Goal: Task Accomplishment & Management: Use online tool/utility

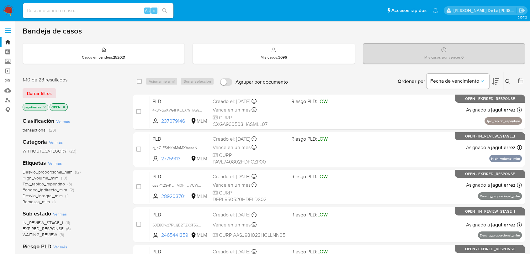
click at [42, 223] on span "IN_REVIEW_STAGE_I" at bounding box center [43, 223] width 40 height 6
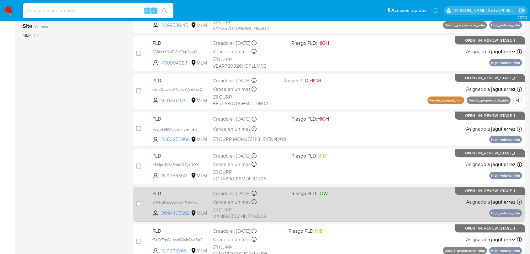
scroll to position [240, 0]
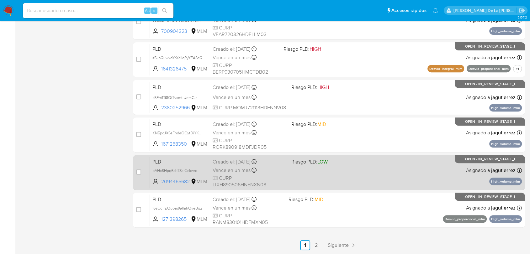
click at [303, 173] on div "PLD pAHxSHpq6dk7SxrXckwro95F 2094465682 MLM Riesgo PLD: LOW Creado el: 12/08/20…" at bounding box center [336, 173] width 372 height 32
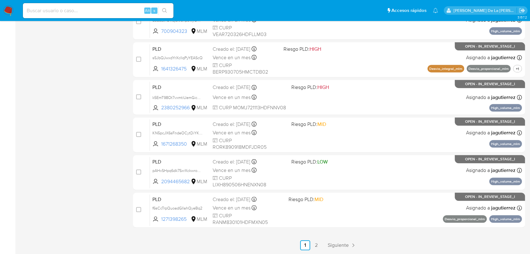
click at [69, 18] on div "Alt s" at bounding box center [98, 11] width 150 height 18
click at [75, 7] on input at bounding box center [98, 11] width 150 height 8
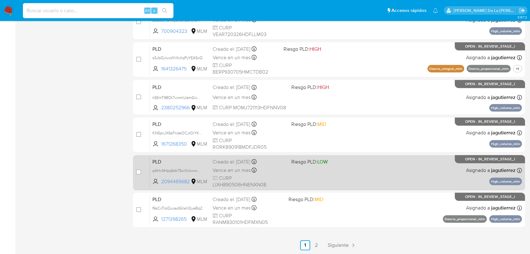
paste input "1073568764"
type input "1073568764"
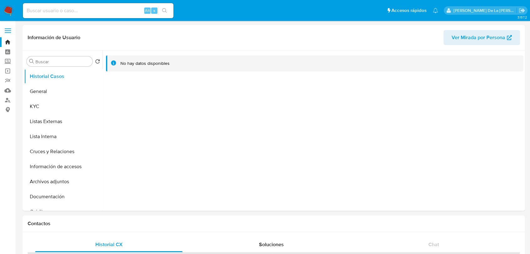
select select "10"
click at [57, 93] on button "General" at bounding box center [60, 91] width 73 height 15
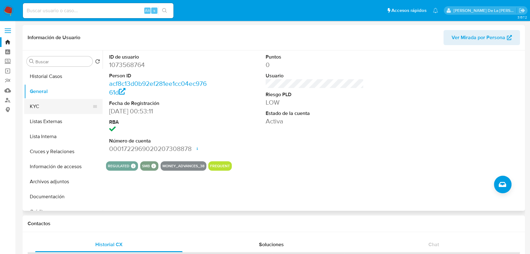
click at [58, 104] on button "KYC" at bounding box center [60, 106] width 73 height 15
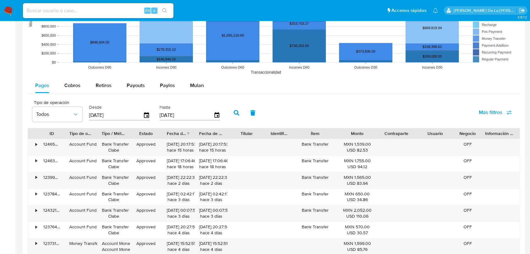
scroll to position [522, 0]
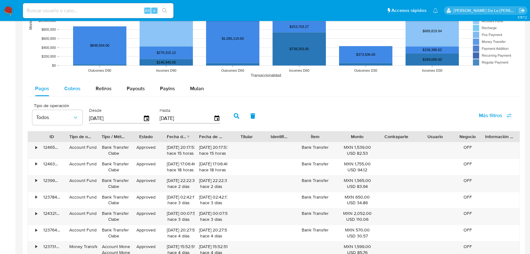
click at [70, 90] on span "Cobros" at bounding box center [72, 88] width 16 height 7
select select "10"
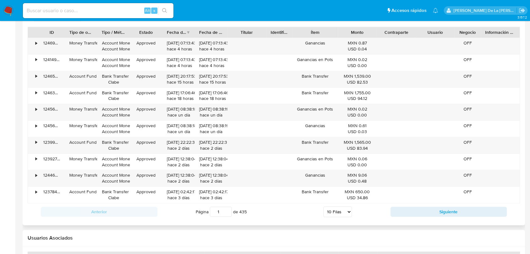
scroll to position [627, 0]
click at [429, 214] on button "Siguiente" at bounding box center [448, 212] width 117 height 10
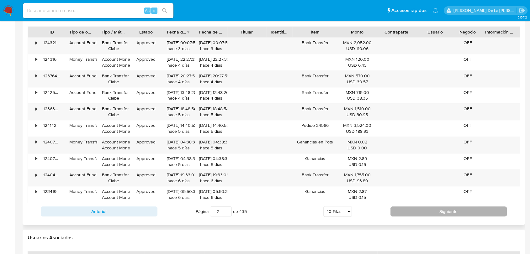
click at [408, 209] on button "Siguiente" at bounding box center [448, 212] width 117 height 10
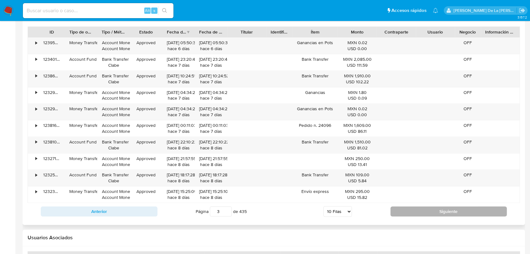
click at [416, 209] on button "Siguiente" at bounding box center [448, 212] width 117 height 10
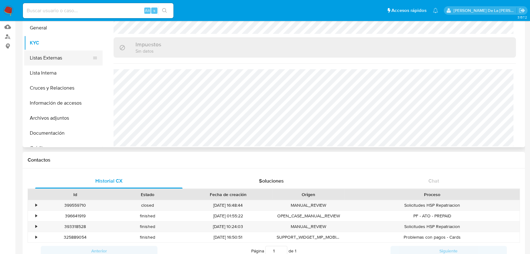
scroll to position [0, 0]
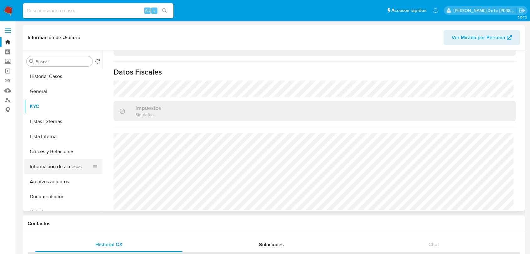
click at [58, 168] on button "Información de accesos" at bounding box center [60, 166] width 73 height 15
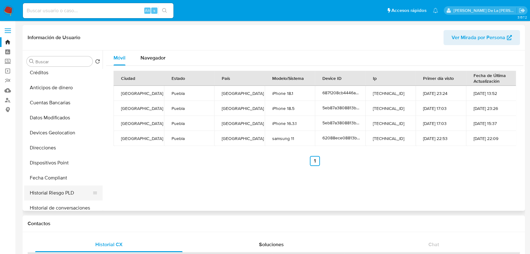
scroll to position [265, 0]
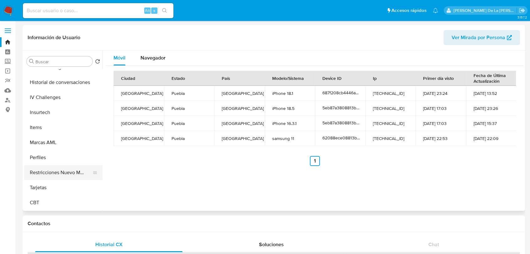
click at [47, 171] on button "Restricciones Nuevo Mundo" at bounding box center [60, 172] width 73 height 15
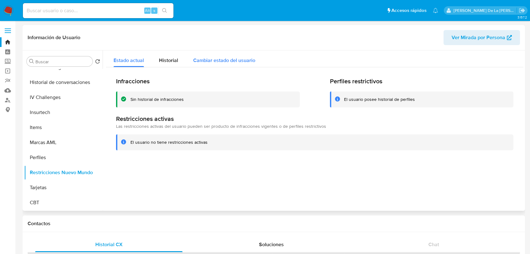
click at [187, 51] on button "Cambiar estado del usuario" at bounding box center [224, 58] width 77 height 17
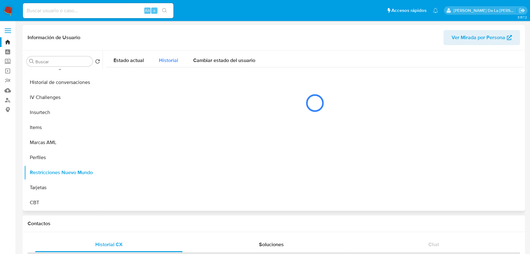
click at [171, 55] on div "Historial" at bounding box center [168, 58] width 19 height 17
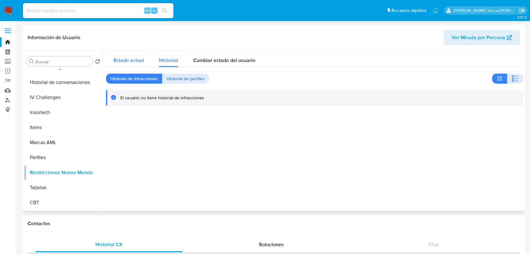
click at [124, 61] on span "Estado actual" at bounding box center [128, 60] width 30 height 7
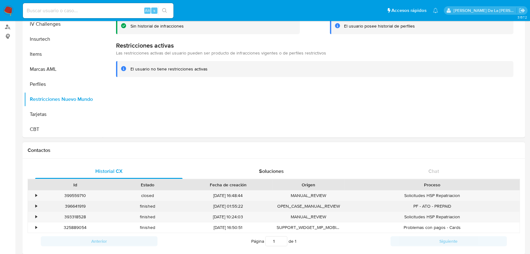
scroll to position [104, 0]
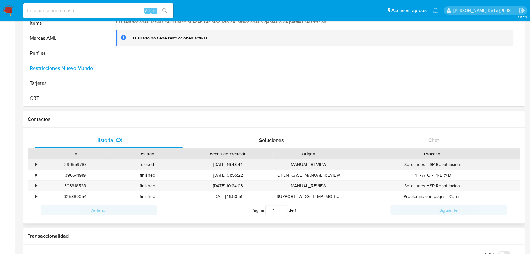
click at [32, 162] on div "•" at bounding box center [33, 165] width 11 height 10
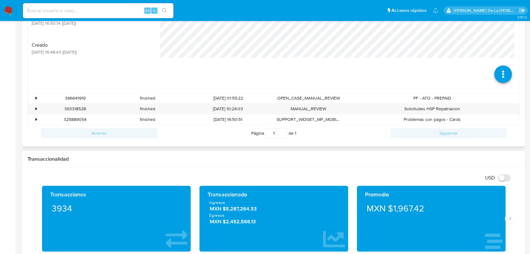
scroll to position [313, 0]
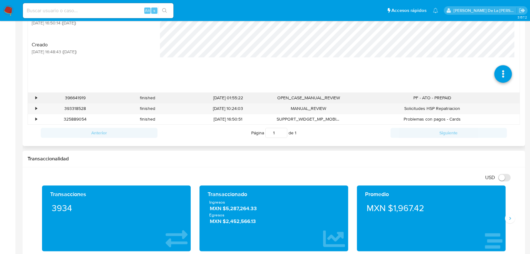
click at [31, 98] on div "•" at bounding box center [33, 98] width 11 height 10
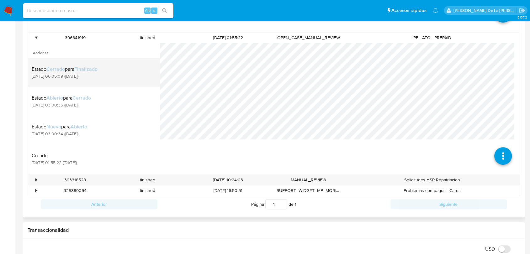
scroll to position [418, 0]
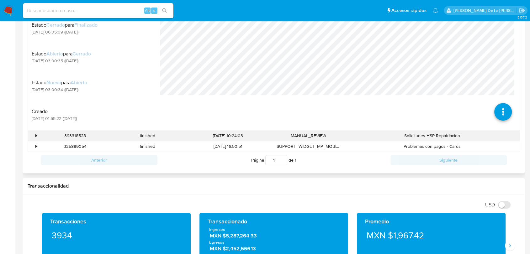
click at [37, 135] on div "•" at bounding box center [33, 136] width 11 height 10
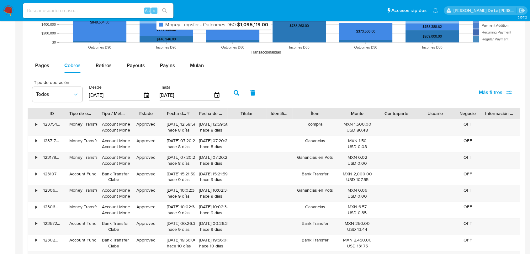
scroll to position [731, 0]
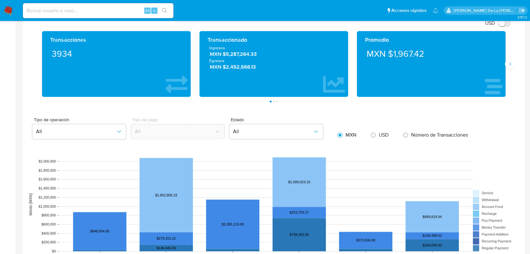
click at [503, 61] on div "Promedio MXN $1,967.42" at bounding box center [431, 64] width 149 height 66
click at [508, 63] on icon "Siguiente" at bounding box center [509, 63] width 5 height 5
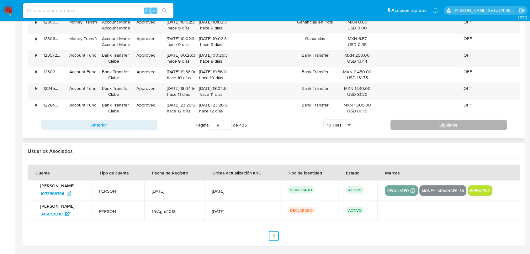
click at [419, 127] on button "Siguiente" at bounding box center [448, 125] width 117 height 10
type input "5"
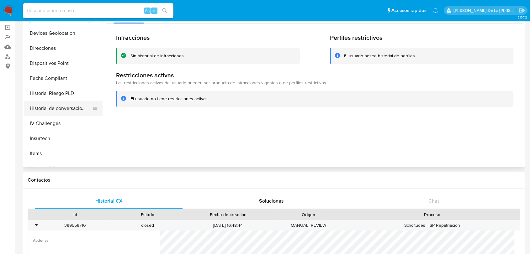
scroll to position [6, 0]
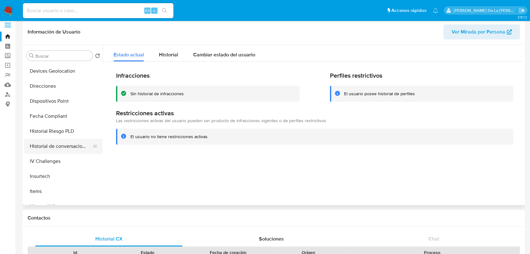
click at [65, 145] on button "Historial de conversaciones" at bounding box center [60, 146] width 73 height 15
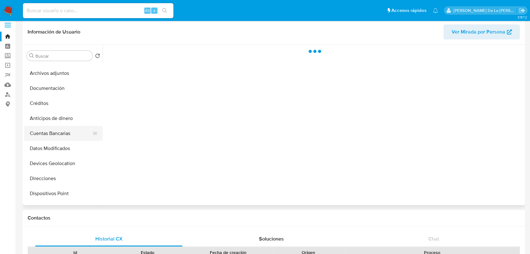
scroll to position [91, 0]
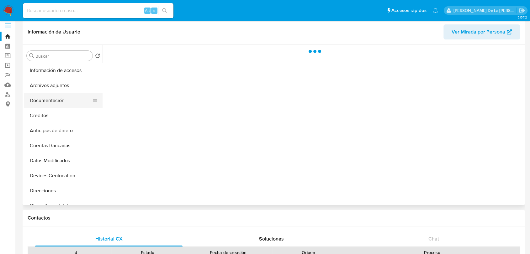
click at [54, 105] on button "Documentación" at bounding box center [60, 100] width 73 height 15
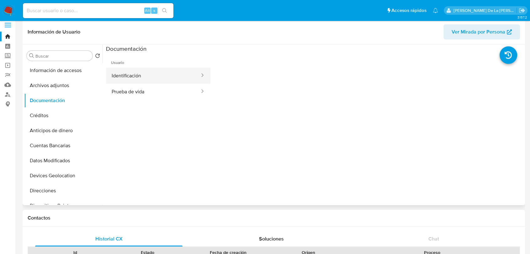
click at [143, 73] on button "Identificación" at bounding box center [153, 76] width 94 height 16
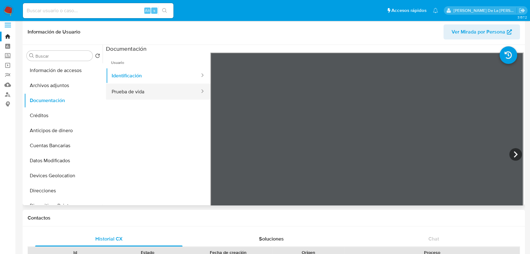
click at [147, 88] on button "Prueba de vida" at bounding box center [153, 92] width 94 height 16
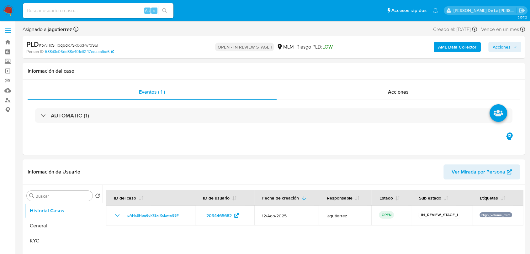
select select "10"
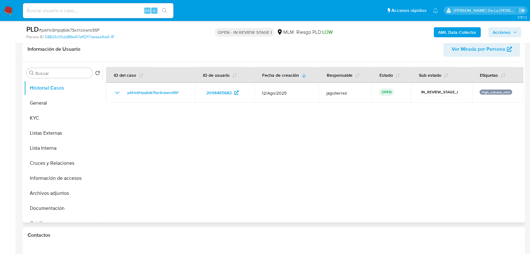
scroll to position [104, 0]
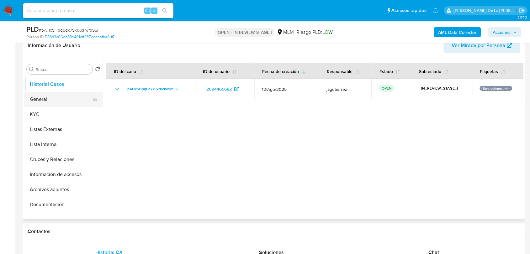
click at [56, 99] on button "General" at bounding box center [60, 99] width 73 height 15
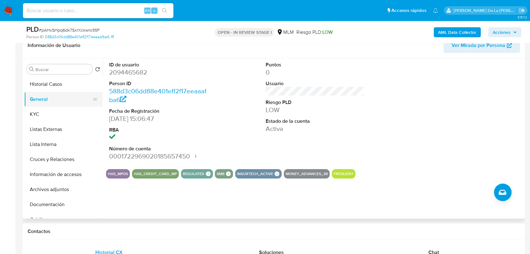
click at [53, 97] on button "General" at bounding box center [60, 99] width 73 height 15
click at [41, 114] on button "KYC" at bounding box center [60, 114] width 73 height 15
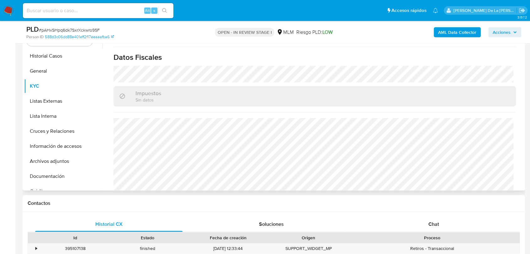
scroll to position [70, 0]
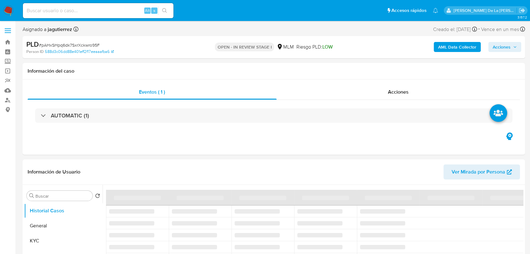
select select "10"
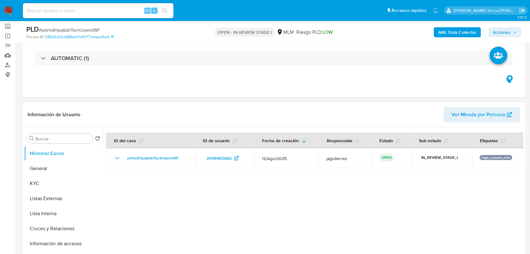
scroll to position [35, 0]
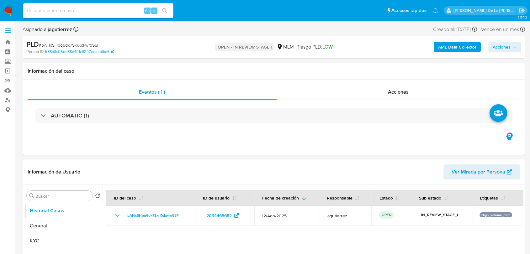
select select "10"
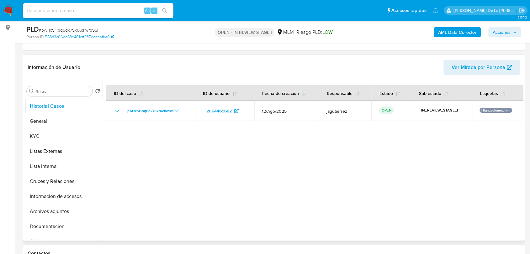
scroll to position [139, 0]
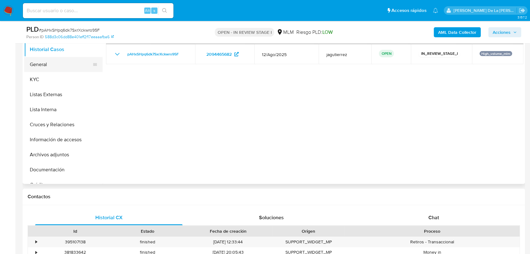
click at [46, 71] on button "General" at bounding box center [60, 64] width 73 height 15
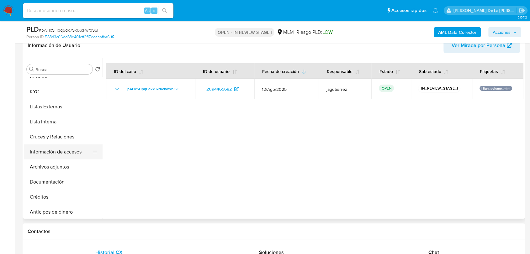
scroll to position [35, 0]
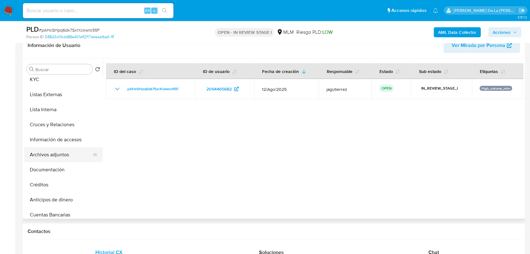
select select "10"
click at [63, 141] on button "Información de accesos" at bounding box center [60, 139] width 73 height 15
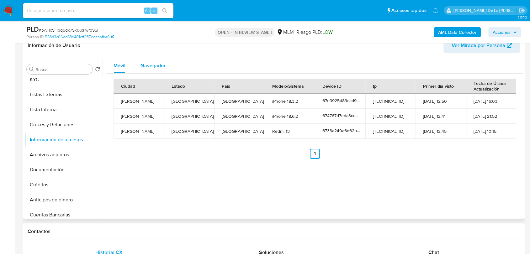
click at [150, 64] on span "Navegador" at bounding box center [152, 65] width 25 height 7
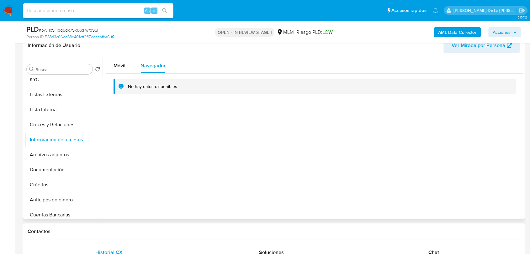
click at [91, 68] on div "Buscar" at bounding box center [60, 69] width 66 height 10
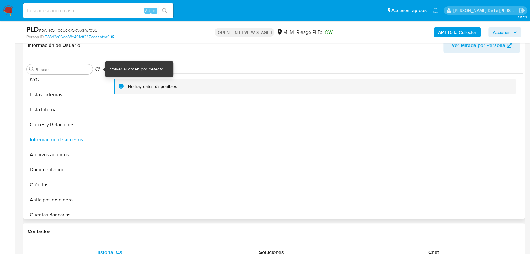
click at [114, 68] on div "Volver al orden por defecto" at bounding box center [136, 69] width 53 height 6
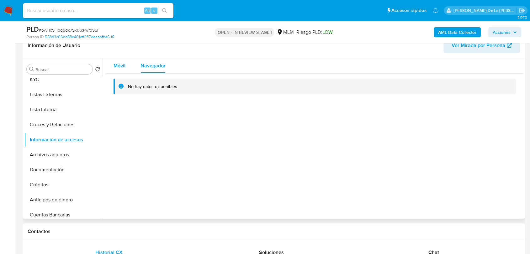
click at [118, 64] on span "Móvil" at bounding box center [119, 65] width 12 height 7
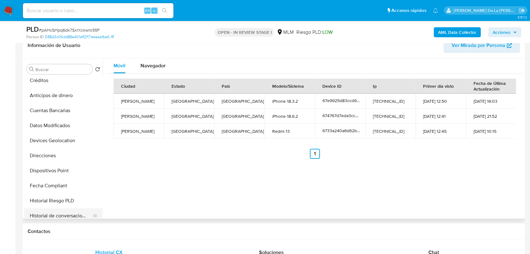
scroll to position [0, 0]
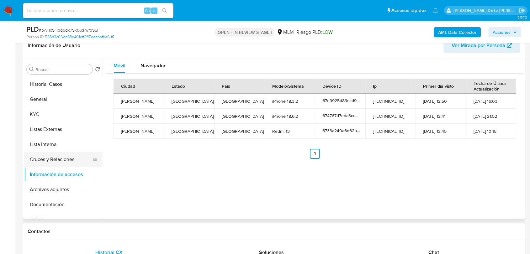
click at [61, 158] on button "Cruces y Relaciones" at bounding box center [60, 159] width 73 height 15
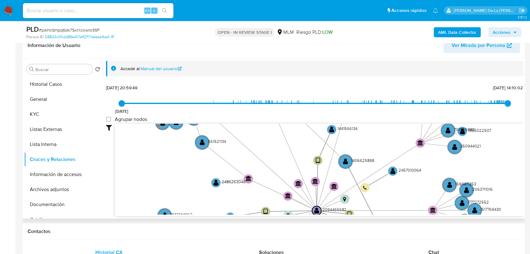
drag, startPoint x: 237, startPoint y: 136, endPoint x: 241, endPoint y: 101, distance: 35.3
click at [241, 79] on div "Accedé al Manual del usuario 4/7/2024 4/7/2024, 20:59:49 1/9/2025, 14:10:02 Agr…" at bounding box center [314, 139] width 417 height 156
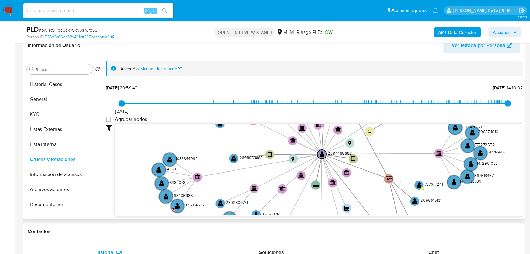
drag, startPoint x: 248, startPoint y: 180, endPoint x: 236, endPoint y: 127, distance: 54.4
click at [236, 127] on icon "user-2094465682  2094465682 device-6733a240a6d62b1811d55d11  user-1441566134 …" at bounding box center [319, 169] width 408 height 91
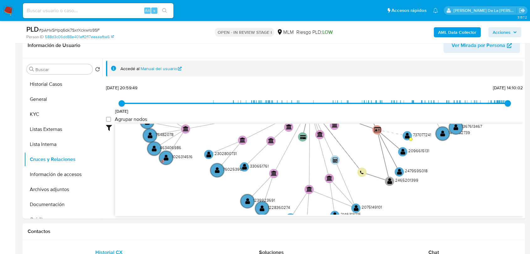
drag, startPoint x: 237, startPoint y: 145, endPoint x: 210, endPoint y: 264, distance: 122.2
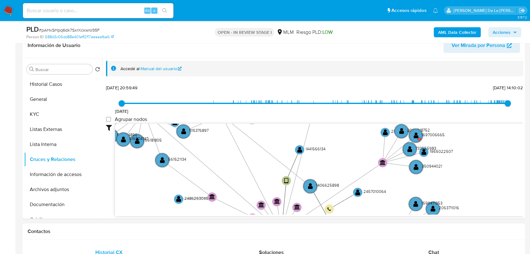
drag, startPoint x: 251, startPoint y: 175, endPoint x: 243, endPoint y: 231, distance: 56.4
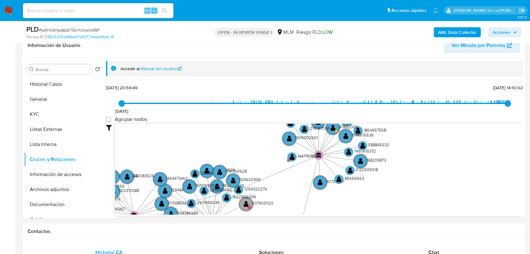
drag, startPoint x: 272, startPoint y: 170, endPoint x: 270, endPoint y: 222, distance: 53.0
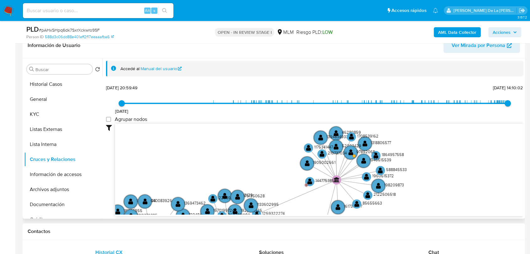
drag, startPoint x: 213, startPoint y: 147, endPoint x: 290, endPoint y: 118, distance: 82.1
click at [290, 118] on div "4/7/2024 4/7/2024, 20:59:49 1/9/2025, 14:10:02 Agrupar nodos Filtros Confianza …" at bounding box center [314, 149] width 417 height 133
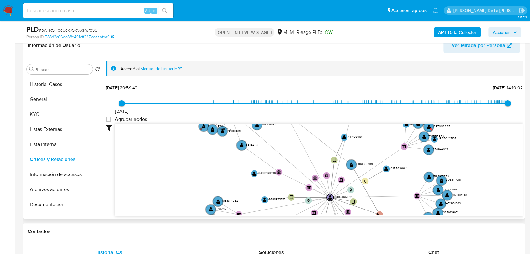
drag, startPoint x: 348, startPoint y: 187, endPoint x: 328, endPoint y: 115, distance: 75.3
click at [328, 115] on div "4/7/2024 4/7/2024, 20:59:49 1/9/2025, 14:10:02 Agrupar nodos Filtros Confianza …" at bounding box center [314, 149] width 417 height 133
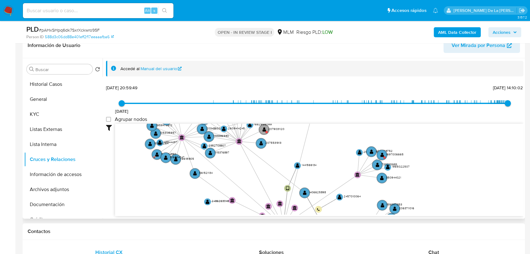
drag, startPoint x: 323, startPoint y: 157, endPoint x: 281, endPoint y: 200, distance: 60.1
click at [281, 200] on icon "user-2094465682  2094465682 device-6733a240a6d62b1811d55d11  user-1441566134 …" at bounding box center [319, 169] width 408 height 91
click at [56, 101] on button "General" at bounding box center [60, 99] width 73 height 15
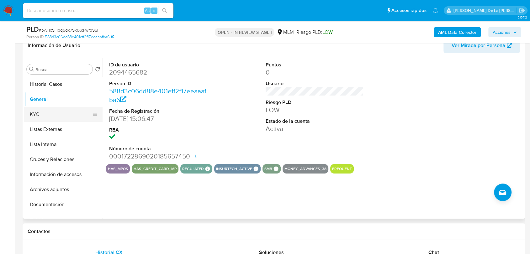
click at [58, 117] on button "KYC" at bounding box center [60, 114] width 73 height 15
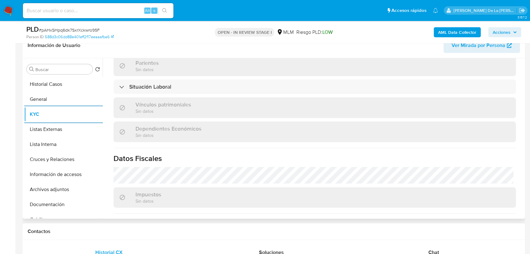
scroll to position [394, 0]
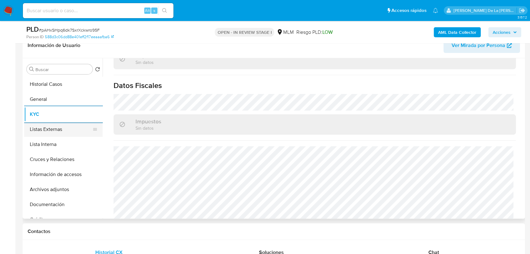
click at [62, 131] on button "Listas Externas" at bounding box center [60, 129] width 73 height 15
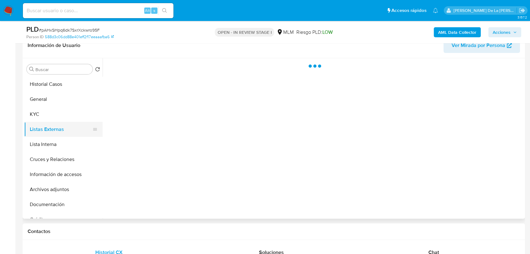
scroll to position [0, 0]
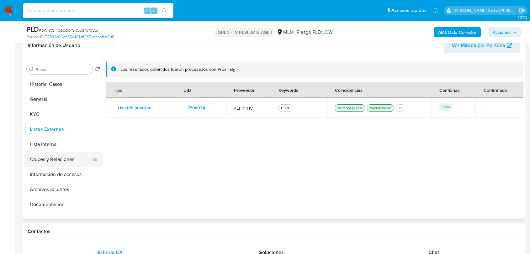
click at [66, 157] on button "Cruces y Relaciones" at bounding box center [60, 159] width 73 height 15
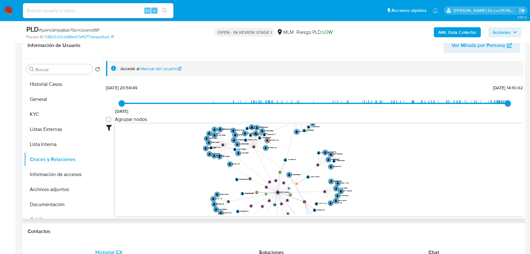
drag, startPoint x: 249, startPoint y: 165, endPoint x: 252, endPoint y: 169, distance: 4.7
click at [252, 169] on icon "user-2094465682  2094465682 device-6733a240a6d62b1811d55d11  user-1441566134 …" at bounding box center [319, 169] width 408 height 91
click at [54, 184] on button "Archivos adjuntos" at bounding box center [60, 189] width 73 height 15
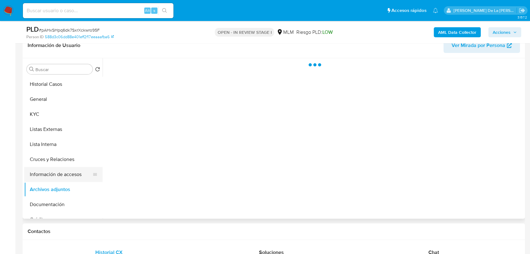
click at [55, 180] on button "Información de accesos" at bounding box center [60, 174] width 73 height 15
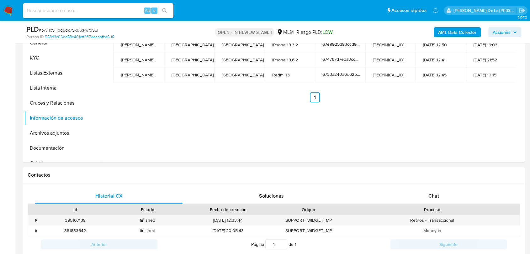
scroll to position [243, 0]
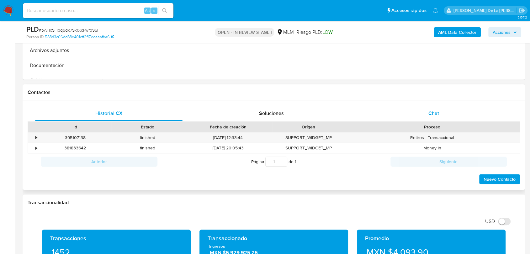
click at [416, 112] on div "Chat" at bounding box center [433, 113] width 147 height 15
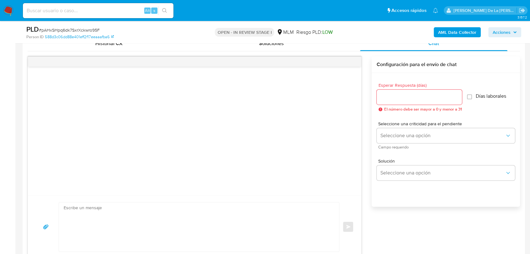
scroll to position [383, 0]
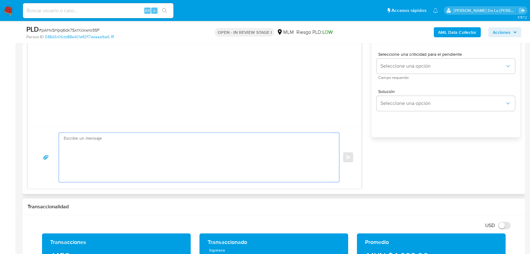
click at [148, 165] on textarea at bounding box center [197, 157] width 267 height 49
paste textarea "Estimado cliente, Te comunicamos que se ha identificado un cambio en el uso hab…"
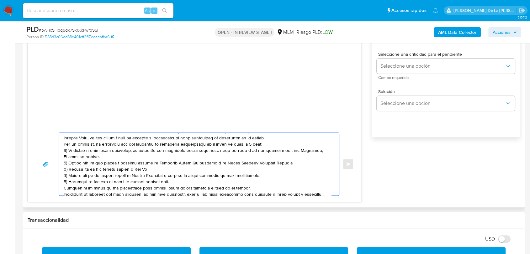
scroll to position [0, 0]
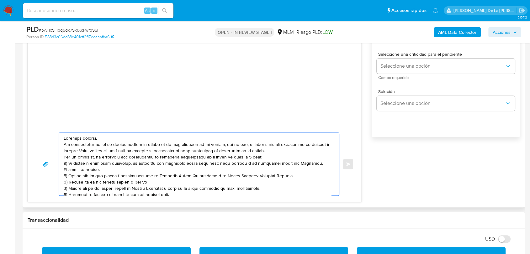
drag, startPoint x: 123, startPoint y: 136, endPoint x: 114, endPoint y: 134, distance: 8.4
click at [123, 135] on textarea at bounding box center [197, 164] width 267 height 63
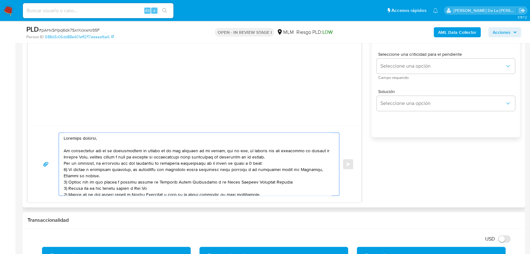
click at [282, 157] on textarea at bounding box center [197, 164] width 267 height 63
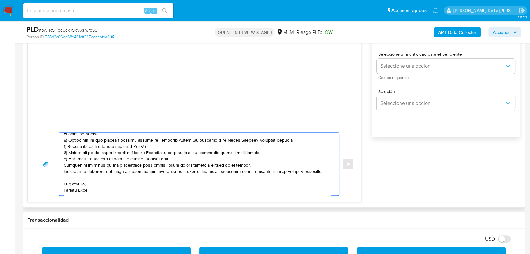
scroll to position [63, 0]
click at [185, 145] on textarea at bounding box center [197, 164] width 267 height 63
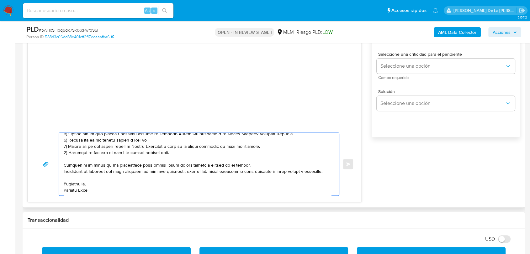
click at [84, 187] on textarea at bounding box center [197, 164] width 267 height 63
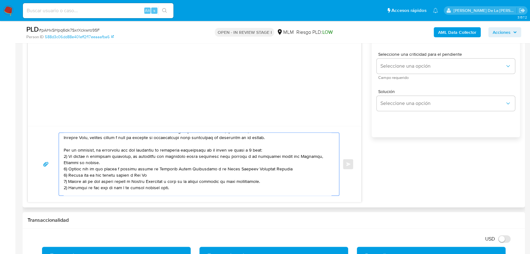
scroll to position [35, 0]
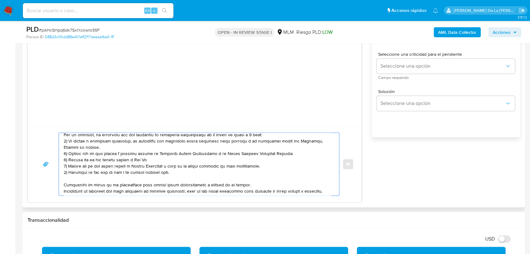
drag, startPoint x: 68, startPoint y: 140, endPoint x: 101, endPoint y: 149, distance: 34.0
click at [101, 149] on textarea at bounding box center [197, 164] width 267 height 63
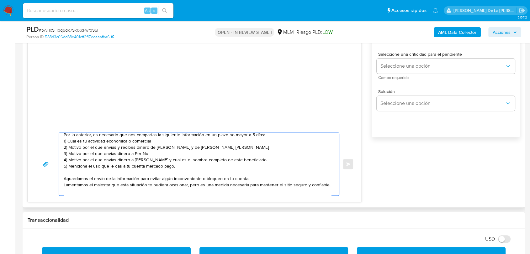
drag, startPoint x: 115, startPoint y: 138, endPoint x: 72, endPoint y: 157, distance: 47.0
click at [71, 157] on textarea "Estimado cliente, Te comunicamos que se ha identificado un cambio en el uso hab…" at bounding box center [197, 164] width 267 height 63
drag, startPoint x: 117, startPoint y: 144, endPoint x: 112, endPoint y: 141, distance: 6.2
click at [110, 139] on textarea "Estimado cliente, Te comunicamos que se ha identificado un cambio en el uso hab…" at bounding box center [197, 164] width 267 height 63
drag, startPoint x: 104, startPoint y: 149, endPoint x: 282, endPoint y: 149, distance: 178.0
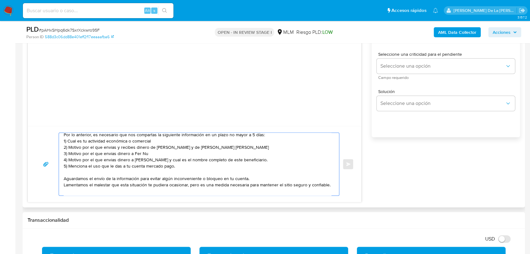
click at [282, 149] on textarea "Estimado cliente, Te comunicamos que se ha identificado un cambio en el uso hab…" at bounding box center [197, 164] width 267 height 63
drag, startPoint x: 133, startPoint y: 155, endPoint x: 165, endPoint y: 156, distance: 32.6
click at [165, 156] on textarea "Estimado cliente, Te comunicamos que se ha identificado un cambio en el uso hab…" at bounding box center [197, 164] width 267 height 63
click at [160, 155] on textarea "Estimado cliente, Te comunicamos que se ha identificado un cambio en el uso hab…" at bounding box center [197, 164] width 267 height 63
paste textarea "SHENZHEN KAIHUA TECHNOLOGY CO LTD"
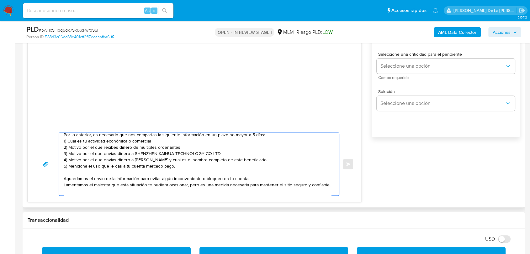
drag, startPoint x: 68, startPoint y: 168, endPoint x: 69, endPoint y: 159, distance: 8.8
click at [69, 159] on textarea "Estimado cliente, Te comunicamos que se ha identificado un cambio en el uso hab…" at bounding box center [197, 164] width 267 height 63
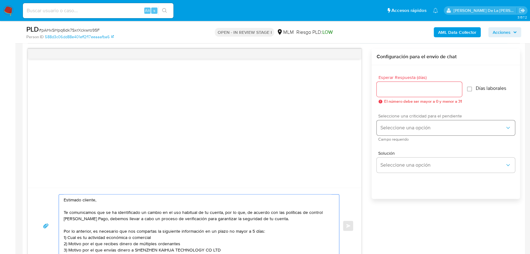
scroll to position [313, 0]
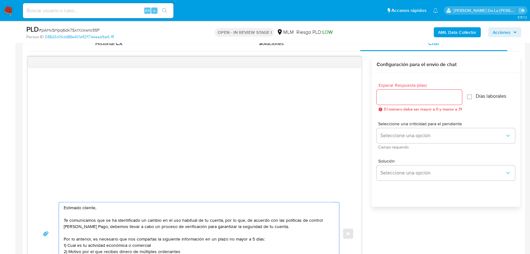
type textarea "Estimado cliente, Te comunicamos que se ha identificado un cambio en el uso hab…"
click at [406, 101] on div at bounding box center [418, 97] width 85 height 15
click at [405, 96] on input "Esperar Respuesta (días)" at bounding box center [418, 97] width 85 height 8
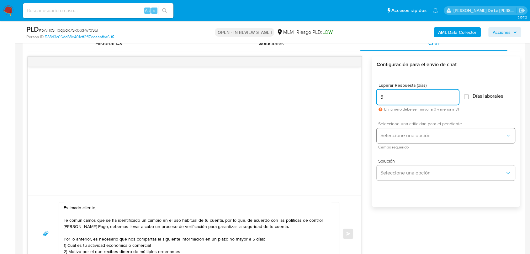
type input "5"
click at [397, 133] on span "Seleccione una opción" at bounding box center [442, 136] width 124 height 6
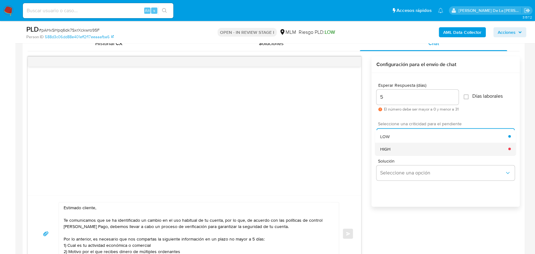
click at [395, 146] on div "HIGH" at bounding box center [444, 149] width 128 height 13
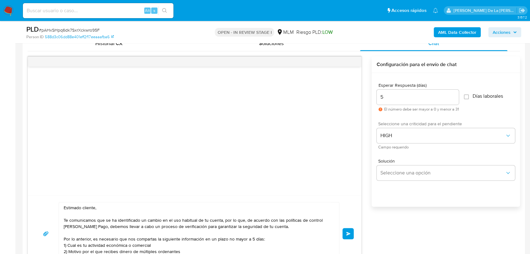
click at [348, 239] on div "Estimado cliente, Te comunicamos que se ha identificado un cambio en el uso hab…" at bounding box center [194, 233] width 318 height 63
click at [348, 235] on span "Enviar" at bounding box center [348, 234] width 4 height 4
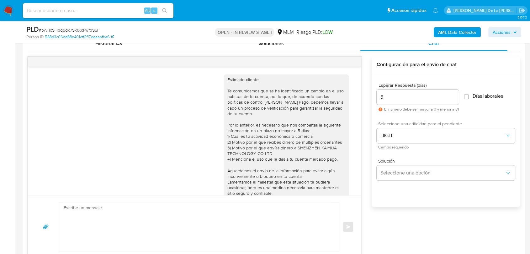
scroll to position [33, 0]
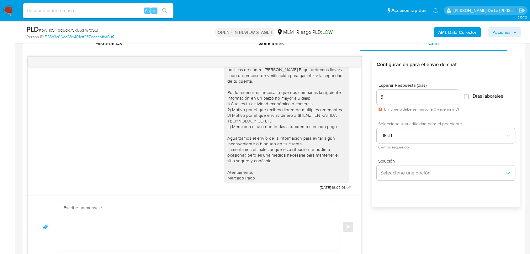
click at [353, 234] on div "Enviar" at bounding box center [194, 227] width 333 height 63
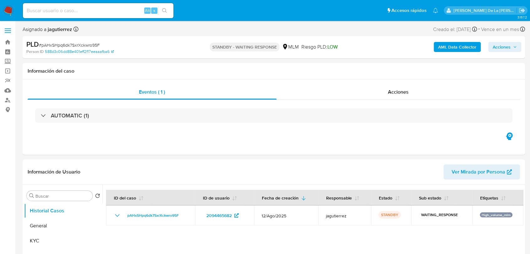
select select "10"
click at [7, 11] on img at bounding box center [8, 10] width 11 height 11
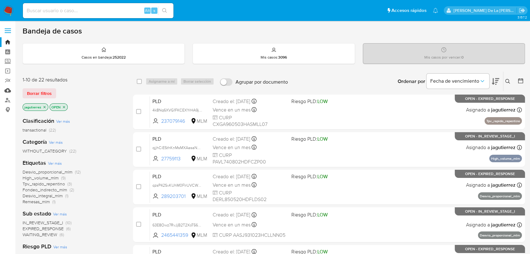
click at [8, 90] on link "Mulan" at bounding box center [37, 91] width 75 height 10
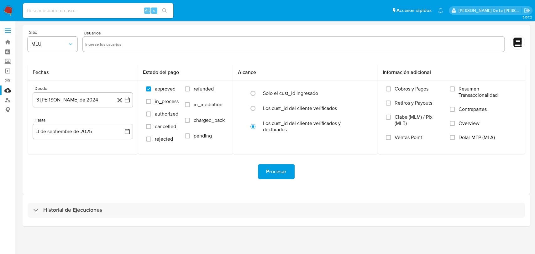
click at [48, 201] on div "Historial de Ejecuciones" at bounding box center [276, 210] width 507 height 32
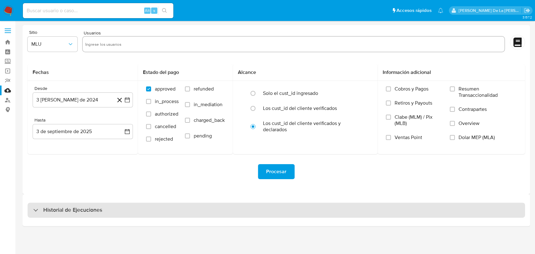
click at [48, 209] on h3 "Historial de Ejecuciones" at bounding box center [72, 211] width 59 height 8
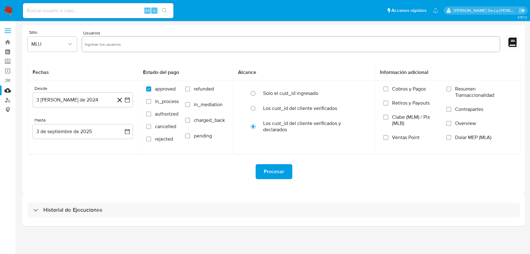
select select "10"
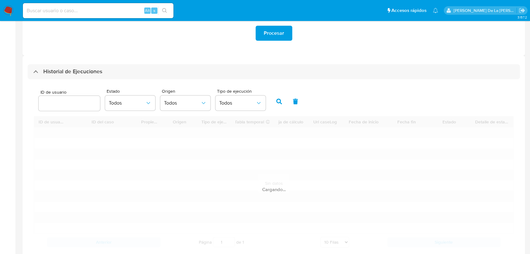
scroll to position [139, 0]
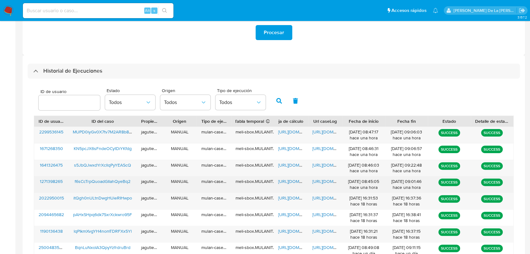
click at [95, 182] on span "f6sCcTrpQuoadGIlahQyeBq2" at bounding box center [103, 181] width 56 height 6
click at [286, 181] on span "https://docs.google.com/spreadsheets/d/1gi41jYDoeTUSLDhuLAJADWde555If__Aeey3G-u…" at bounding box center [299, 181] width 43 height 6
click at [327, 181] on span "https://docs.google.com/document/d/1tFlFQEjuIIhLwzS46dVbbpks1XMjyZ9LnXUNxoxP3OI…" at bounding box center [333, 181] width 43 height 6
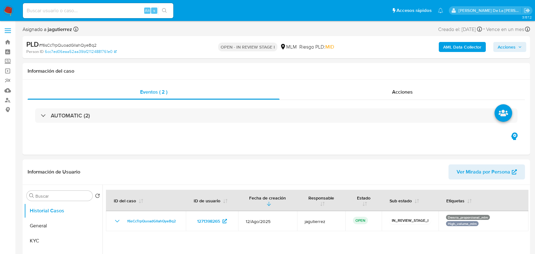
select select "10"
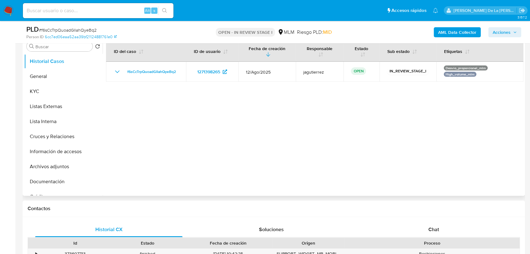
scroll to position [139, 0]
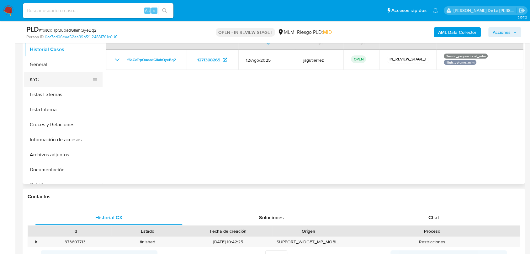
click at [53, 75] on button "KYC" at bounding box center [60, 79] width 73 height 15
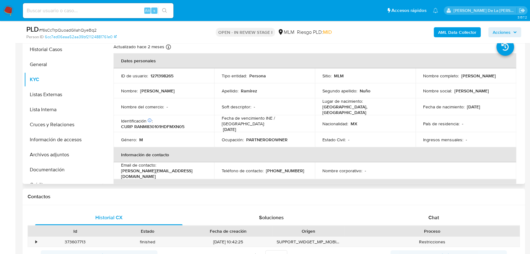
drag, startPoint x: 421, startPoint y: 79, endPoint x: 475, endPoint y: 80, distance: 54.2
click at [475, 79] on div "Nombre completo : [PERSON_NAME]" at bounding box center [466, 76] width 86 height 6
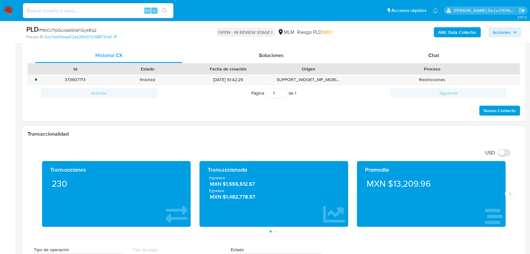
scroll to position [313, 0]
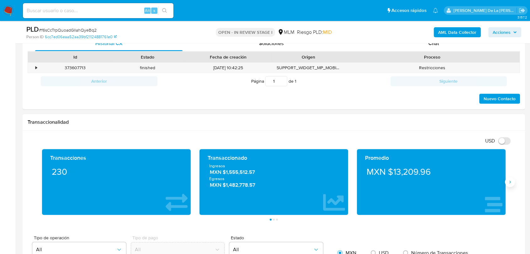
click at [506, 177] on button "Siguiente" at bounding box center [510, 182] width 10 height 10
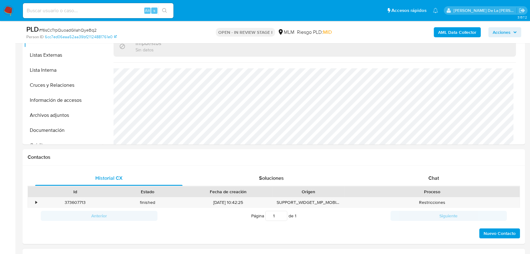
scroll to position [104, 0]
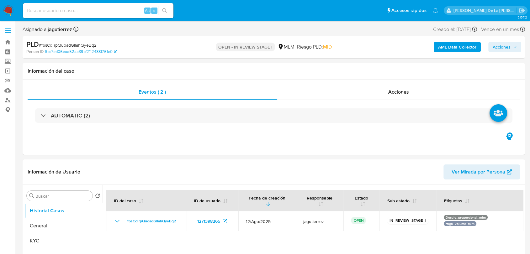
select select "10"
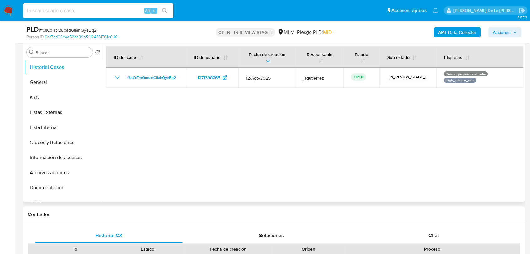
scroll to position [104, 0]
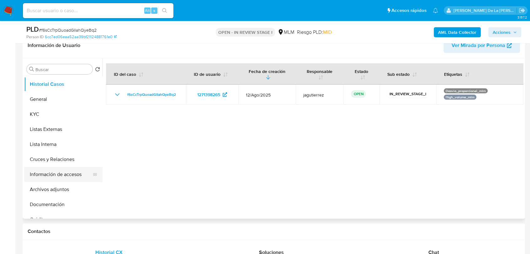
click at [75, 173] on button "Información de accesos" at bounding box center [60, 174] width 73 height 15
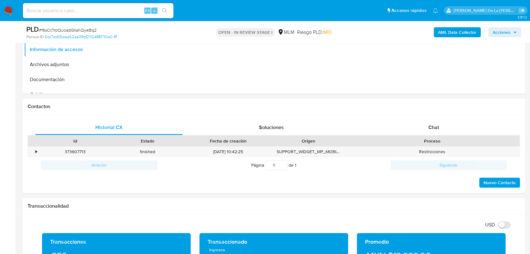
scroll to position [209, 0]
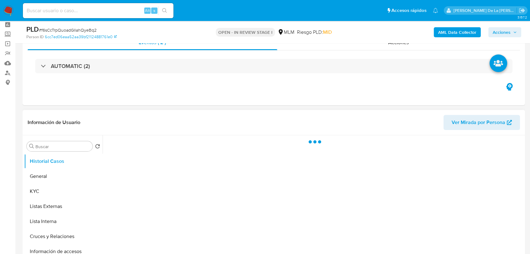
scroll to position [70, 0]
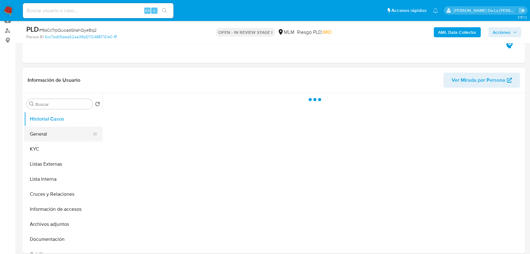
click at [54, 128] on button "General" at bounding box center [60, 134] width 73 height 15
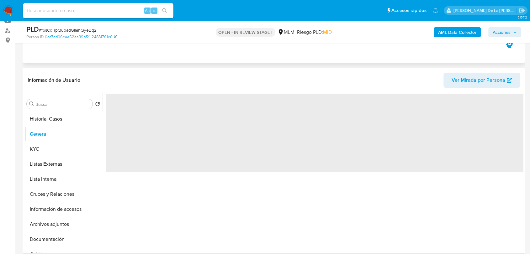
select select "10"
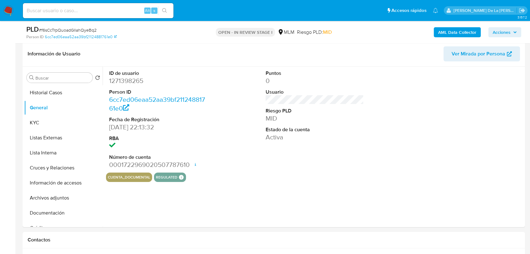
scroll to position [100, 0]
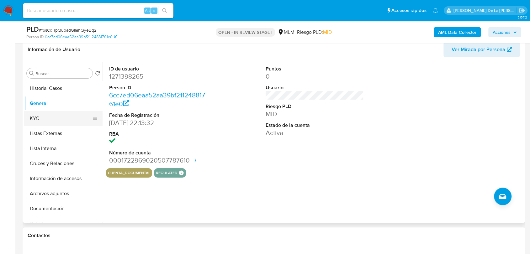
click at [30, 109] on button "General" at bounding box center [63, 103] width 78 height 15
click at [35, 117] on button "KYC" at bounding box center [60, 118] width 73 height 15
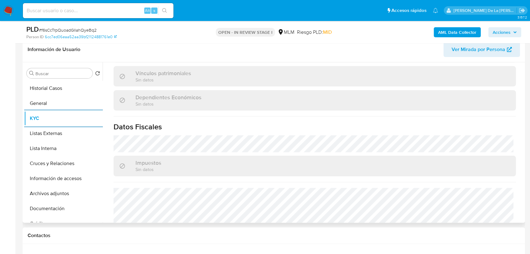
scroll to position [348, 0]
click at [71, 136] on button "Listas Externas" at bounding box center [60, 133] width 73 height 15
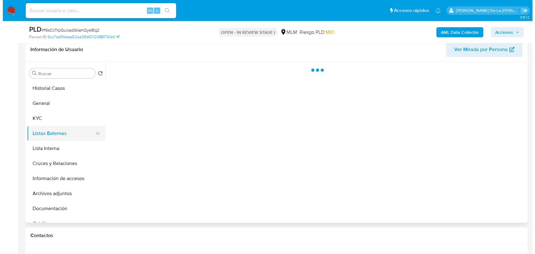
scroll to position [0, 0]
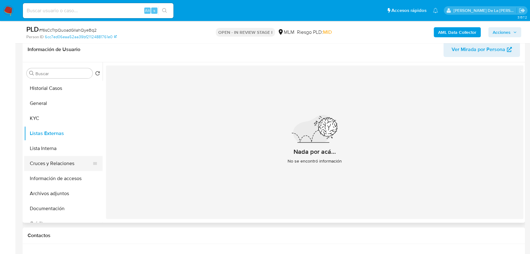
click at [48, 156] on button "Cruces y Relaciones" at bounding box center [60, 163] width 73 height 15
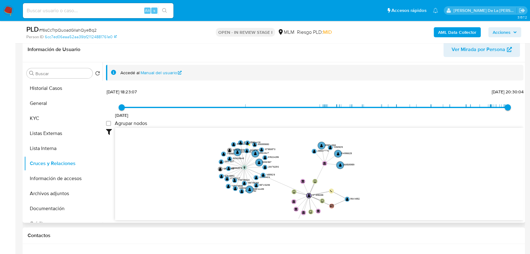
drag, startPoint x: 205, startPoint y: 170, endPoint x: 204, endPoint y: 195, distance: 25.4
click at [204, 195] on icon "device-685a0895257dd4e41d211ef5  user-1271398265  1271398265 device-68a6843f2…" at bounding box center [319, 173] width 408 height 91
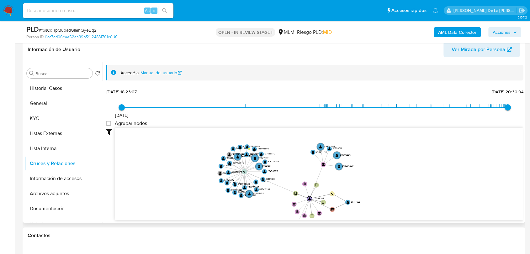
click at [209, 190] on icon "device-685a0895257dd4e41d211ef5  user-1271398265  1271398265 device-68a6843f2…" at bounding box center [319, 173] width 408 height 91
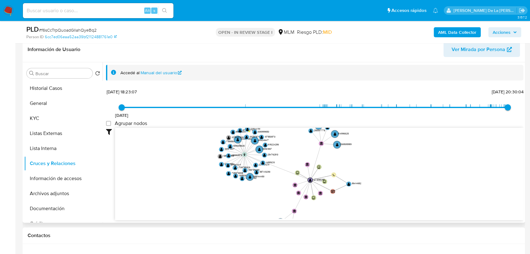
drag, startPoint x: 208, startPoint y: 190, endPoint x: 208, endPoint y: 171, distance: 18.8
click at [208, 171] on icon "device-685a0895257dd4e41d211ef5  user-1271398265  1271398265 device-68a6843f2…" at bounding box center [319, 173] width 408 height 91
click at [84, 187] on button "Archivos adjuntos" at bounding box center [63, 193] width 78 height 15
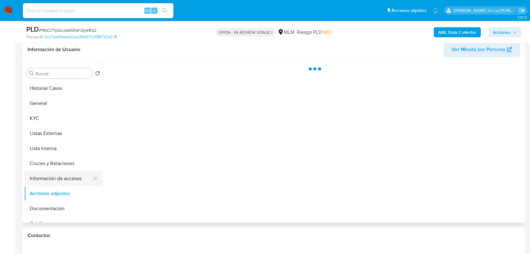
click at [82, 179] on button "Información de accesos" at bounding box center [60, 178] width 73 height 15
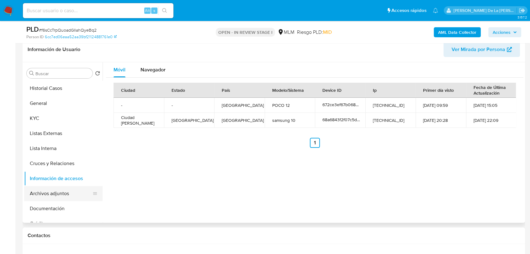
click at [60, 196] on button "Archivos adjuntos" at bounding box center [60, 193] width 73 height 15
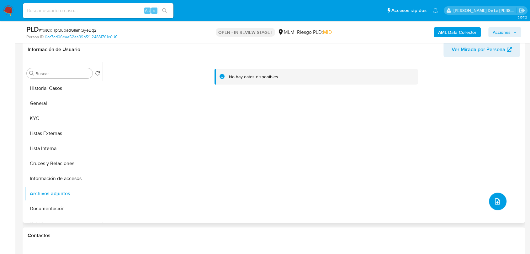
click at [493, 202] on icon "upload-file" at bounding box center [497, 202] width 8 height 8
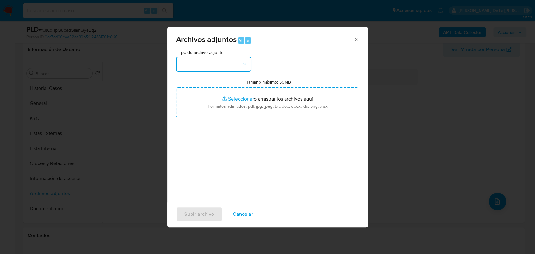
click at [221, 68] on button "button" at bounding box center [213, 64] width 75 height 15
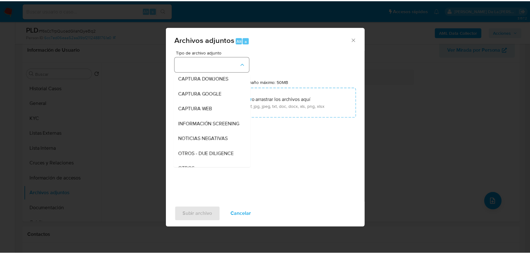
scroll to position [33, 0]
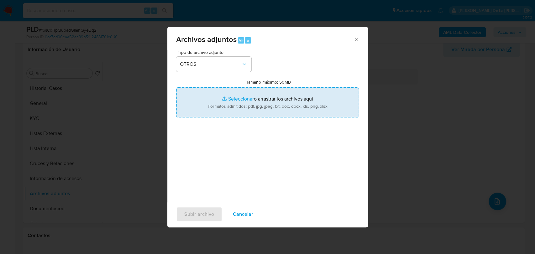
type input "C:\fakepath\1271398265_JOSE MANUEL RAMIREZ NUNO_AGO2025.pdf"
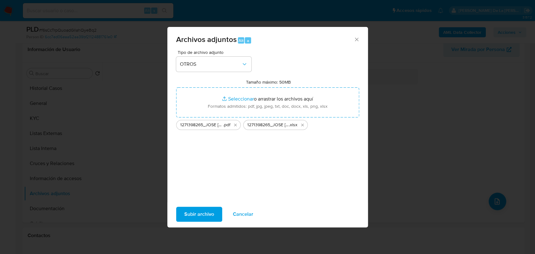
click at [207, 217] on span "Subir archivo" at bounding box center [199, 214] width 30 height 14
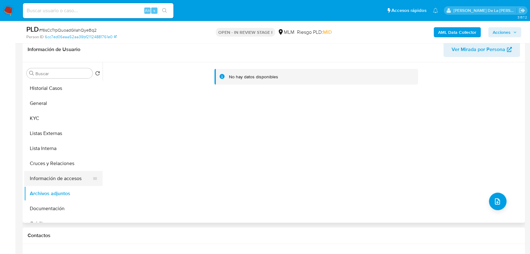
click at [57, 179] on button "Información de accesos" at bounding box center [60, 178] width 73 height 15
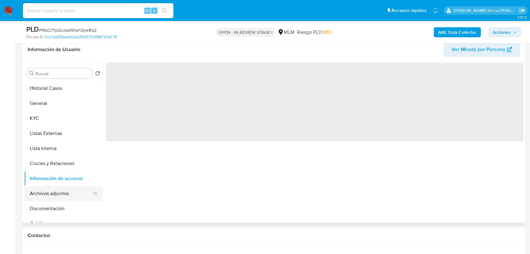
click at [54, 197] on button "Archivos adjuntos" at bounding box center [60, 193] width 73 height 15
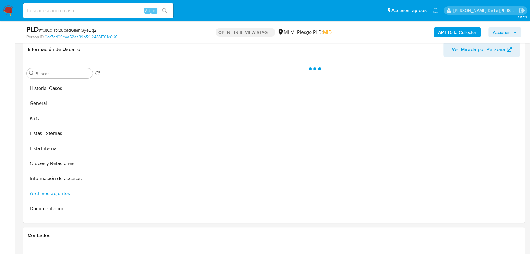
click at [501, 29] on span "Acciones" at bounding box center [501, 32] width 18 height 10
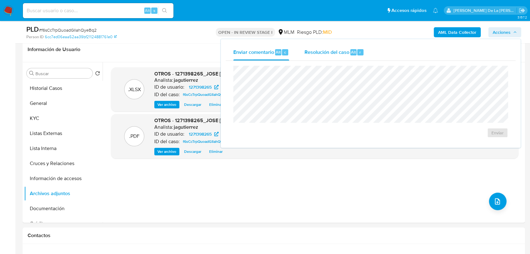
click at [314, 55] on span "Resolución del caso" at bounding box center [326, 51] width 45 height 7
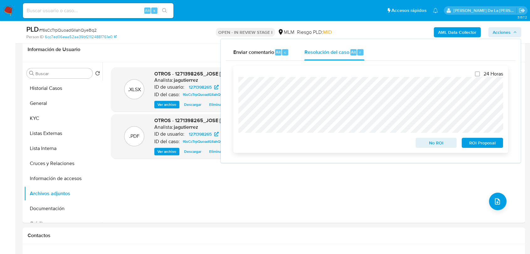
click at [446, 143] on span "No ROI" at bounding box center [436, 143] width 33 height 9
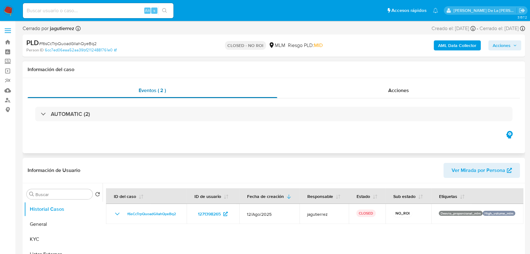
select select "10"
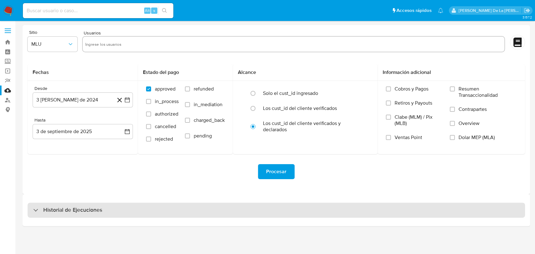
click at [34, 213] on div "Historial de Ejecuciones" at bounding box center [67, 211] width 69 height 8
select select "10"
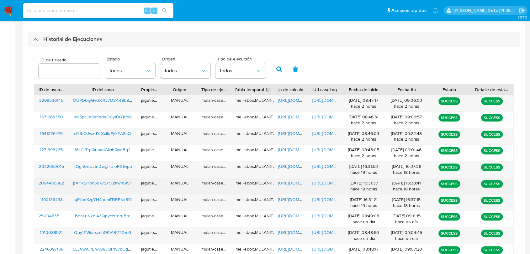
scroll to position [209, 0]
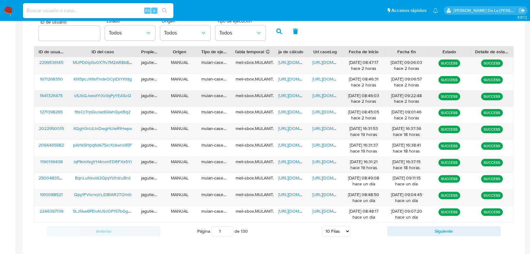
click at [107, 96] on span "s5JbQJwxdYrXcllqPyYEAScQ" at bounding box center [102, 95] width 57 height 6
click at [290, 95] on span "[URL][DOMAIN_NAME]" at bounding box center [299, 95] width 43 height 6
click at [328, 97] on span "[URL][DOMAIN_NAME]" at bounding box center [333, 95] width 43 height 6
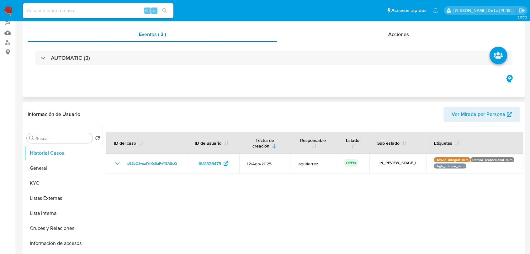
scroll to position [104, 0]
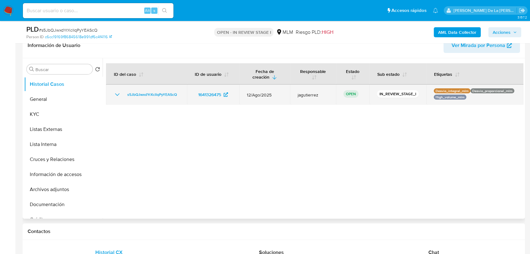
select select "10"
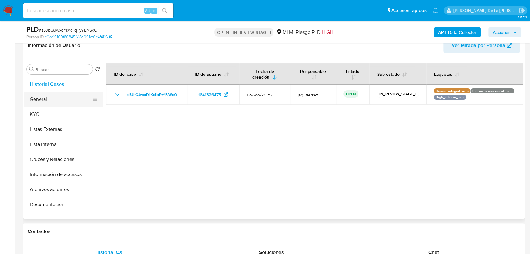
click at [53, 95] on button "General" at bounding box center [60, 99] width 73 height 15
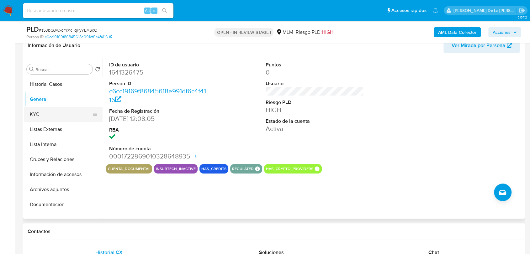
click at [66, 112] on button "KYC" at bounding box center [60, 114] width 73 height 15
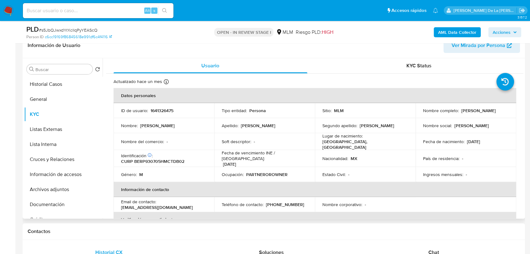
drag, startPoint x: 419, startPoint y: 113, endPoint x: 494, endPoint y: 113, distance: 74.9
click at [494, 113] on td "Nombre completo : [PERSON_NAME]" at bounding box center [465, 110] width 101 height 15
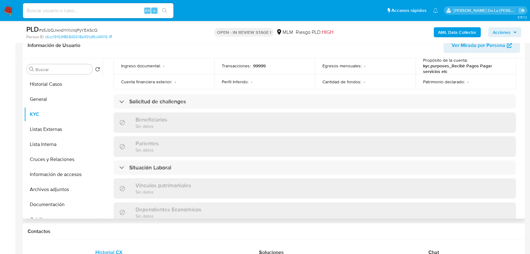
scroll to position [243, 0]
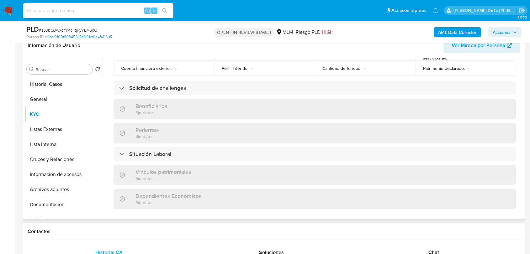
click at [175, 76] on div "Actualizado [DATE] Creado: [DATE] 10:08:11 Actualizado: [DATE] 16:15:32 Datos p…" at bounding box center [314, 99] width 417 height 539
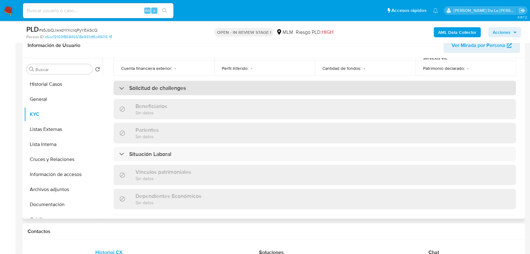
click at [172, 85] on h3 "Solicitud de challenges" at bounding box center [157, 88] width 57 height 7
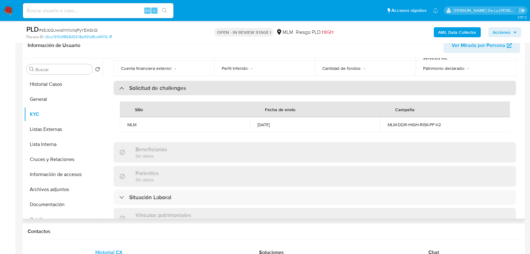
click at [172, 85] on h3 "Solicitud de challenges" at bounding box center [157, 88] width 57 height 7
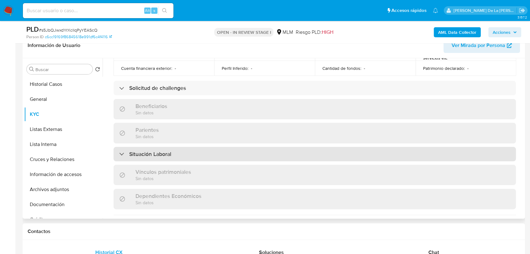
click at [160, 147] on div "Situación Laboral" at bounding box center [314, 154] width 402 height 14
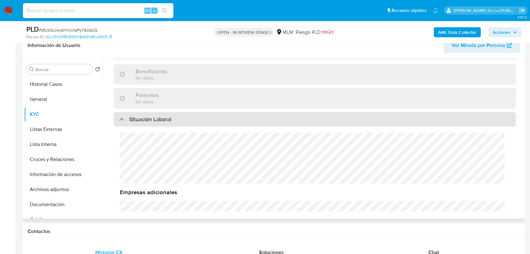
drag, startPoint x: 168, startPoint y: 111, endPoint x: 165, endPoint y: 115, distance: 4.7
click at [168, 116] on h3 "Situación Laboral" at bounding box center [150, 119] width 42 height 7
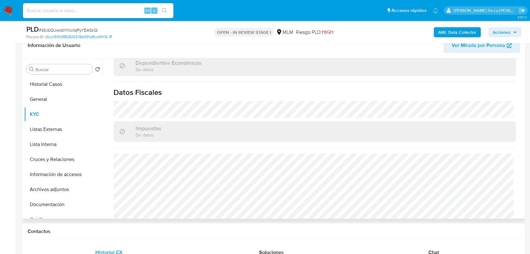
scroll to position [383, 0]
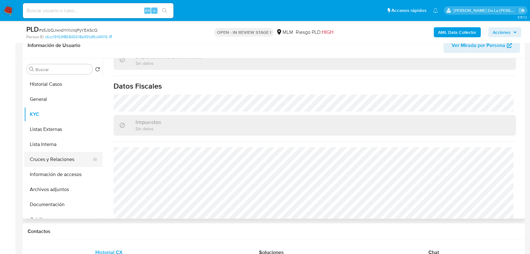
click at [58, 160] on button "Cruces y Relaciones" at bounding box center [60, 159] width 73 height 15
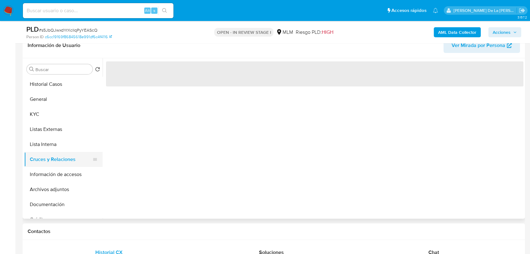
scroll to position [0, 0]
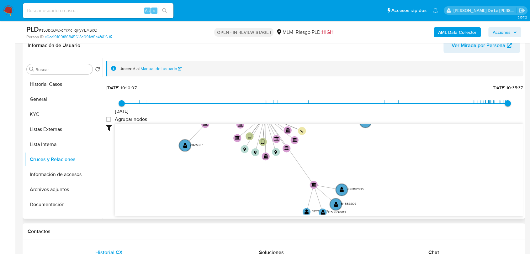
drag, startPoint x: 220, startPoint y: 169, endPoint x: 222, endPoint y: 154, distance: 14.9
click at [227, 165] on icon "device-68af55c476f8bb33385f25a5  user-1641326475  1641326475 device-67d4aa49c…" at bounding box center [319, 169] width 408 height 91
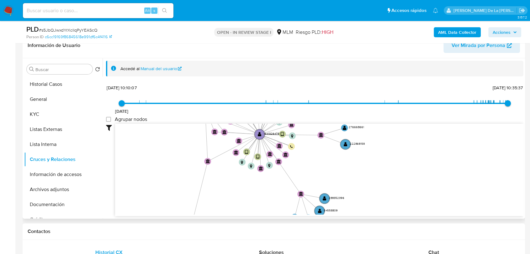
drag, startPoint x: 196, startPoint y: 163, endPoint x: 216, endPoint y: 186, distance: 30.0
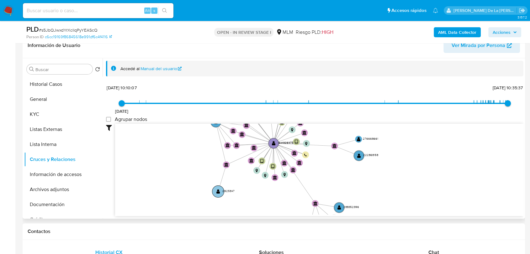
drag, startPoint x: 218, startPoint y: 182, endPoint x: 234, endPoint y: 149, distance: 36.7
click at [234, 149] on icon "device-68af55c476f8bb33385f25a5  user-1641326475  1641326475 device-67d4aa49c…" at bounding box center [319, 169] width 408 height 91
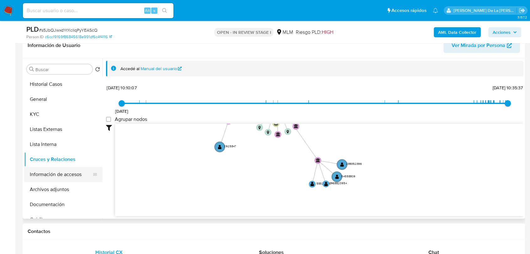
click at [73, 172] on button "Información de accesos" at bounding box center [60, 174] width 73 height 15
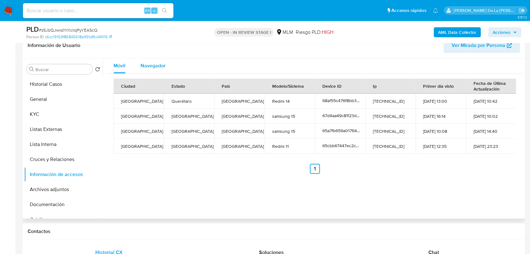
click at [154, 65] on span "Navegador" at bounding box center [152, 65] width 25 height 7
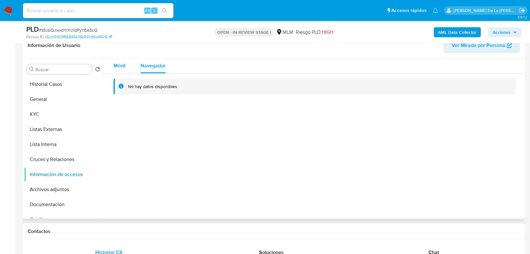
click at [122, 68] on span "Móvil" at bounding box center [119, 65] width 12 height 7
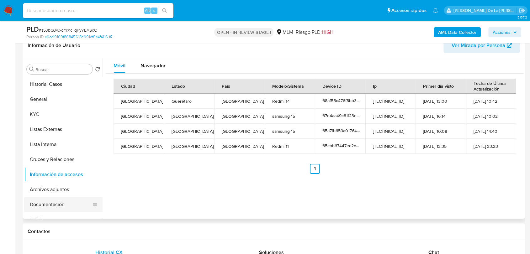
click at [49, 206] on button "Documentación" at bounding box center [60, 204] width 73 height 15
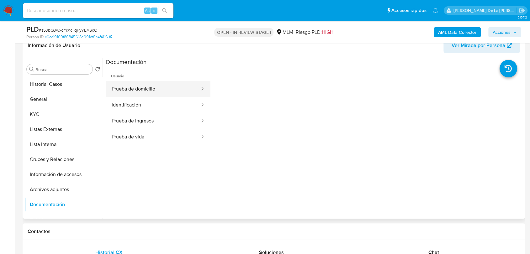
click at [152, 91] on button "Prueba de domicilio" at bounding box center [153, 89] width 94 height 16
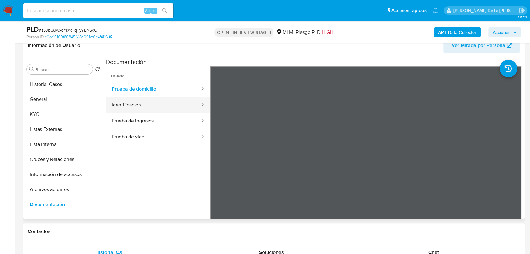
click at [163, 109] on button "Identificación" at bounding box center [153, 105] width 94 height 16
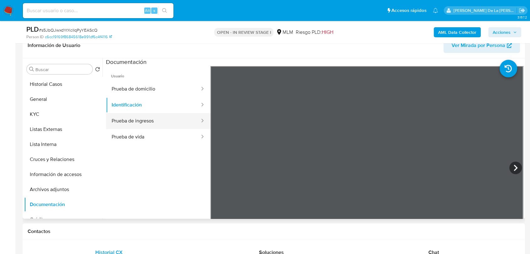
click at [127, 121] on button "Prueba de ingresos" at bounding box center [153, 121] width 94 height 16
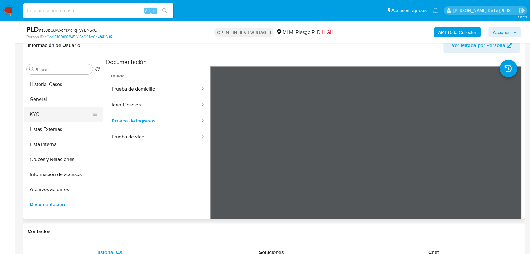
click at [45, 110] on button "KYC" at bounding box center [60, 114] width 73 height 15
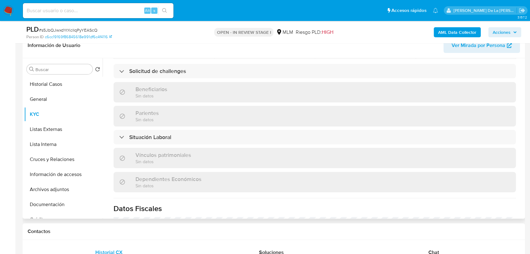
scroll to position [243, 0]
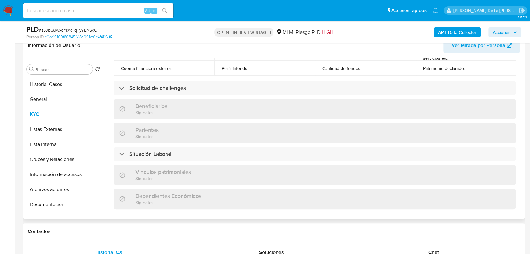
drag, startPoint x: 127, startPoint y: 94, endPoint x: 113, endPoint y: 87, distance: 15.7
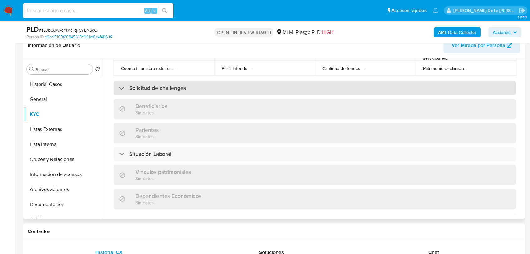
click at [127, 99] on div "Beneficiarios Sin datos" at bounding box center [314, 109] width 402 height 20
click at [118, 85] on div "Solicitud de challenges" at bounding box center [314, 88] width 402 height 14
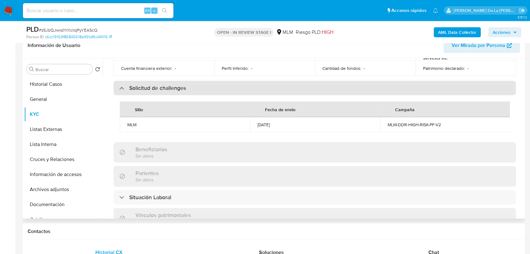
click at [118, 85] on div "Solicitud de challenges" at bounding box center [314, 88] width 402 height 14
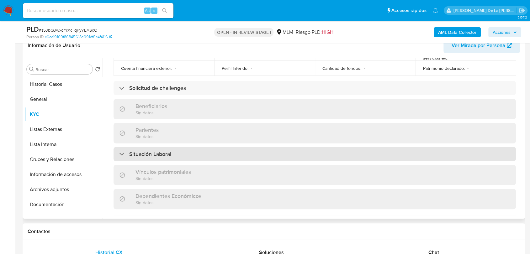
click at [120, 151] on div "Situación Laboral" at bounding box center [145, 154] width 52 height 7
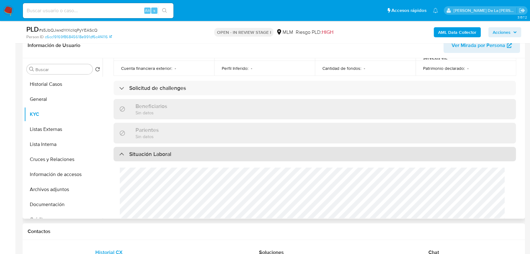
click at [120, 151] on div "Situación Laboral" at bounding box center [145, 154] width 52 height 7
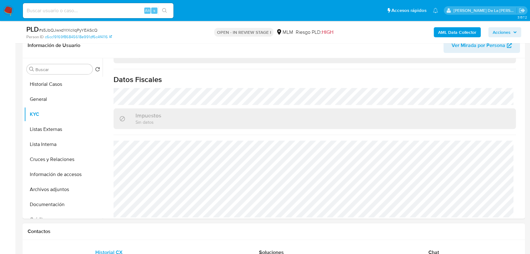
scroll to position [209, 0]
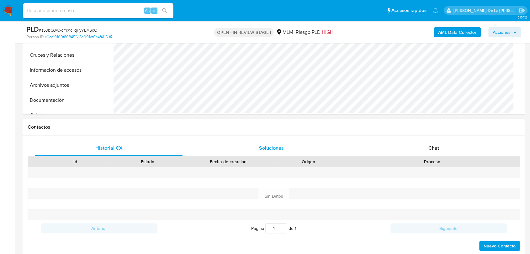
click at [278, 143] on div "Soluciones" at bounding box center [270, 148] width 147 height 15
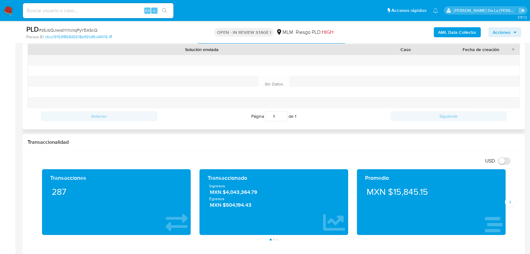
scroll to position [278, 0]
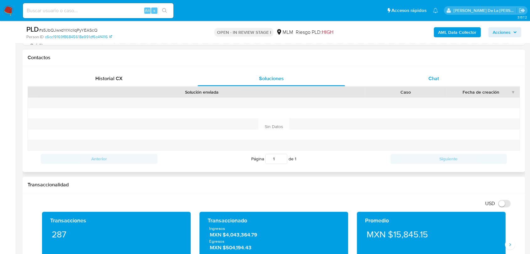
click at [439, 77] on div "Chat" at bounding box center [433, 78] width 147 height 15
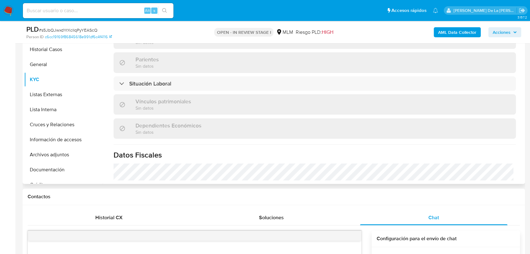
scroll to position [250, 0]
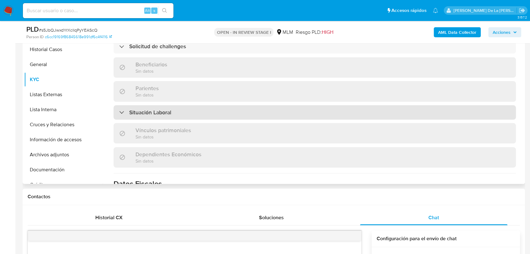
click at [138, 109] on h3 "Situación Laboral" at bounding box center [150, 112] width 42 height 7
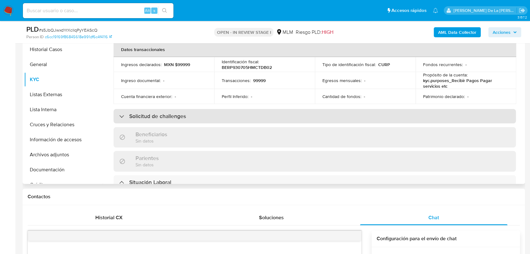
click at [128, 109] on div "Solicitud de challenges" at bounding box center [314, 116] width 402 height 14
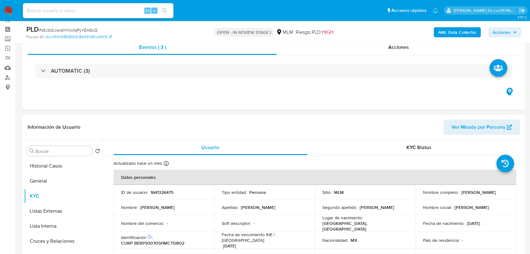
scroll to position [35, 0]
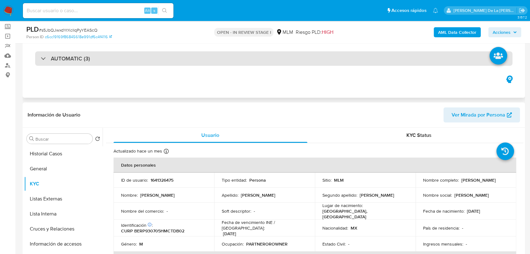
click at [58, 52] on div "AUTOMATIC (3)" at bounding box center [273, 58] width 477 height 14
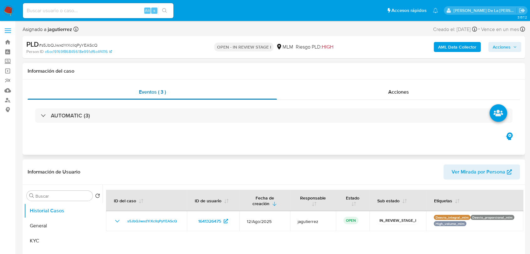
select select "10"
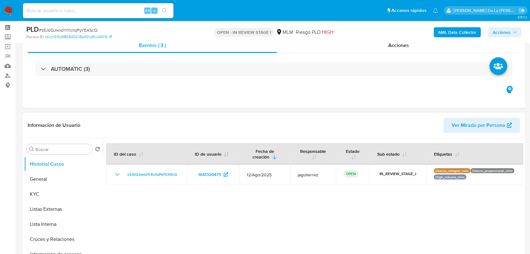
scroll to position [70, 0]
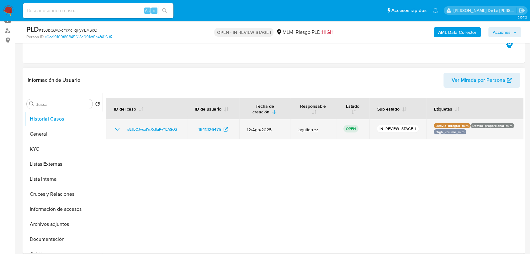
click at [120, 124] on td "s5JbQJwxdYrXcllqPyYEAScQ" at bounding box center [146, 129] width 81 height 20
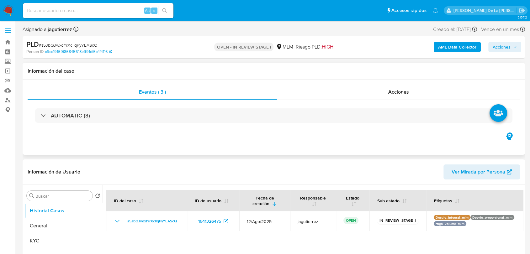
scroll to position [0, 0]
click at [148, 123] on div "AUTOMATIC (3)" at bounding box center [274, 115] width 492 height 31
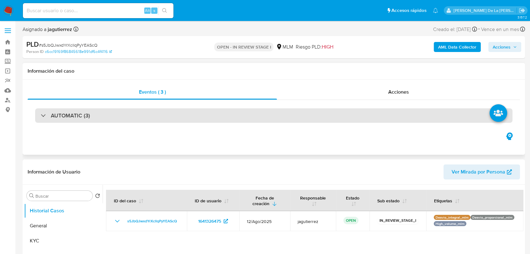
click at [139, 113] on div "AUTOMATIC (3)" at bounding box center [273, 115] width 477 height 14
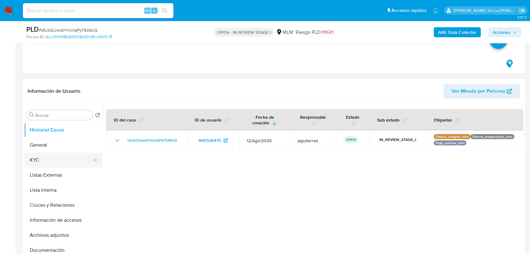
scroll to position [487, 0]
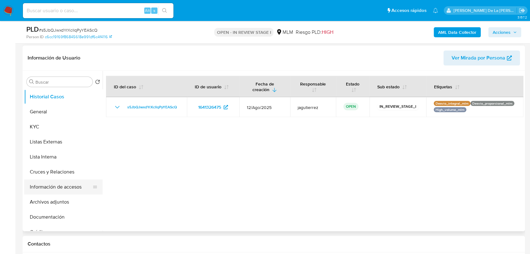
click at [60, 186] on button "Información de accesos" at bounding box center [60, 187] width 73 height 15
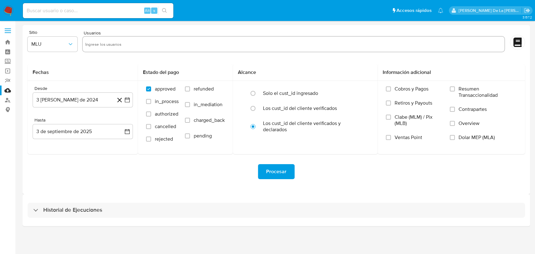
click at [74, 13] on input at bounding box center [98, 11] width 150 height 8
paste input "2261325313"
type input "2261325313"
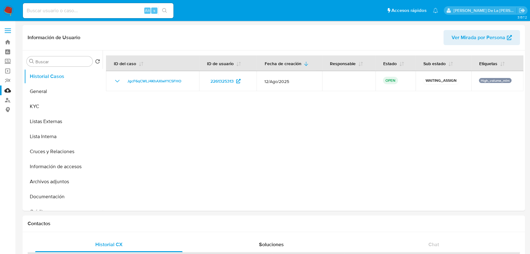
select select "10"
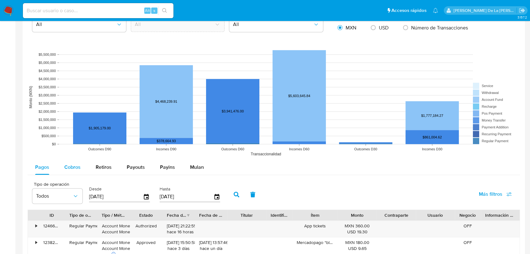
scroll to position [452, 0]
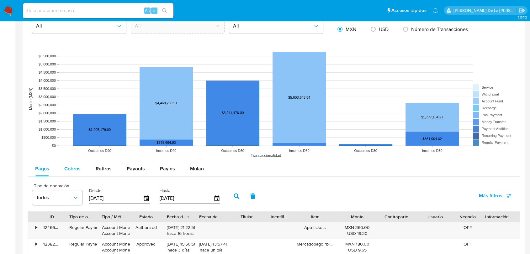
click at [66, 170] on span "Cobros" at bounding box center [72, 168] width 16 height 7
select select "10"
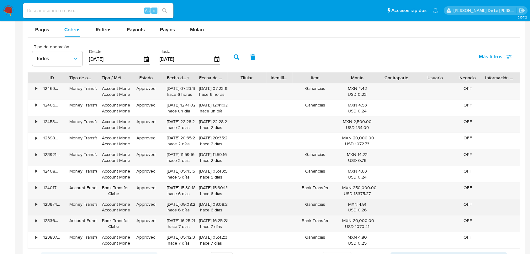
scroll to position [627, 0]
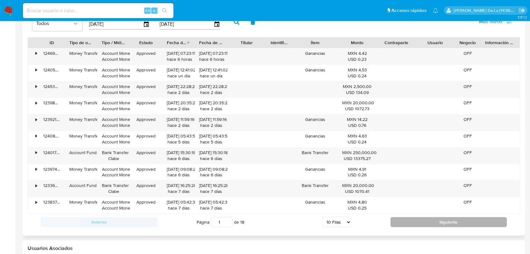
click at [422, 220] on button "Siguiente" at bounding box center [448, 222] width 117 height 10
type input "2"
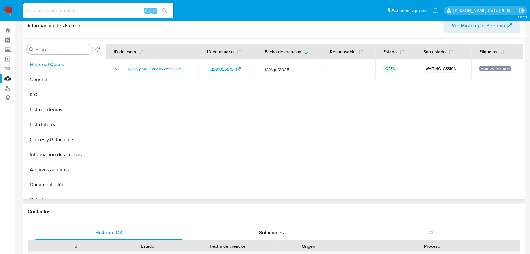
scroll to position [0, 0]
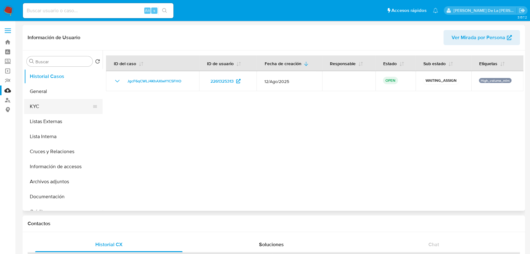
click at [56, 99] on button "KYC" at bounding box center [60, 106] width 73 height 15
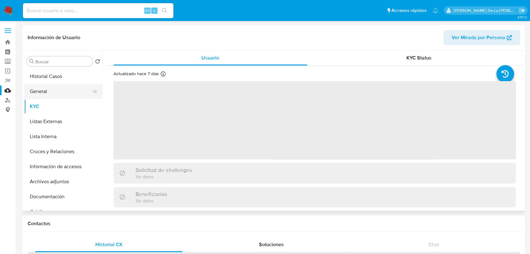
click at [59, 91] on button "General" at bounding box center [60, 91] width 73 height 15
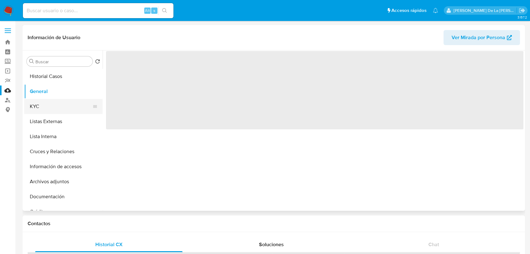
click at [58, 101] on button "KYC" at bounding box center [60, 106] width 73 height 15
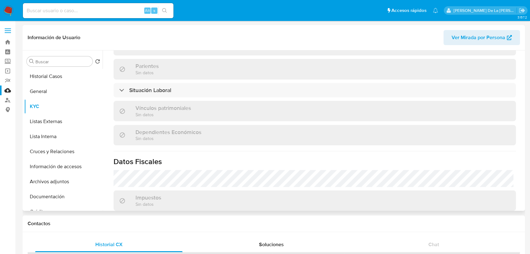
scroll to position [220, 0]
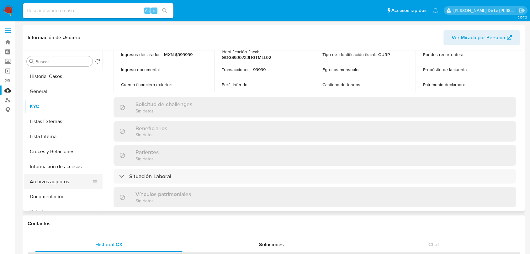
click at [57, 185] on button "Archivos adjuntos" at bounding box center [60, 181] width 73 height 15
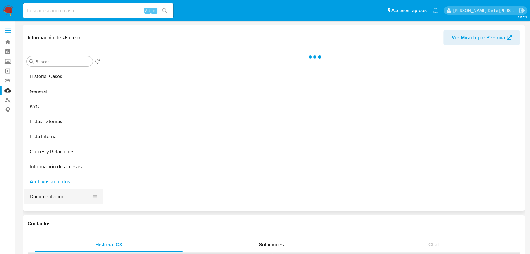
scroll to position [0, 0]
click at [62, 196] on button "Documentación" at bounding box center [60, 196] width 73 height 15
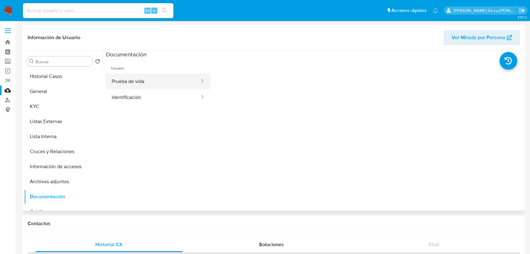
click at [141, 82] on button "Prueba de vida" at bounding box center [153, 81] width 94 height 16
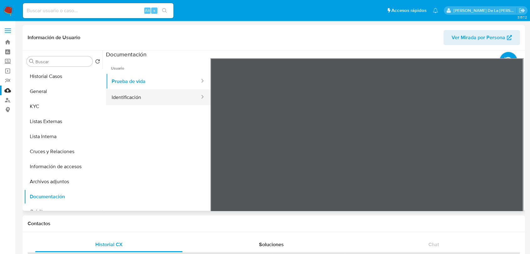
click at [156, 94] on button "Identificación" at bounding box center [153, 97] width 94 height 16
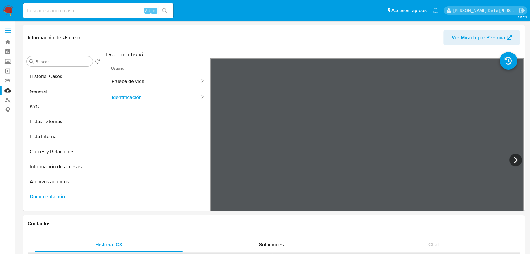
drag, startPoint x: 50, startPoint y: 16, endPoint x: 48, endPoint y: 11, distance: 5.9
click at [50, 16] on div "Alt s" at bounding box center [98, 10] width 150 height 15
click at [48, 11] on input at bounding box center [98, 11] width 150 height 8
paste input "109806182"
type input "109806182"
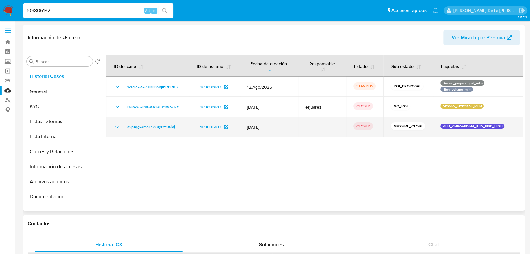
select select "10"
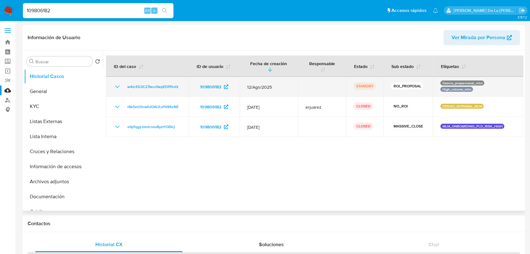
click at [118, 86] on icon "Mostrar/Ocultar" at bounding box center [117, 87] width 8 height 8
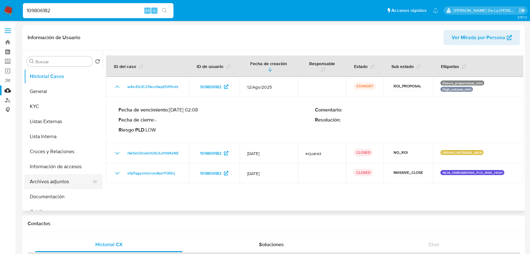
click at [57, 181] on button "Archivos adjuntos" at bounding box center [60, 181] width 73 height 15
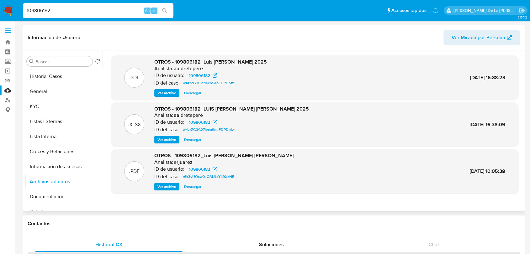
click at [172, 94] on span "Ver archivo" at bounding box center [166, 93] width 19 height 6
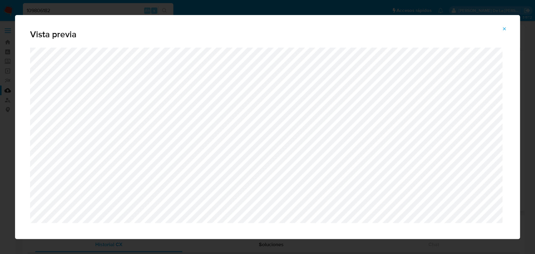
click at [504, 33] on span "Attachment preview" at bounding box center [504, 28] width 5 height 9
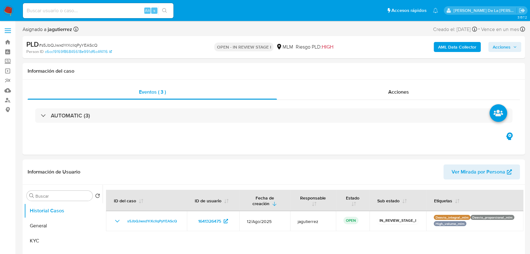
select select "10"
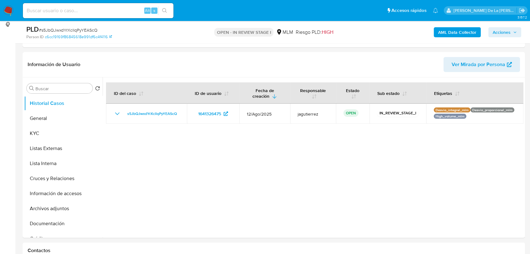
scroll to position [91, 0]
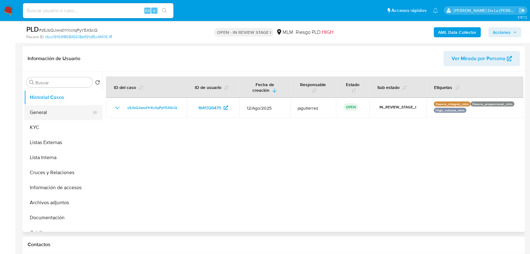
click at [60, 111] on button "General" at bounding box center [60, 112] width 73 height 15
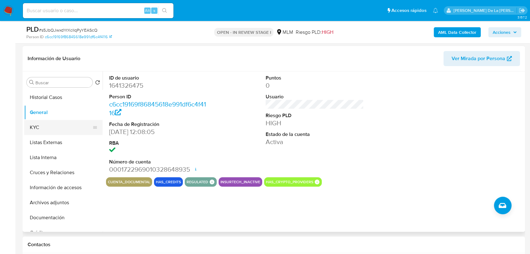
click at [45, 124] on button "KYC" at bounding box center [60, 127] width 73 height 15
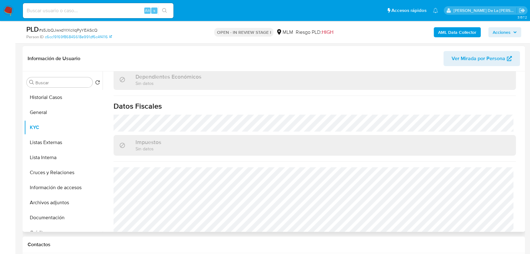
scroll to position [387, 0]
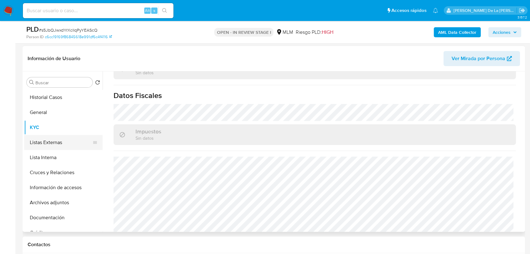
click at [64, 144] on button "Listas Externas" at bounding box center [60, 142] width 73 height 15
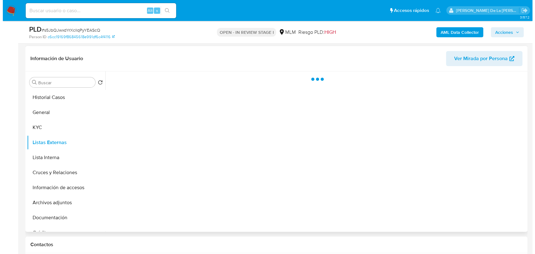
scroll to position [0, 0]
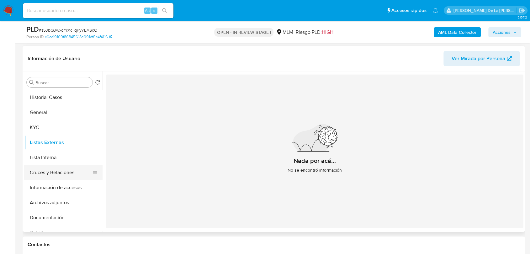
click at [54, 171] on button "Cruces y Relaciones" at bounding box center [60, 172] width 73 height 15
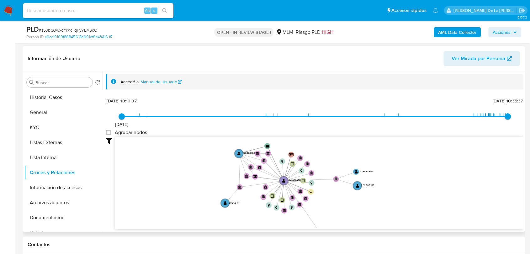
drag, startPoint x: 313, startPoint y: 198, endPoint x: 320, endPoint y: 203, distance: 9.2
click at [320, 203] on icon "device-68af55c476f8bb33385f25a5  user-1641326475  1641326475 device-67d4aa49c…" at bounding box center [319, 182] width 408 height 91
click at [61, 179] on button "Cruces y Relaciones" at bounding box center [60, 172] width 73 height 15
click at [65, 185] on button "Información de accesos" at bounding box center [60, 187] width 73 height 15
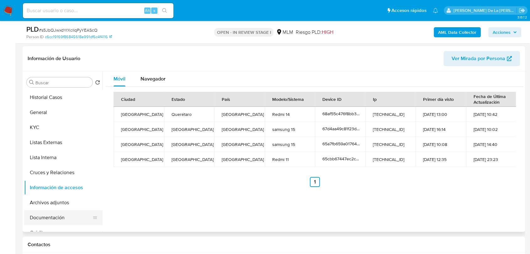
click at [52, 214] on button "Documentación" at bounding box center [60, 217] width 73 height 15
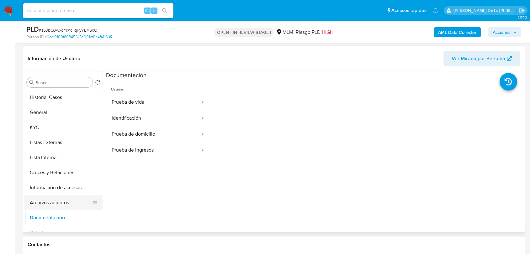
click at [56, 202] on button "Archivos adjuntos" at bounding box center [60, 202] width 73 height 15
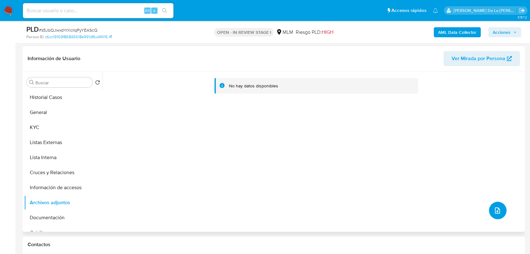
click at [493, 212] on icon "upload-file" at bounding box center [497, 211] width 8 height 8
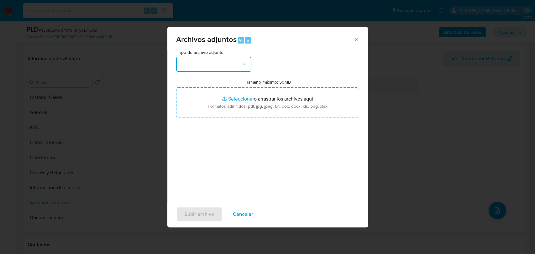
click at [223, 59] on button "button" at bounding box center [213, 64] width 75 height 15
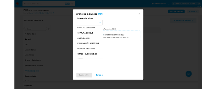
scroll to position [33, 0]
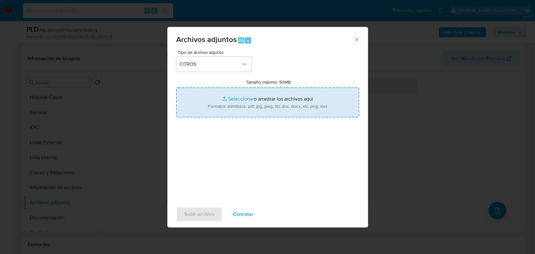
type input "C:\fakepath\1641326475_PABLO RAZIEL BETANCOURT RODRIGUEZ_AGO2025.pdf"
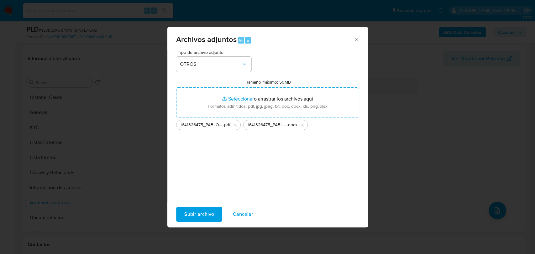
click at [213, 162] on div "Tipo de archivo adjunto OTROS Tamaño máximo: 50MB Seleccionar archivos Seleccio…" at bounding box center [267, 124] width 183 height 148
drag, startPoint x: 202, startPoint y: 206, endPoint x: 201, endPoint y: 209, distance: 4.0
click at [202, 206] on div "Subir archivo Cancelar" at bounding box center [267, 214] width 201 height 24
click at [200, 213] on span "Subir archivo" at bounding box center [199, 214] width 30 height 14
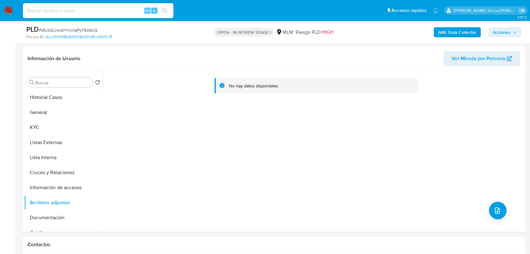
click at [504, 29] on span "Acciones" at bounding box center [501, 32] width 18 height 10
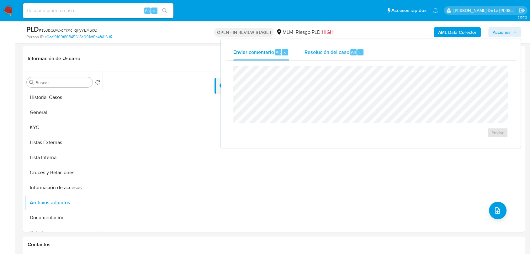
click at [344, 50] on span "Resolución del caso" at bounding box center [326, 51] width 45 height 7
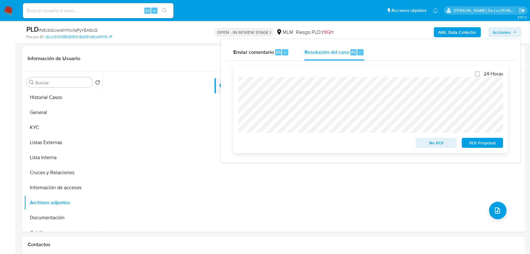
click at [480, 145] on span "ROI Proposal" at bounding box center [482, 143] width 33 height 9
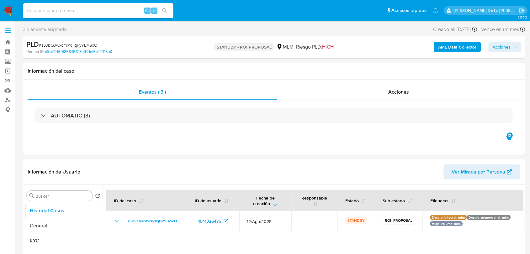
select select "10"
drag, startPoint x: 5, startPoint y: 12, endPoint x: 13, endPoint y: 3, distance: 12.0
click at [5, 12] on img at bounding box center [8, 10] width 11 height 11
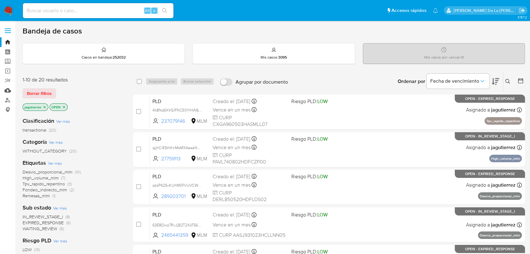
click at [7, 91] on link "Mulan" at bounding box center [37, 91] width 75 height 10
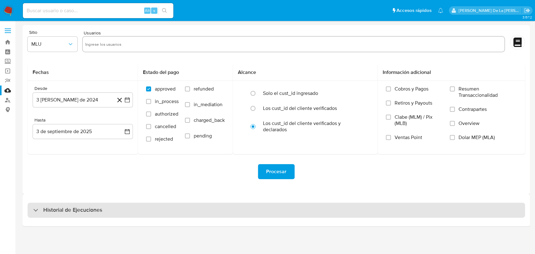
click at [51, 212] on h3 "Historial de Ejecuciones" at bounding box center [72, 211] width 59 height 8
select select "10"
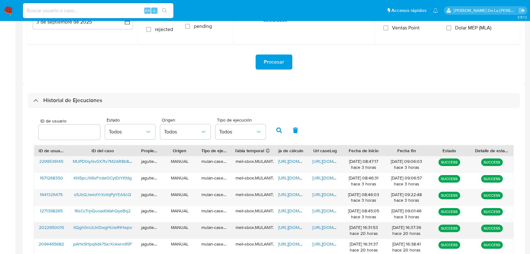
scroll to position [154, 0]
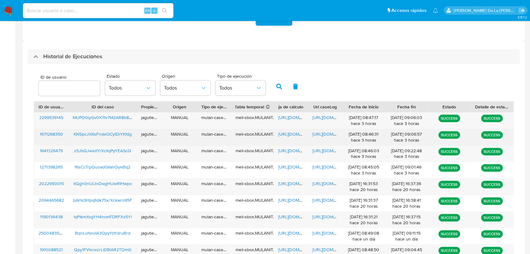
click at [87, 135] on span "KN5pcJX6sFndeOCytDiYKfdg" at bounding box center [103, 134] width 58 height 6
click at [285, 133] on span "https://docs.google.com/spreadsheets/d/1MnZcoBW3_oxqRuptLI8ThJ3yo2Jjcqj9BPv0b6v…" at bounding box center [299, 134] width 43 height 6
click at [330, 136] on span "https://docs.google.com/document/d/1pPzvZqTUYNmM0lxeiCrk6c84D71EktJgCVkHbPlgnOI…" at bounding box center [333, 134] width 43 height 6
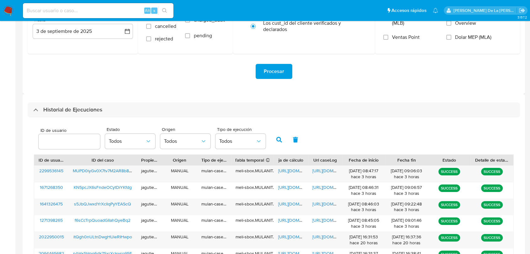
scroll to position [14, 0]
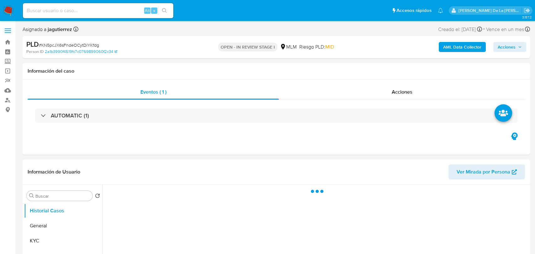
select select "10"
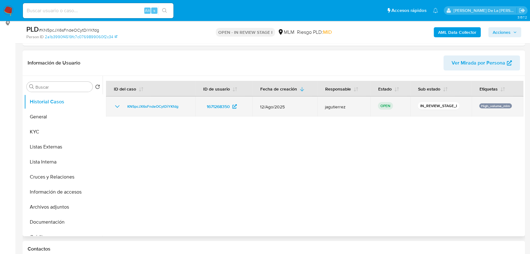
scroll to position [104, 0]
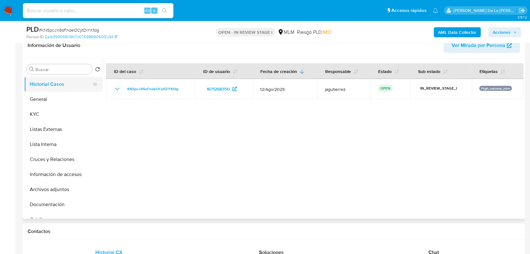
click at [64, 91] on button "Historial Casos" at bounding box center [60, 84] width 73 height 15
click at [76, 101] on button "General" at bounding box center [60, 99] width 73 height 15
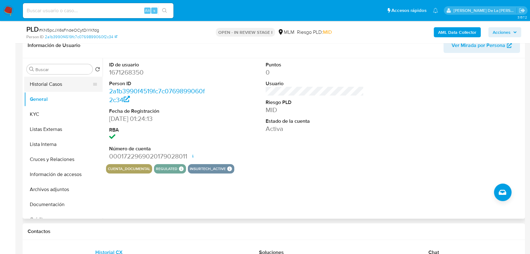
click at [60, 84] on button "Historial Casos" at bounding box center [60, 84] width 73 height 15
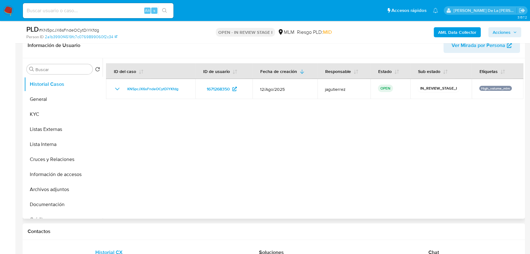
drag, startPoint x: 374, startPoint y: 60, endPoint x: 422, endPoint y: 31, distance: 55.6
click at [404, 53] on div "Información de Usuario Ver Mirada por Persona" at bounding box center [274, 45] width 502 height 25
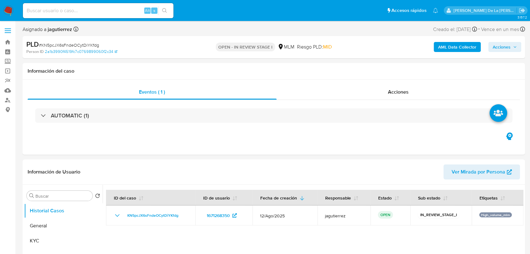
select select "10"
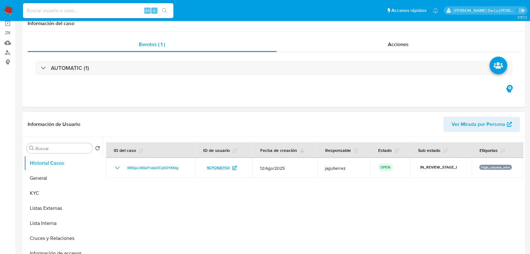
scroll to position [104, 0]
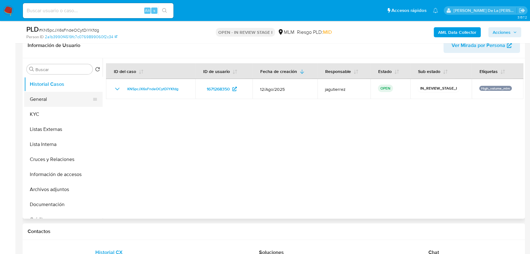
click at [42, 103] on button "General" at bounding box center [60, 99] width 73 height 15
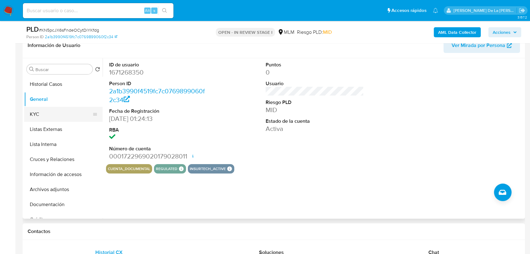
click at [69, 112] on button "KYC" at bounding box center [60, 114] width 73 height 15
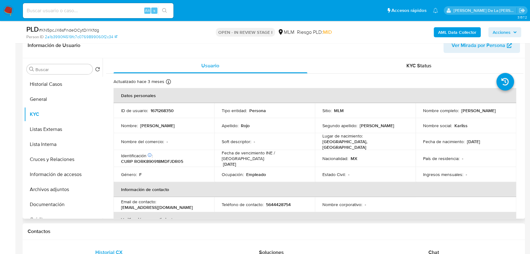
drag, startPoint x: 421, startPoint y: 113, endPoint x: 478, endPoint y: 113, distance: 56.7
click at [478, 113] on div "Nombre completo : Karla Mariela Rojo Rodriguez" at bounding box center [466, 111] width 86 height 6
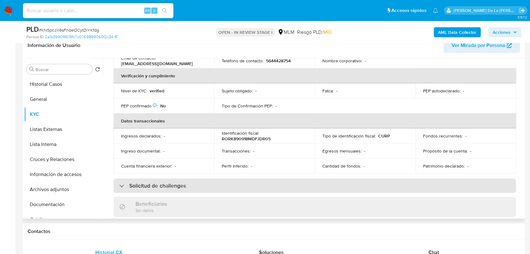
scroll to position [109, 0]
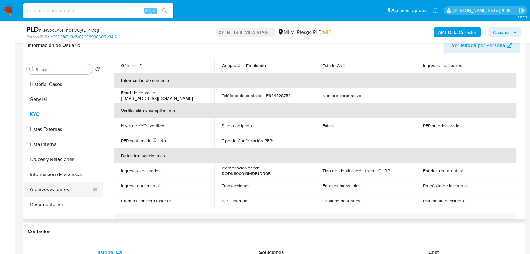
click at [56, 186] on button "Archivos adjuntos" at bounding box center [60, 189] width 73 height 15
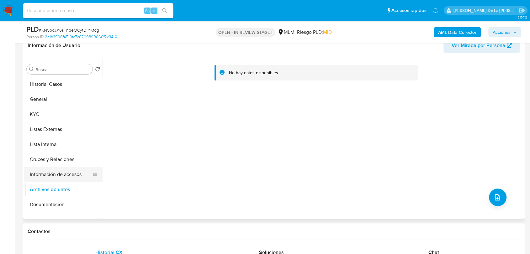
click at [61, 175] on button "Información de accesos" at bounding box center [60, 174] width 73 height 15
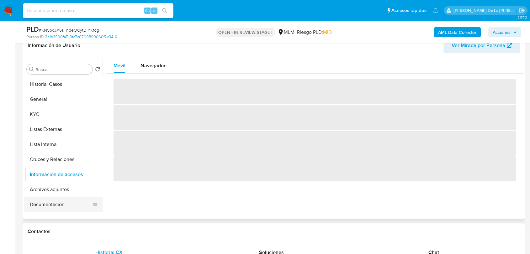
click at [54, 201] on button "Documentación" at bounding box center [60, 204] width 73 height 15
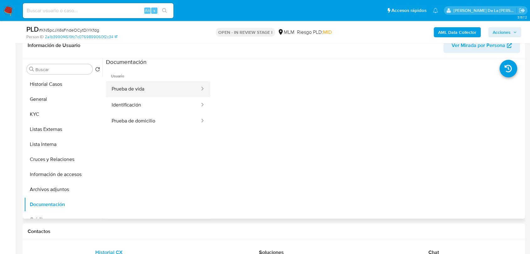
click at [134, 83] on button "Prueba de vida" at bounding box center [153, 89] width 94 height 16
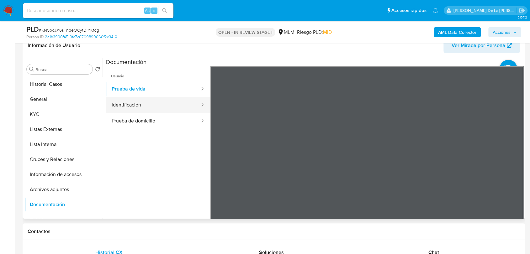
click at [175, 105] on button "Identificación" at bounding box center [153, 105] width 94 height 16
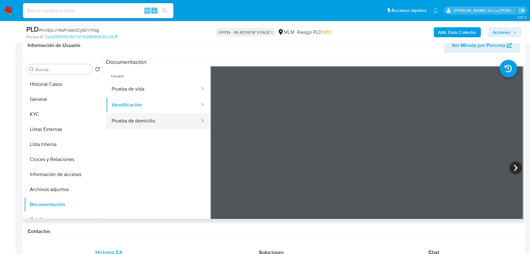
click at [171, 124] on button "Prueba de domicilio" at bounding box center [153, 121] width 94 height 16
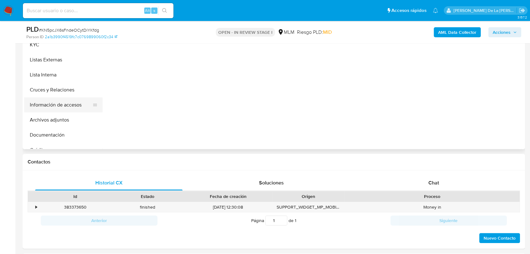
select select "10"
click at [67, 103] on button "Información de accesos" at bounding box center [60, 104] width 73 height 15
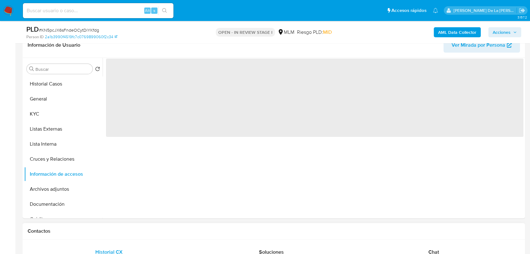
scroll to position [104, 0]
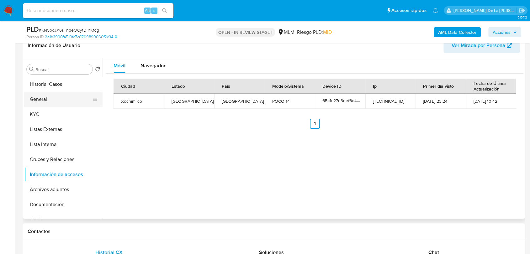
click at [51, 101] on button "General" at bounding box center [60, 99] width 73 height 15
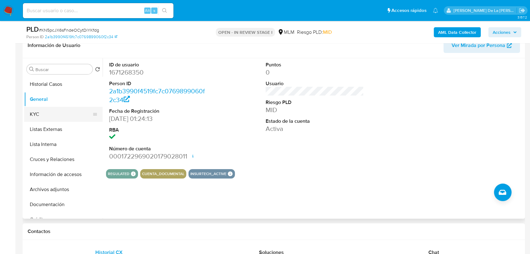
click at [42, 110] on button "KYC" at bounding box center [60, 114] width 73 height 15
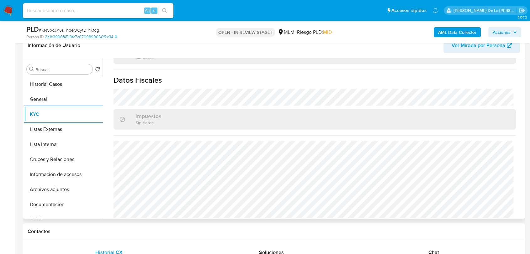
scroll to position [388, 0]
click at [50, 146] on button "Lista Interna" at bounding box center [60, 144] width 73 height 15
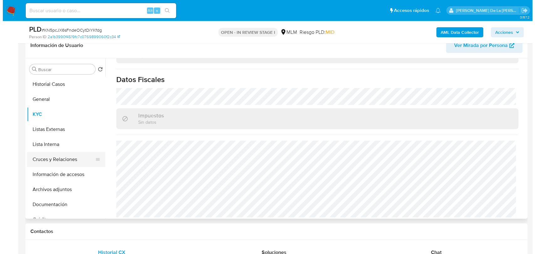
scroll to position [0, 0]
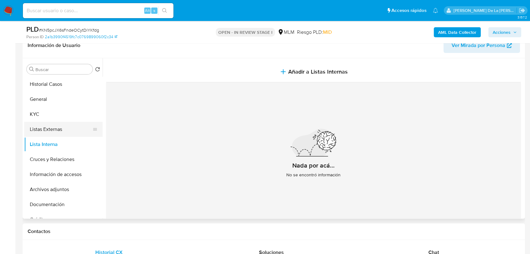
click at [56, 134] on button "Listas Externas" at bounding box center [60, 129] width 73 height 15
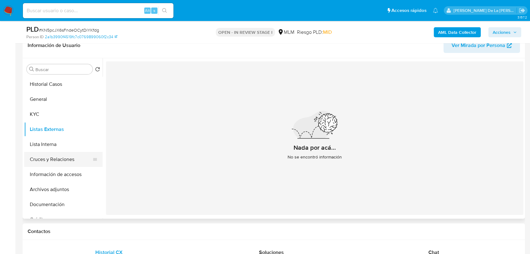
click at [56, 160] on button "Cruces y Relaciones" at bounding box center [60, 159] width 73 height 15
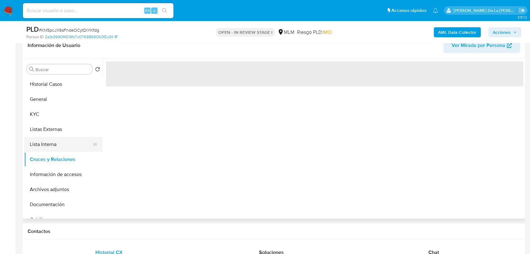
click at [42, 147] on button "Lista Interna" at bounding box center [60, 144] width 73 height 15
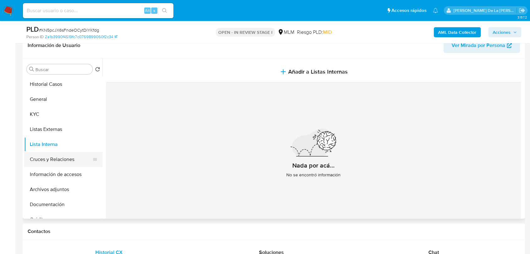
click at [39, 161] on button "Cruces y Relaciones" at bounding box center [60, 159] width 73 height 15
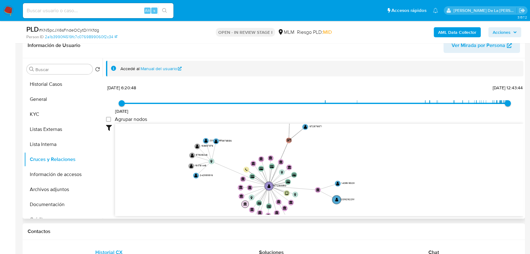
drag, startPoint x: 241, startPoint y: 162, endPoint x: 249, endPoint y: 203, distance: 41.6
click at [243, 207] on icon "device-65c1c27d3def6e42f1a7640f  user-1671268350  1671268350 card-WUSNTLLPEHK…" at bounding box center [319, 169] width 408 height 91
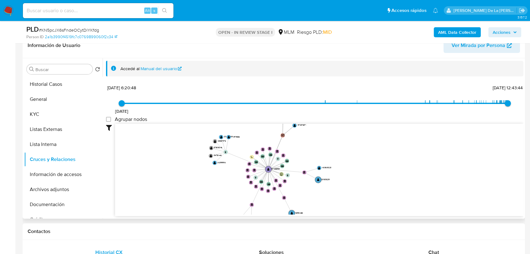
drag, startPoint x: 243, startPoint y: 181, endPoint x: 246, endPoint y: 162, distance: 19.0
click at [246, 162] on icon "device-65c1c27d3def6e42f1a7640f  user-1671268350  1671268350 card-WUSNTLLPEHK…" at bounding box center [319, 169] width 408 height 91
click at [63, 170] on button "Información de accesos" at bounding box center [60, 174] width 73 height 15
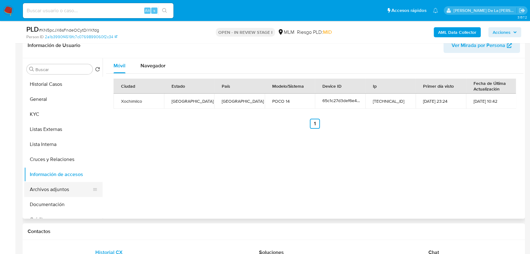
click at [62, 193] on button "Archivos adjuntos" at bounding box center [60, 189] width 73 height 15
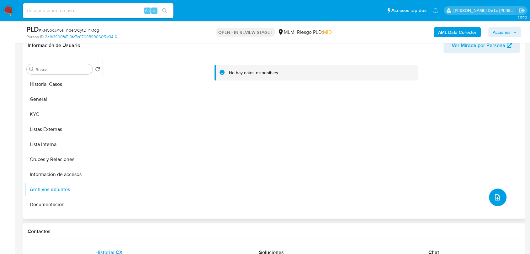
click at [489, 197] on button "upload-file" at bounding box center [498, 198] width 18 height 18
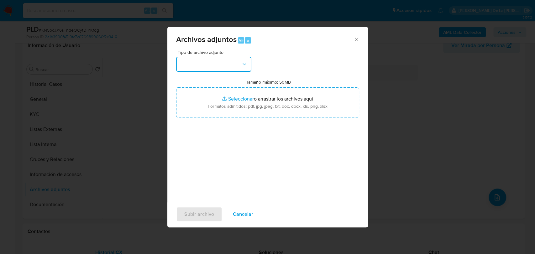
click at [211, 62] on button "button" at bounding box center [213, 64] width 75 height 15
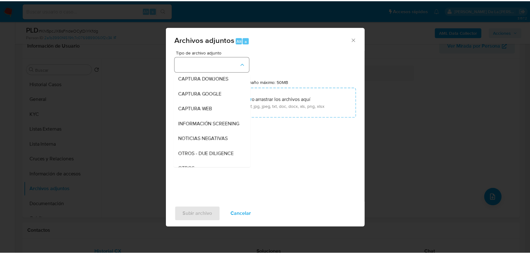
scroll to position [33, 0]
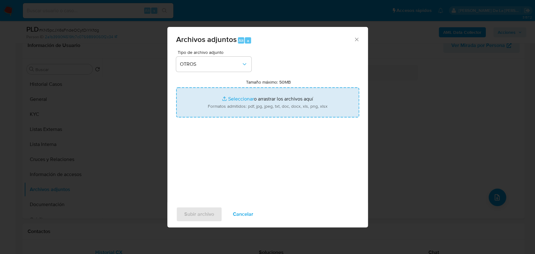
type input "C:\fakepath\1671268350_KARLA MARIELA ROJO RODRIGUEZ_AGO2025.pdf"
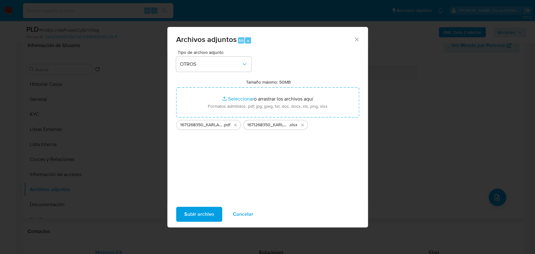
drag, startPoint x: 241, startPoint y: 166, endPoint x: 236, endPoint y: 172, distance: 7.5
click at [240, 166] on div "Tipo de archivo adjunto OTROS Tamaño máximo: 50MB Seleccionar archivos Seleccio…" at bounding box center [267, 124] width 183 height 148
click at [203, 209] on span "Subir archivo" at bounding box center [199, 214] width 30 height 14
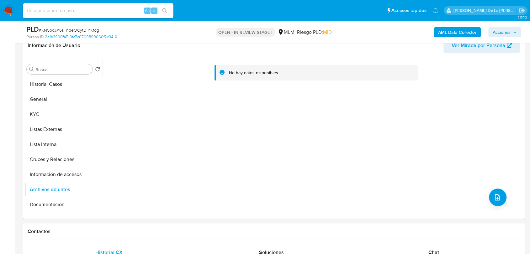
click at [502, 32] on span "Acciones" at bounding box center [501, 32] width 18 height 10
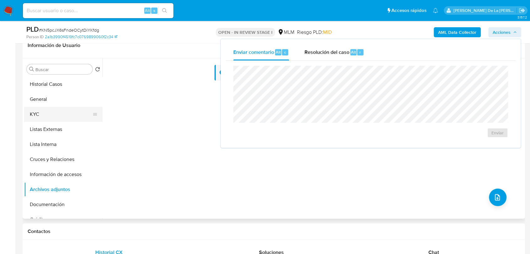
click at [87, 118] on button "KYC" at bounding box center [60, 114] width 73 height 15
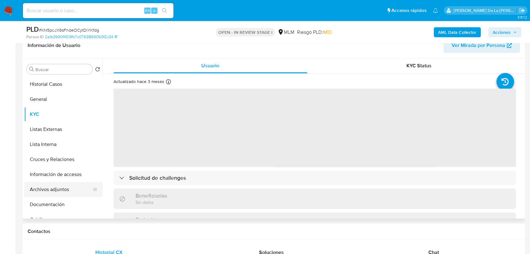
click at [52, 189] on button "Archivos adjuntos" at bounding box center [60, 189] width 73 height 15
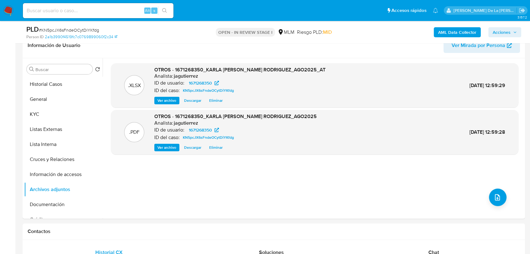
click at [510, 32] on span "Acciones" at bounding box center [501, 32] width 18 height 10
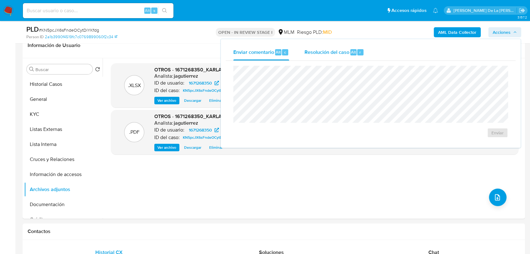
click at [344, 53] on span "Resolución del caso" at bounding box center [326, 51] width 45 height 7
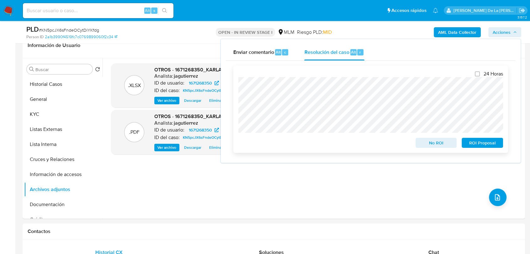
click at [475, 141] on span "ROI Proposal" at bounding box center [482, 143] width 33 height 9
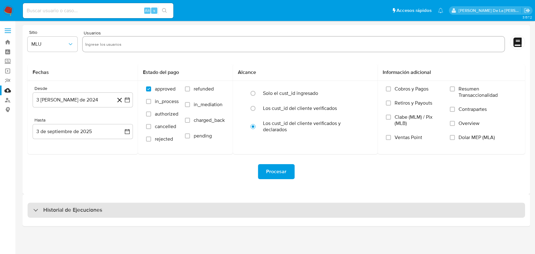
click at [40, 210] on div "Historial de Ejecuciones" at bounding box center [67, 211] width 69 height 8
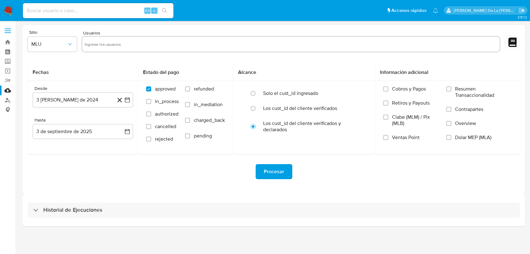
select select "10"
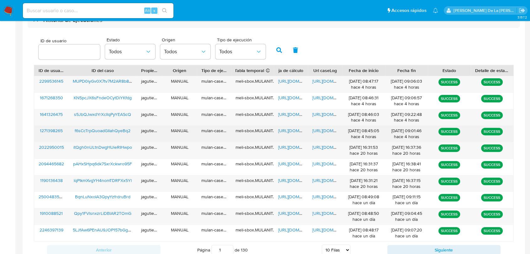
scroll to position [178, 0]
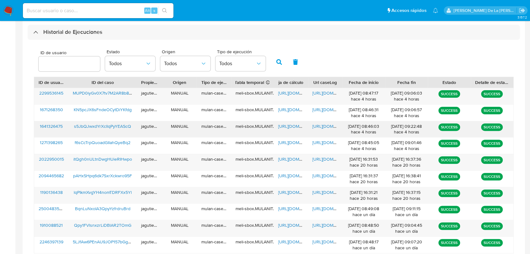
click at [92, 129] on div "s5JbQJwxdYrXcllqPyYEAScQ" at bounding box center [102, 129] width 68 height 16
click at [93, 126] on span "s5JbQJwxdYrXcllqPyYEAScQ" at bounding box center [102, 126] width 57 height 6
click at [112, 94] on span "MUPD0iyGv0X7tv7M2AR8b8Xu" at bounding box center [103, 93] width 61 height 6
click at [288, 93] on span "https://docs.google.com/spreadsheets/d/1Xy1diFchyntHnW_3Sp9EmiH71O4dl8m4RY13-8m…" at bounding box center [299, 93] width 43 height 6
click at [320, 96] on span "https://docs.google.com/document/d/1-Weq5fU64ZpNSJT94UjWwHRJguOgqkE5WXGwm5Bd_LQ…" at bounding box center [333, 93] width 43 height 6
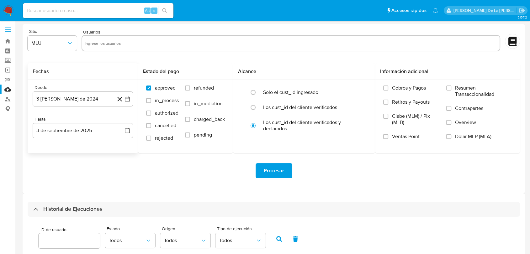
scroll to position [0, 0]
click at [8, 8] on img at bounding box center [8, 10] width 11 height 11
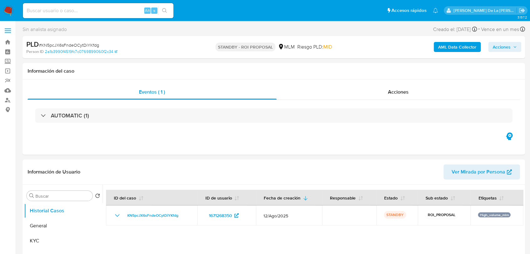
select select "10"
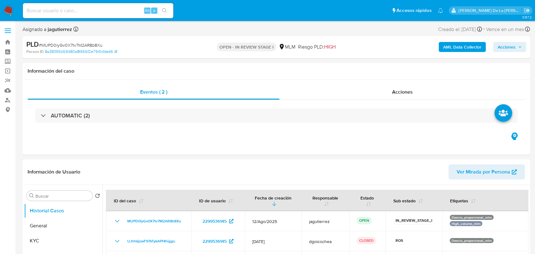
select select "10"
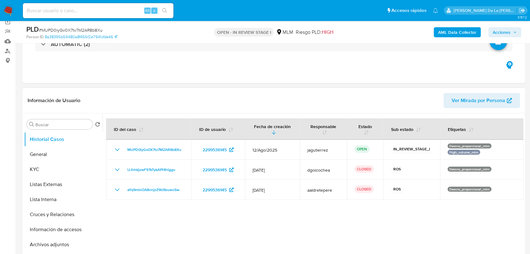
scroll to position [104, 0]
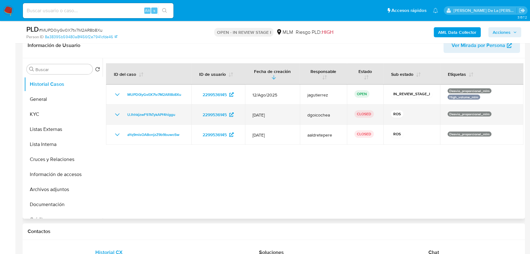
click at [113, 117] on td "UJhhkjzwF97kTykAPf4higgu" at bounding box center [148, 115] width 85 height 20
click at [118, 116] on icon "Mostrar/Ocultar" at bounding box center [117, 115] width 8 height 8
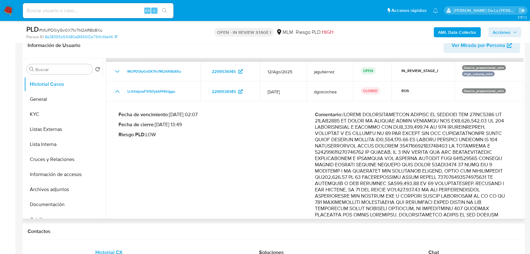
scroll to position [35, 0]
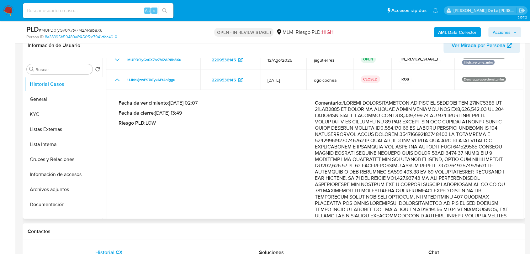
drag, startPoint x: 333, startPoint y: 109, endPoint x: 367, endPoint y: 112, distance: 33.6
click at [364, 110] on p "Comentario :" at bounding box center [413, 216] width 196 height 232
click at [367, 112] on p "Comentario :" at bounding box center [413, 216] width 196 height 232
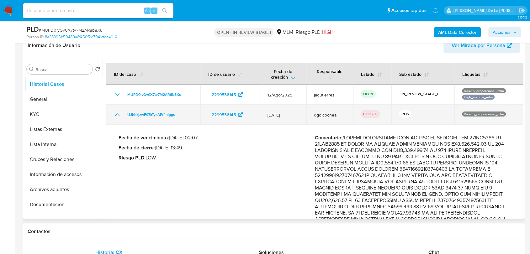
click at [113, 114] on td "UJhhkjzwF97kTykAPf4higgu" at bounding box center [153, 115] width 94 height 20
click at [115, 112] on icon "Mostrar/Ocultar" at bounding box center [117, 115] width 8 height 8
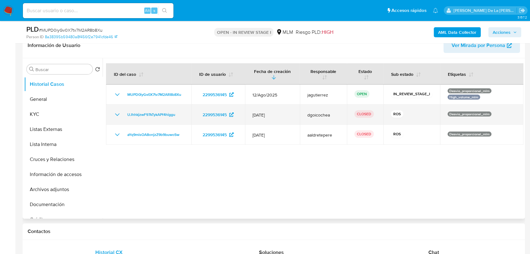
click at [120, 112] on icon "Mostrar/Ocultar" at bounding box center [117, 115] width 8 height 8
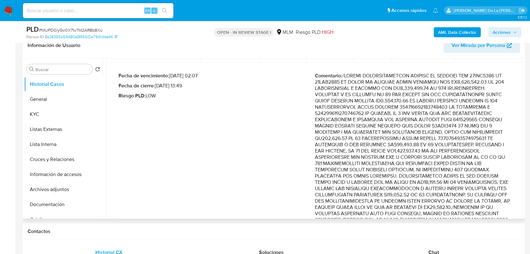
scroll to position [70, 0]
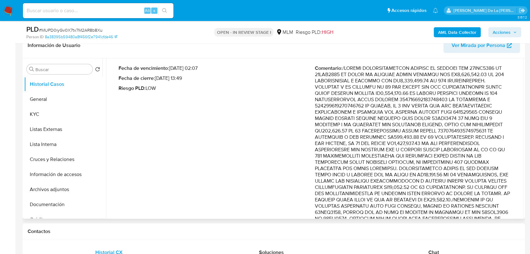
drag, startPoint x: 395, startPoint y: 131, endPoint x: 408, endPoint y: 165, distance: 36.6
click at [408, 165] on p "Comentario :" at bounding box center [413, 181] width 196 height 232
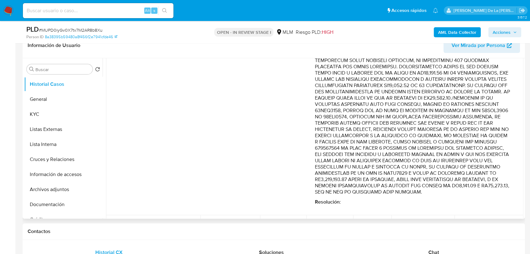
scroll to position [174, 0]
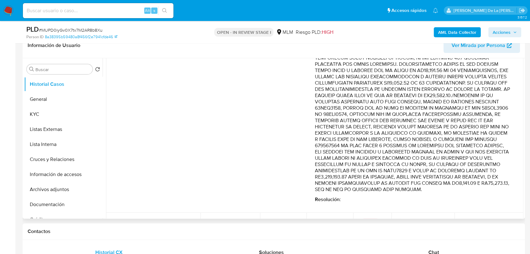
click at [409, 93] on p "Comentario :" at bounding box center [413, 77] width 196 height 232
click at [411, 114] on p "Comentario :" at bounding box center [413, 77] width 196 height 232
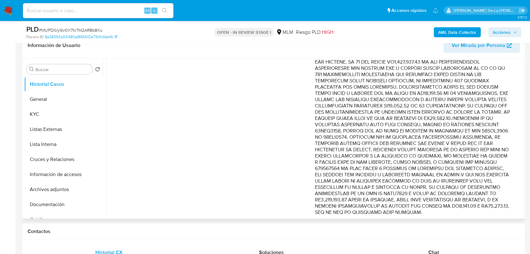
scroll to position [139, 0]
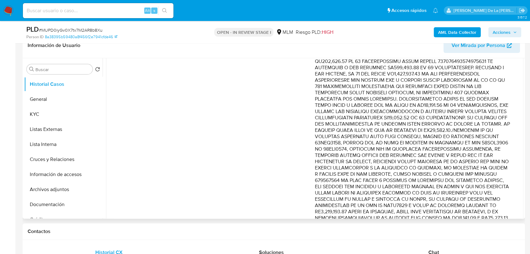
drag, startPoint x: 366, startPoint y: 81, endPoint x: 423, endPoint y: 136, distance: 79.6
click at [423, 136] on p "Comentario :" at bounding box center [413, 112] width 196 height 232
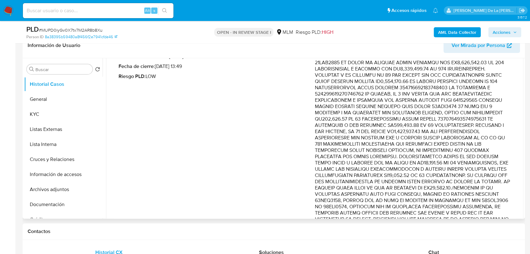
scroll to position [70, 0]
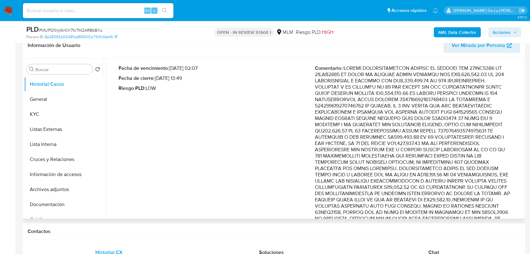
drag, startPoint x: 362, startPoint y: 67, endPoint x: 399, endPoint y: 191, distance: 129.4
click at [399, 191] on p "Comentario :" at bounding box center [413, 181] width 196 height 232
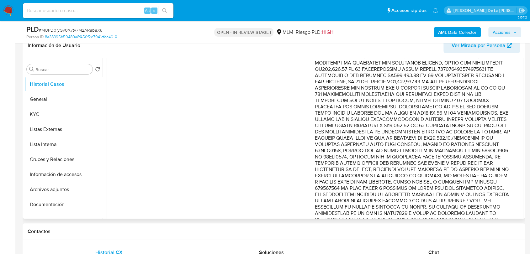
scroll to position [127, 0]
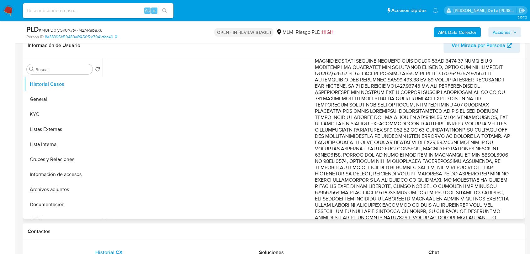
drag, startPoint x: 481, startPoint y: 172, endPoint x: 387, endPoint y: 148, distance: 97.1
click at [387, 148] on p "Comentario :" at bounding box center [413, 124] width 196 height 232
click at [510, 146] on div "Fecha de vencimiento : 11/08/2025 02:07 Fecha de cierre : 08/08/2025 13:49 Ries…" at bounding box center [314, 129] width 402 height 252
click at [481, 141] on p "Comentario :" at bounding box center [413, 124] width 196 height 232
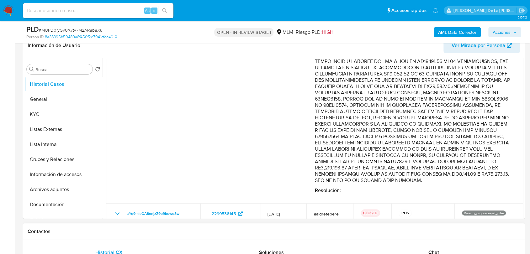
scroll to position [191, 0]
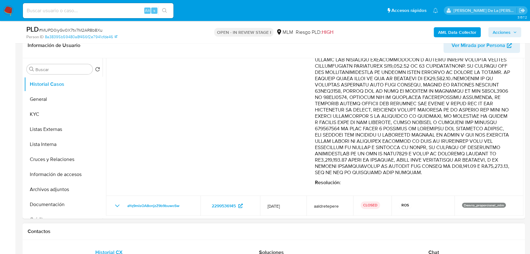
drag, startPoint x: 480, startPoint y: 141, endPoint x: 499, endPoint y: 225, distance: 85.8
click at [500, 94] on p "Comentario :" at bounding box center [413, 60] width 196 height 232
drag, startPoint x: 479, startPoint y: 79, endPoint x: 493, endPoint y: 170, distance: 92.8
click at [493, 170] on p "Comentario :" at bounding box center [413, 60] width 196 height 232
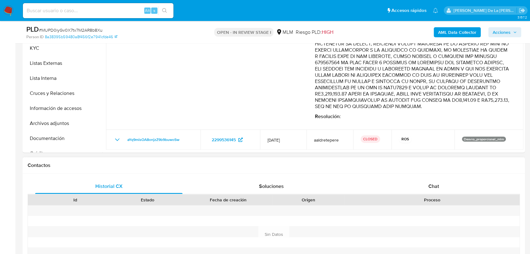
scroll to position [243, 0]
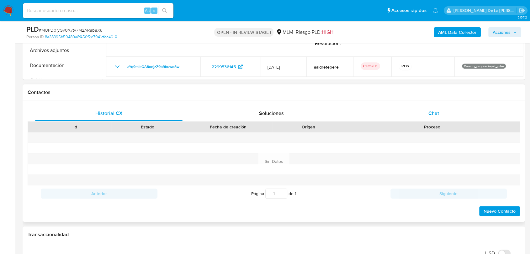
click at [424, 118] on div "Chat" at bounding box center [433, 113] width 147 height 15
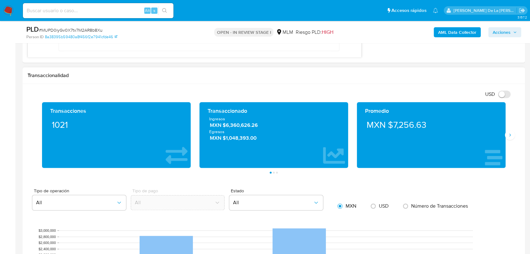
scroll to position [452, 0]
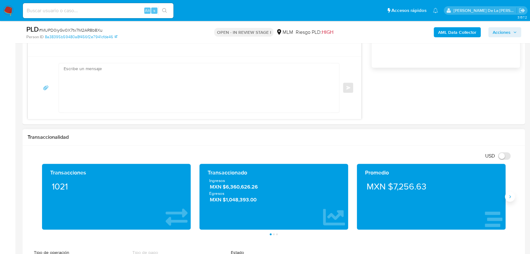
click at [510, 198] on icon "Siguiente" at bounding box center [509, 196] width 5 height 5
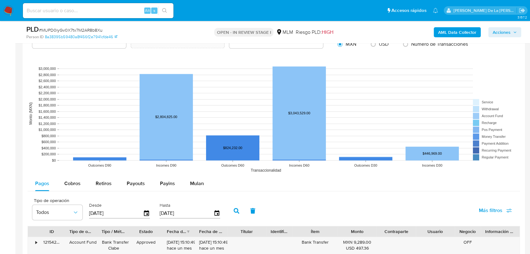
scroll to position [731, 0]
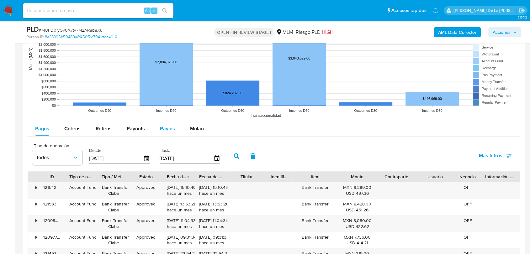
click at [165, 123] on div "Payins" at bounding box center [167, 128] width 15 height 15
select select "10"
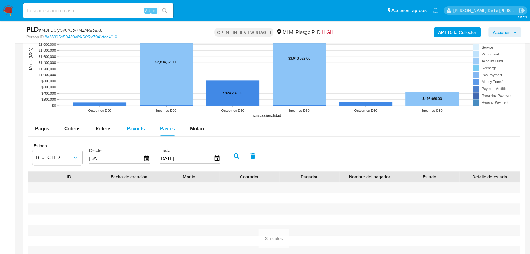
click at [140, 131] on span "Payouts" at bounding box center [136, 128] width 18 height 7
select select "10"
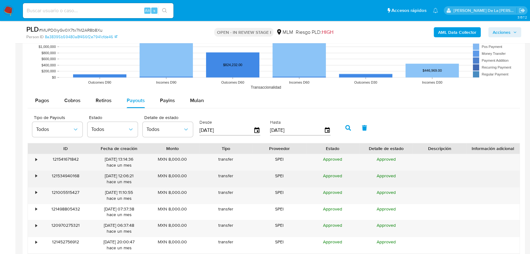
scroll to position [801, 0]
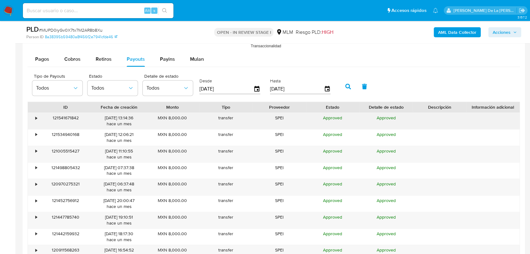
drag, startPoint x: 39, startPoint y: 117, endPoint x: 35, endPoint y: 118, distance: 4.1
click at [39, 118] on div "121541671842" at bounding box center [65, 121] width 53 height 16
click at [35, 118] on div "•" at bounding box center [36, 118] width 2 height 6
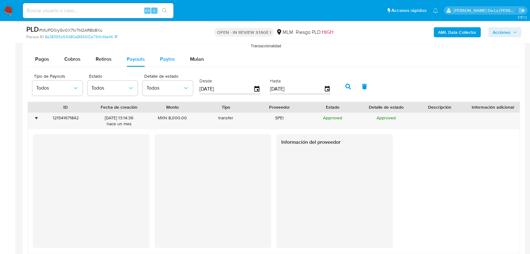
click at [173, 64] on button "Payins" at bounding box center [167, 59] width 30 height 15
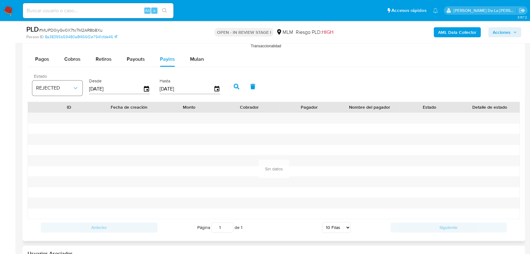
click at [63, 87] on span "REJECTED" at bounding box center [54, 88] width 36 height 6
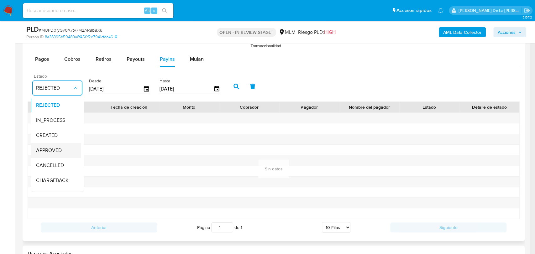
click at [52, 148] on span "APPROVED" at bounding box center [49, 150] width 26 height 6
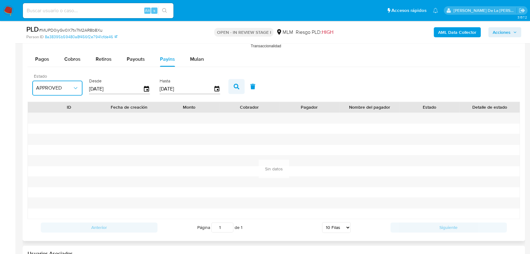
click at [235, 88] on icon "button" at bounding box center [236, 87] width 6 height 6
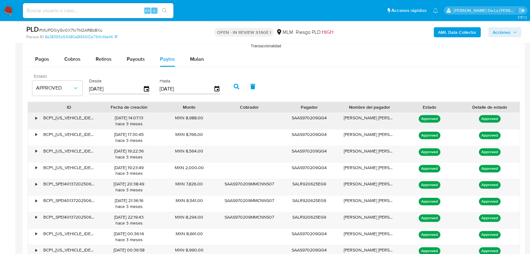
click at [40, 118] on div "BCP1_XSTP4013720250606_50115174TRANSBPI50101244" at bounding box center [69, 121] width 60 height 16
click at [33, 116] on div "•" at bounding box center [33, 121] width 11 height 16
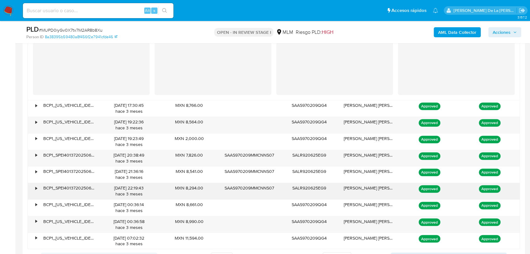
scroll to position [975, 0]
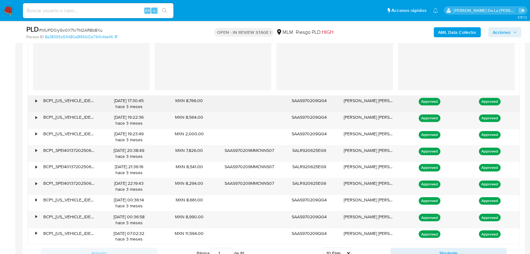
click at [34, 102] on div "•" at bounding box center [33, 104] width 11 height 16
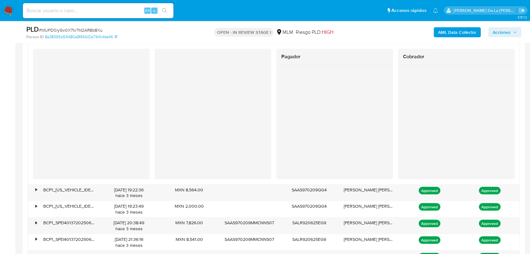
scroll to position [1044, 0]
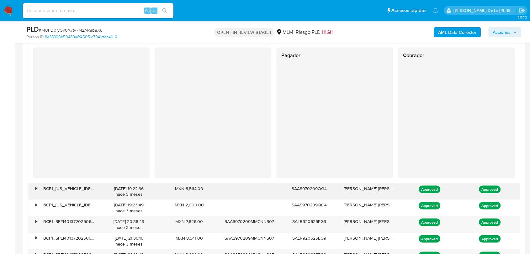
click at [36, 189] on div "•" at bounding box center [36, 189] width 2 height 6
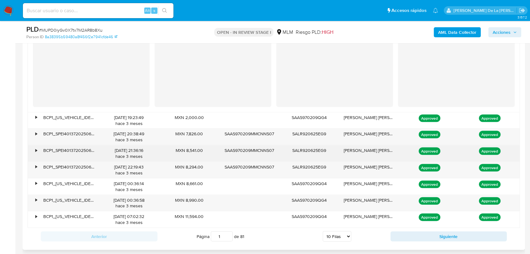
scroll to position [1253, 0]
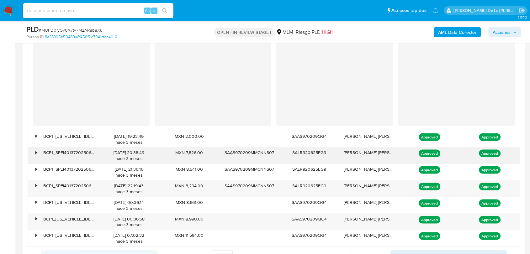
click at [33, 152] on div "•" at bounding box center [33, 156] width 11 height 16
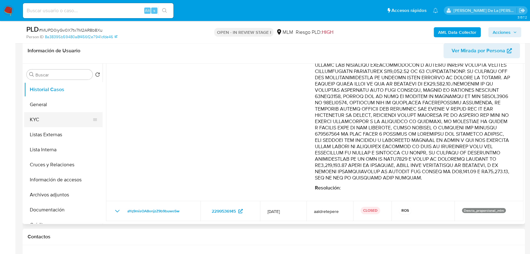
scroll to position [0, 0]
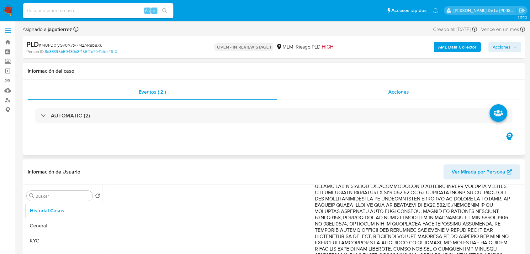
click at [405, 98] on div "Acciones" at bounding box center [398, 92] width 243 height 15
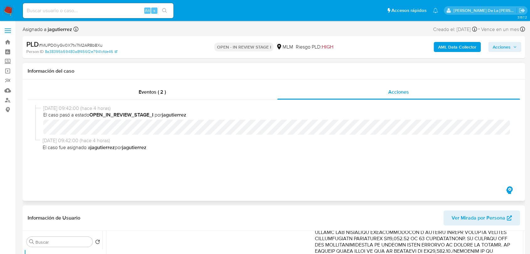
drag, startPoint x: 210, startPoint y: 99, endPoint x: 145, endPoint y: 100, distance: 64.6
click at [209, 99] on div "Eventos ( 2 )" at bounding box center [152, 92] width 249 height 15
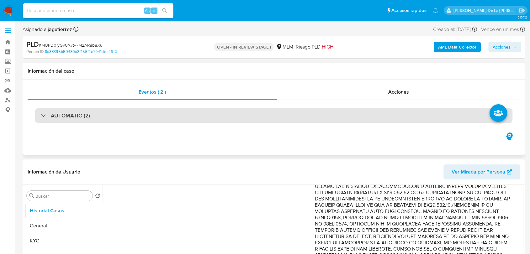
click at [55, 116] on h3 "AUTOMATIC (2)" at bounding box center [70, 115] width 39 height 7
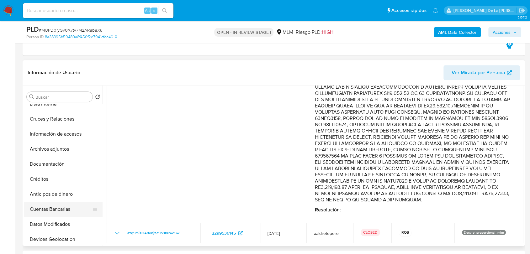
scroll to position [70, 0]
click at [54, 147] on button "Archivos adjuntos" at bounding box center [60, 147] width 73 height 15
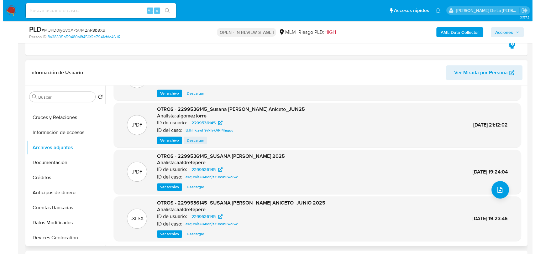
scroll to position [35, 0]
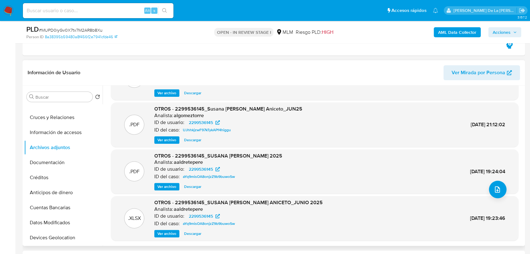
click at [166, 137] on span "Ver archivo" at bounding box center [166, 140] width 19 height 6
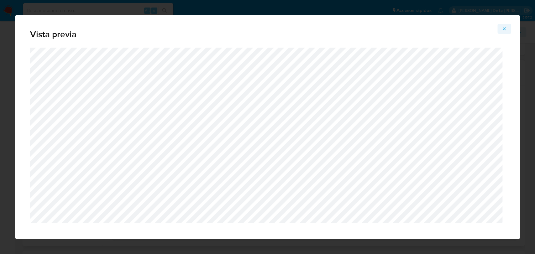
click at [500, 29] on button "Attachment preview" at bounding box center [504, 29] width 14 height 10
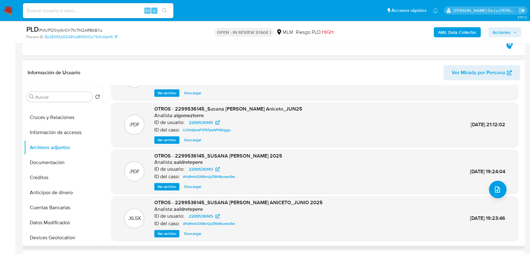
click at [158, 139] on span "Ver archivo" at bounding box center [166, 140] width 19 height 6
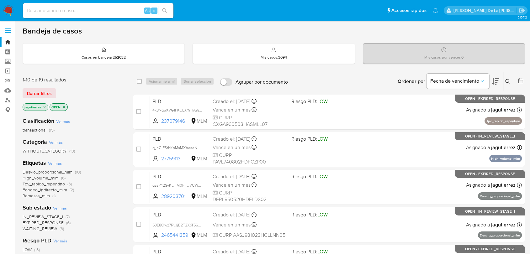
click at [44, 106] on icon "close-filter" at bounding box center [45, 107] width 2 height 2
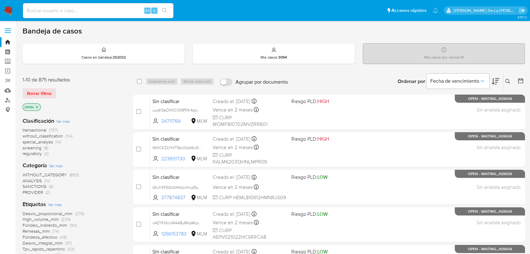
click at [33, 148] on span "screening" at bounding box center [32, 148] width 19 height 6
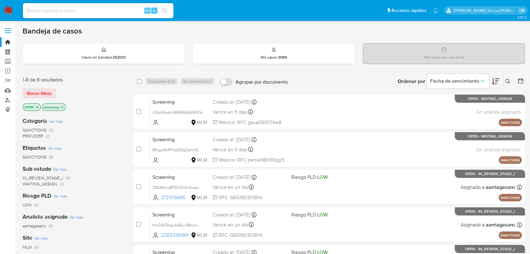
click at [12, 11] on img at bounding box center [8, 10] width 11 height 11
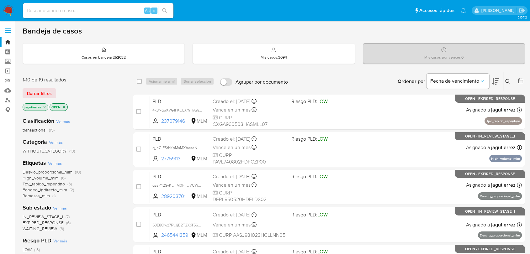
drag, startPoint x: 65, startPoint y: 1, endPoint x: 63, endPoint y: 11, distance: 10.9
click at [65, 3] on nav "Pausado Ver notificaciones Alt s Accesos rápidos Presiona las siguientes teclas…" at bounding box center [265, 10] width 530 height 21
click at [63, 12] on input at bounding box center [98, 11] width 150 height 8
paste input "732481455"
type input "732481455"
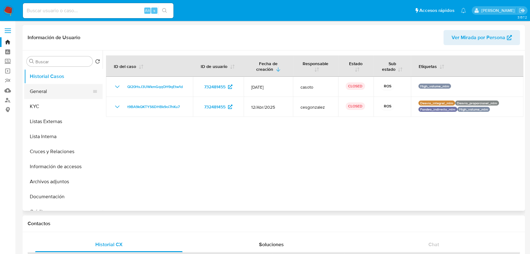
select select "10"
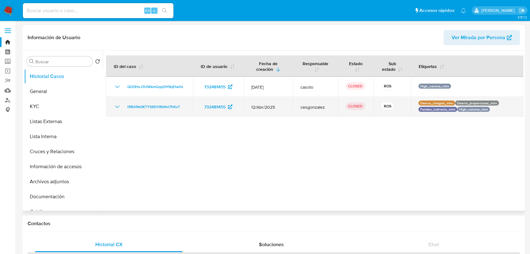
drag, startPoint x: 126, startPoint y: 111, endPoint x: 123, endPoint y: 109, distance: 3.8
click at [126, 111] on td "t9BA9kQKTYS6DHBk9oi7hKu7" at bounding box center [149, 107] width 87 height 20
click at [116, 106] on icon "Mostrar/Ocultar" at bounding box center [117, 107] width 4 height 3
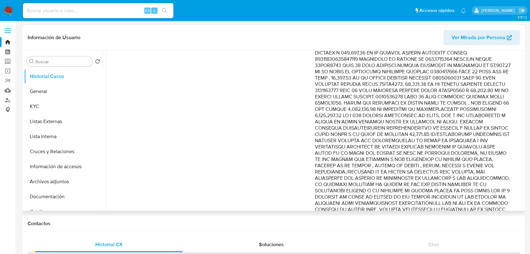
scroll to position [139, 0]
drag, startPoint x: 382, startPoint y: 147, endPoint x: 441, endPoint y: 157, distance: 60.4
click at [441, 157] on p "Comentario :" at bounding box center [413, 139] width 196 height 282
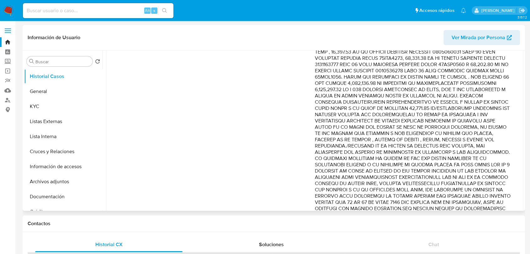
scroll to position [174, 0]
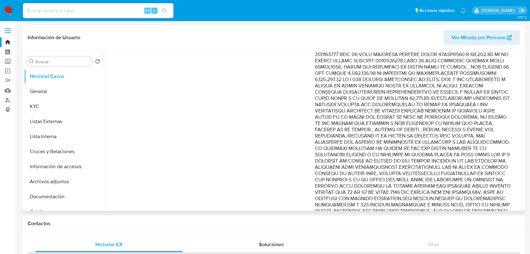
click at [446, 119] on p "Comentario :" at bounding box center [413, 105] width 196 height 282
click at [460, 118] on p "Comentario :" at bounding box center [413, 105] width 196 height 282
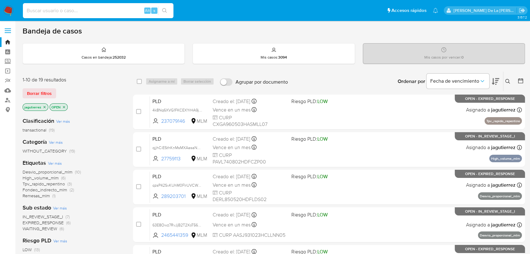
click at [56, 8] on input at bounding box center [98, 11] width 150 height 8
paste input "1040713422"
type input "1040713422"
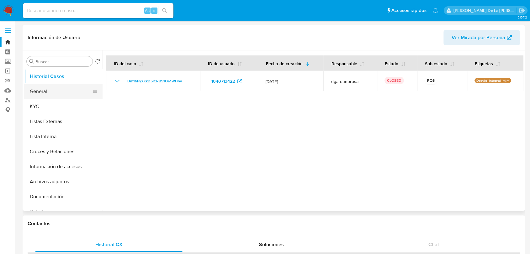
select select "10"
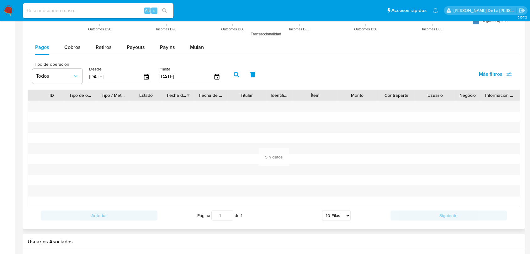
scroll to position [592, 0]
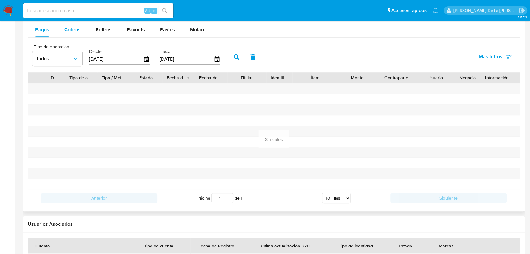
click at [76, 28] on span "Cobros" at bounding box center [72, 29] width 16 height 7
select select "10"
click at [34, 34] on button "Pagos" at bounding box center [42, 29] width 29 height 15
click at [146, 57] on icon "button" at bounding box center [146, 59] width 5 height 6
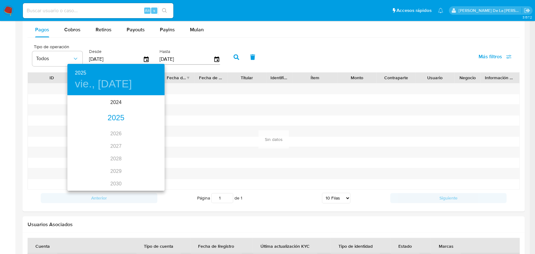
click at [117, 116] on div "2025" at bounding box center [115, 118] width 97 height 13
click at [80, 103] on div "ene." at bounding box center [83, 108] width 32 height 24
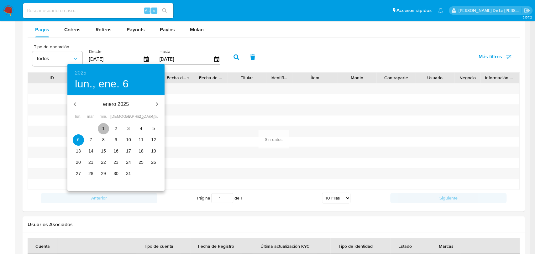
click at [108, 126] on span "1" at bounding box center [103, 128] width 11 height 6
type input "01/01/2025"
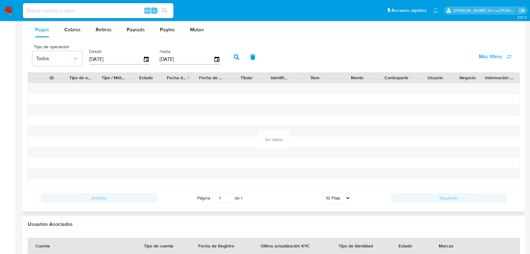
click at [233, 55] on button "button" at bounding box center [236, 57] width 16 height 15
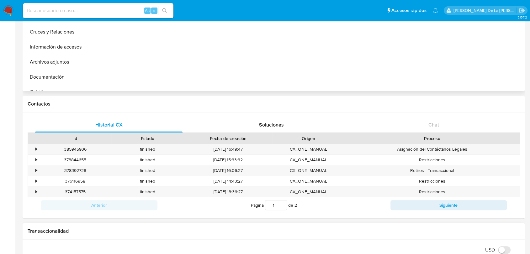
scroll to position [0, 0]
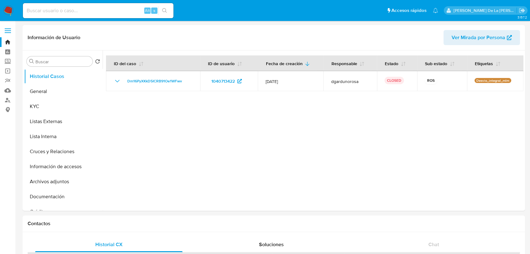
click at [62, 11] on input at bounding box center [98, 11] width 150 height 8
paste input "97199398"
type input "97199398"
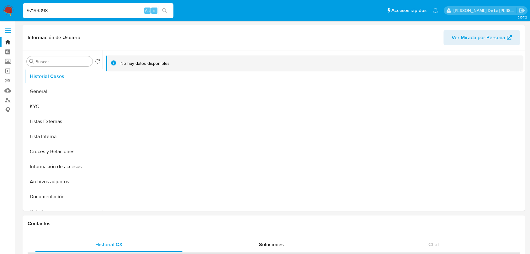
select select "10"
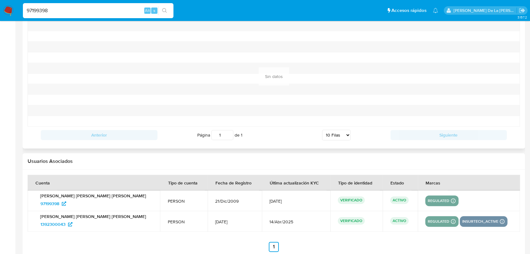
scroll to position [666, 0]
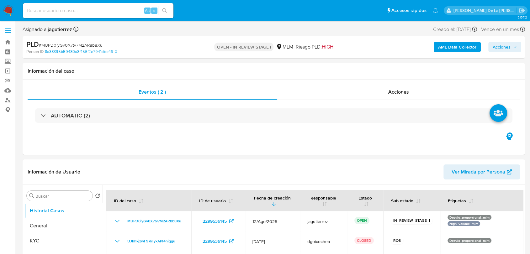
select select "10"
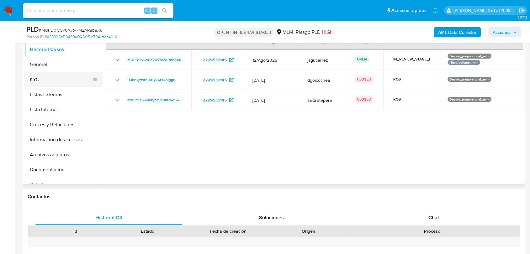
scroll to position [70, 0]
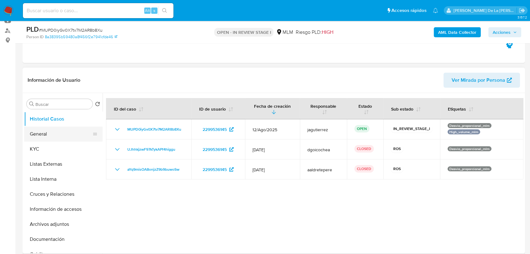
click at [47, 130] on button "General" at bounding box center [60, 134] width 73 height 15
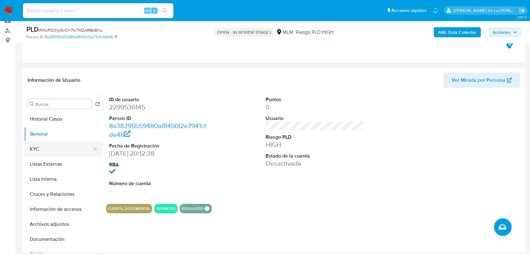
click at [57, 145] on button "KYC" at bounding box center [60, 149] width 73 height 15
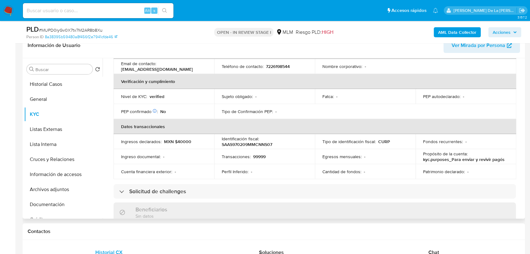
scroll to position [139, 0]
click at [520, 122] on div "Actualizado hace un mes Creado: [DATE] 18:12:39 Actualizado: [DATE] 14:46:19 Da…" at bounding box center [314, 200] width 417 height 531
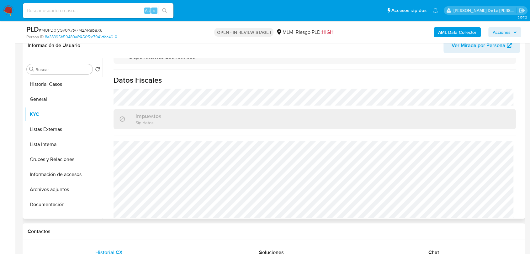
scroll to position [381, 0]
click at [44, 126] on button "Listas Externas" at bounding box center [60, 129] width 73 height 15
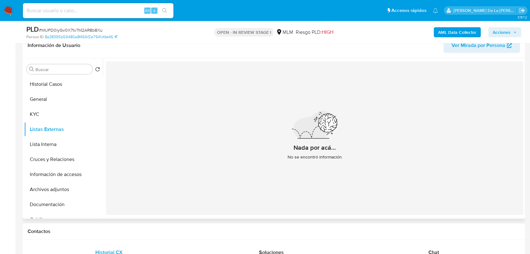
click at [24, 122] on button "Listas Externas" at bounding box center [63, 129] width 78 height 15
click at [50, 164] on button "Cruces y Relaciones" at bounding box center [60, 159] width 73 height 15
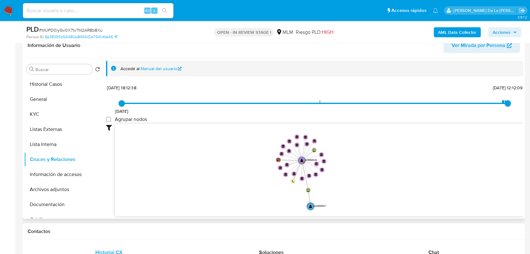
drag, startPoint x: 378, startPoint y: 144, endPoint x: 371, endPoint y: 156, distance: 13.8
click at [372, 156] on icon "user-2400535927  2400535927 device-68310ce99c3f7eaf12092667  user-2299536145 …" at bounding box center [319, 169] width 408 height 91
click at [71, 173] on button "Información de accesos" at bounding box center [60, 174] width 73 height 15
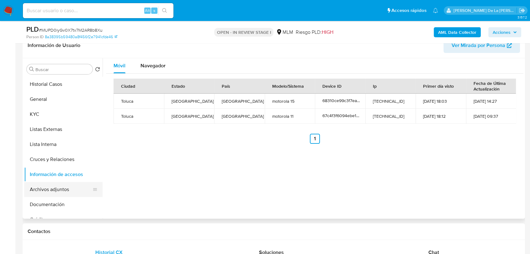
click at [80, 184] on button "Archivos adjuntos" at bounding box center [60, 189] width 73 height 15
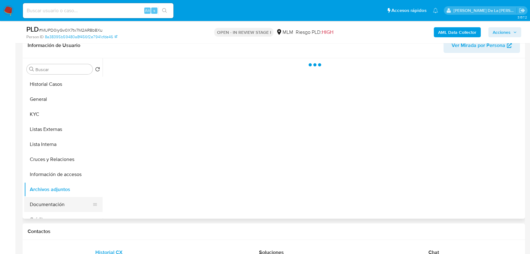
click at [63, 205] on button "Documentación" at bounding box center [60, 204] width 73 height 15
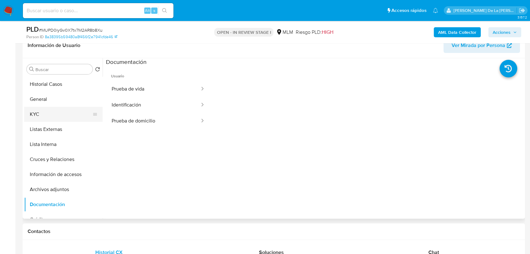
click at [38, 109] on button "KYC" at bounding box center [60, 114] width 73 height 15
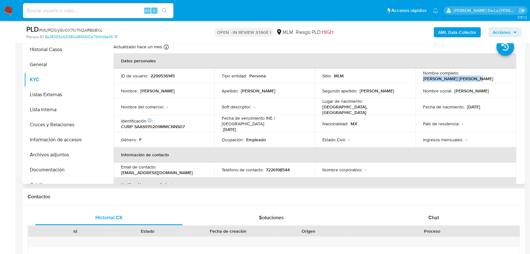
drag, startPoint x: 476, startPoint y: 81, endPoint x: 421, endPoint y: 80, distance: 54.8
click at [423, 80] on div "Nombre completo : Susana Sanabria Aniceto" at bounding box center [466, 75] width 86 height 11
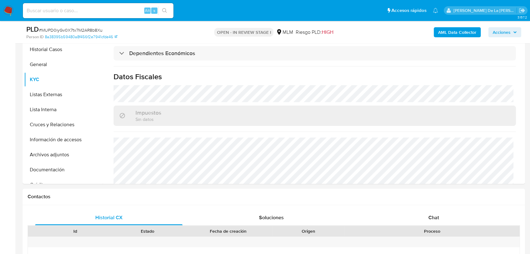
scroll to position [381, 0]
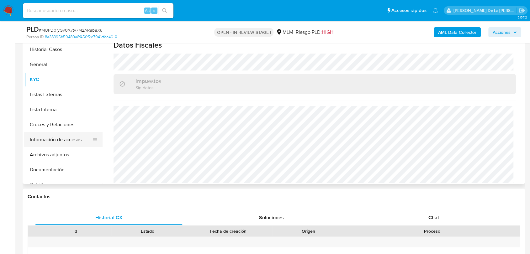
drag, startPoint x: 60, startPoint y: 144, endPoint x: 63, endPoint y: 145, distance: 3.2
click at [60, 144] on button "Información de accesos" at bounding box center [60, 139] width 73 height 15
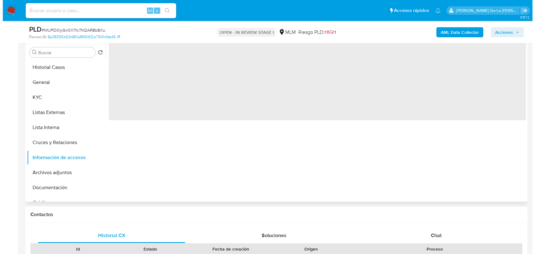
scroll to position [104, 0]
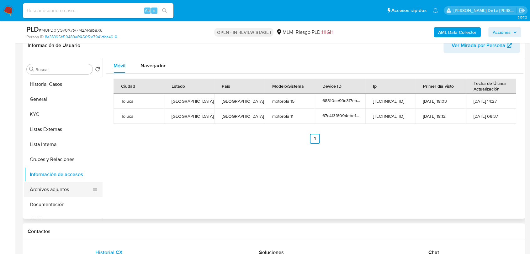
click at [68, 186] on button "Archivos adjuntos" at bounding box center [60, 189] width 73 height 15
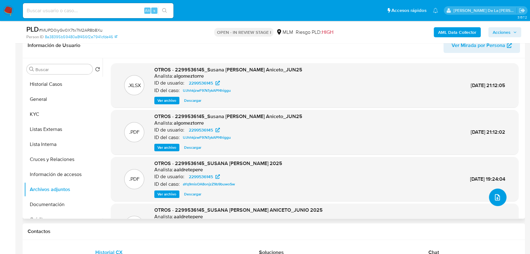
click at [489, 195] on button "upload-file" at bounding box center [498, 198] width 18 height 18
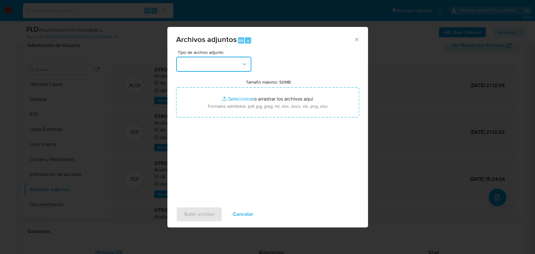
click at [220, 68] on button "button" at bounding box center [213, 64] width 75 height 15
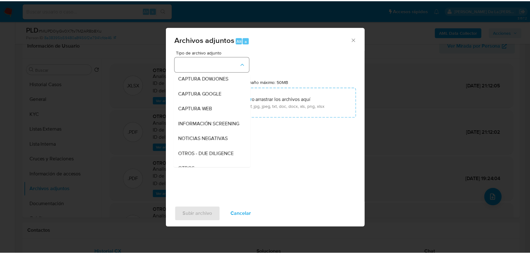
scroll to position [33, 0]
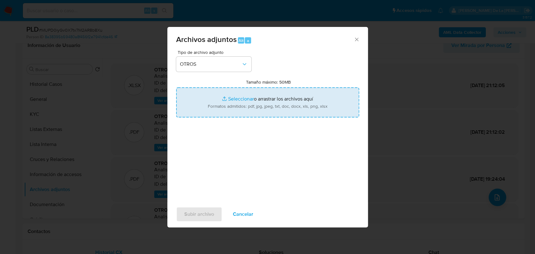
type input "C:\fakepath\2299536145_SUSANA SANABRIA ANICETO_AGO2025.pdf"
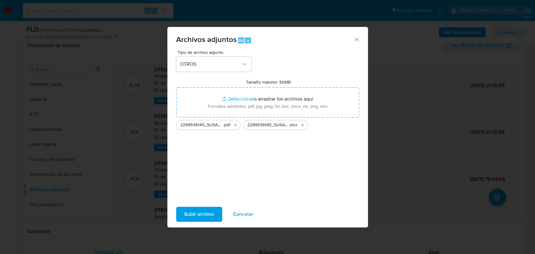
click at [207, 215] on span "Subir archivo" at bounding box center [199, 214] width 30 height 14
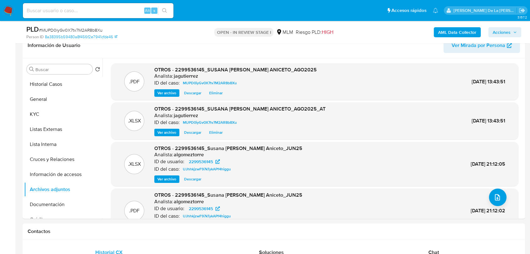
drag, startPoint x: 503, startPoint y: 32, endPoint x: 485, endPoint y: 37, distance: 18.0
click at [503, 31] on span "Acciones" at bounding box center [501, 32] width 18 height 10
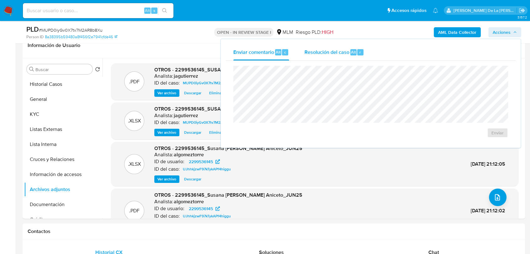
click at [320, 53] on span "Resolución del caso" at bounding box center [326, 51] width 45 height 7
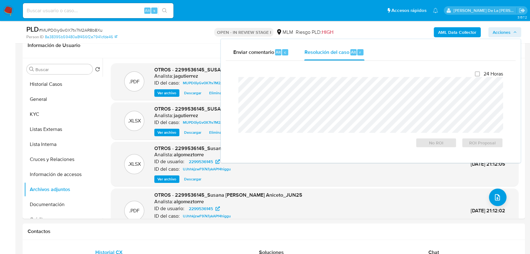
click at [236, 112] on div "24 Horas No ROI ROI Proposal" at bounding box center [370, 109] width 275 height 87
click at [482, 144] on span "ROI Proposal" at bounding box center [482, 143] width 33 height 9
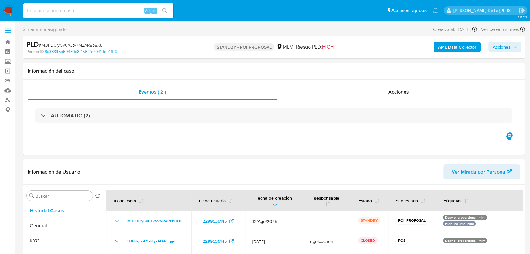
select select "10"
click at [7, 10] on img at bounding box center [8, 10] width 11 height 11
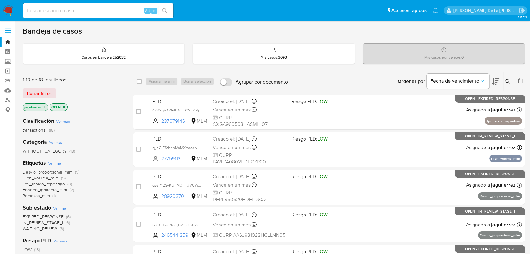
click at [41, 221] on span "IN_REVIEW_STAGE_I" at bounding box center [43, 223] width 40 height 6
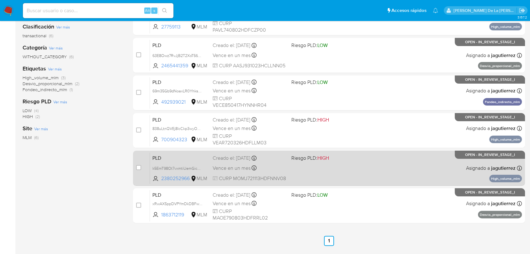
scroll to position [105, 0]
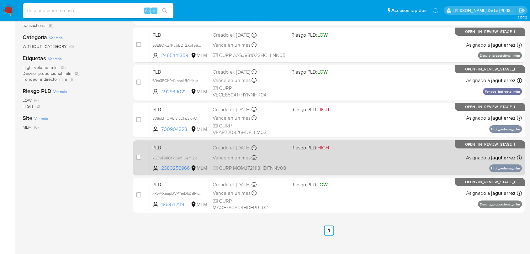
click at [273, 160] on div "Vence en un mes Vence el 11/10/2025 02:06:34" at bounding box center [248, 158] width 73 height 8
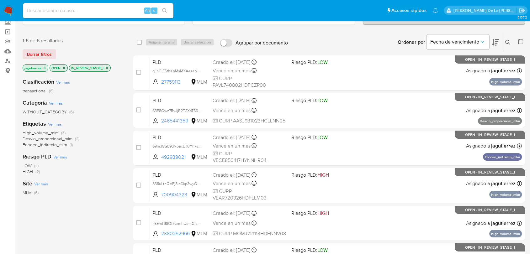
scroll to position [35, 0]
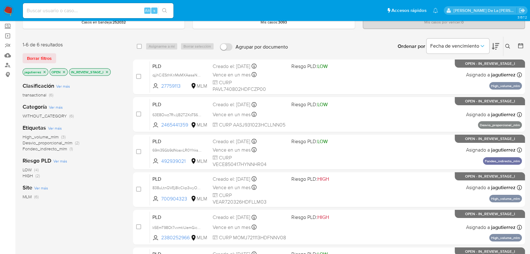
click at [41, 144] on span "Desvio_proporcional_mlm" at bounding box center [48, 143] width 50 height 6
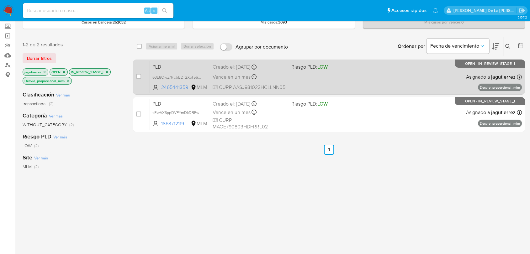
click at [324, 76] on div "PLD 63E8Owz7RvJjB2T2XoT56KKE 2465441359 MLM Riesgo PLD: LOW Creado el: 12/08/20…" at bounding box center [336, 77] width 372 height 32
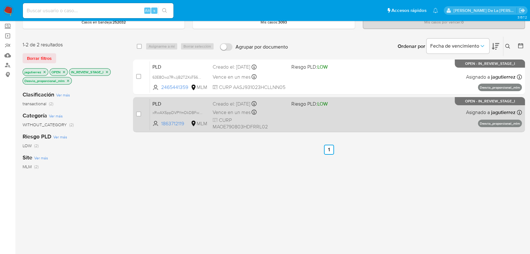
click at [333, 123] on div "PLD xRwAX5ppDVPYmDkDBFwtyfh8 1863712119 MLM Riesgo PLD: LOW Creado el: 12/08/20…" at bounding box center [336, 115] width 372 height 32
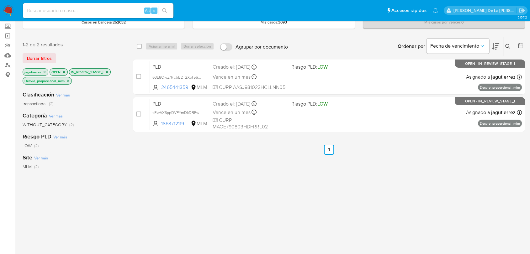
click at [44, 72] on icon "close-filter" at bounding box center [45, 72] width 4 height 4
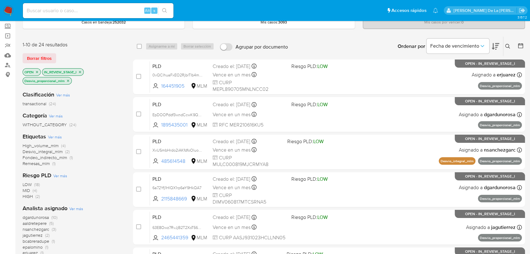
click at [83, 71] on p "IN_REVIEW_STAGE_I" at bounding box center [62, 72] width 41 height 7
click at [80, 72] on icon "close-filter" at bounding box center [80, 72] width 4 height 4
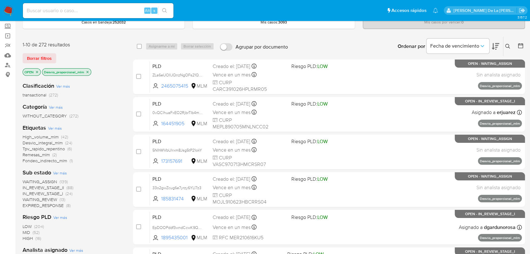
click at [87, 70] on icon "close-filter" at bounding box center [88, 72] width 4 height 4
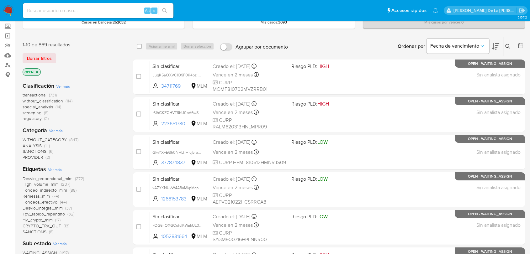
click at [27, 112] on span "screening" at bounding box center [32, 113] width 19 height 6
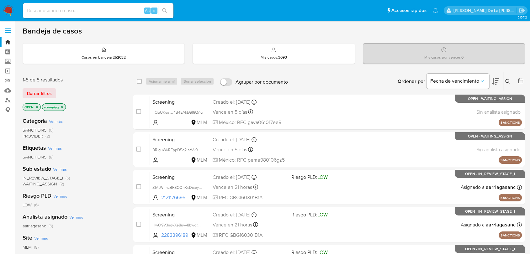
click at [62, 107] on icon "close-filter" at bounding box center [62, 107] width 2 height 2
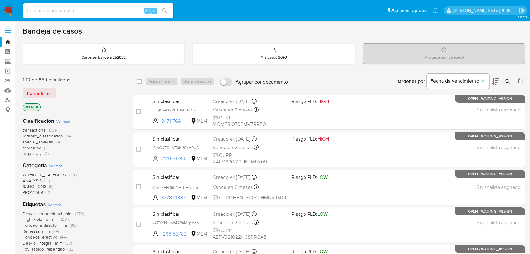
click at [38, 130] on span "transactional" at bounding box center [35, 130] width 24 height 6
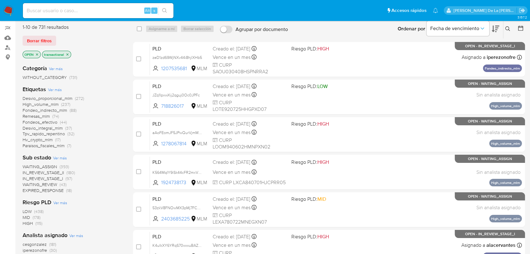
scroll to position [70, 0]
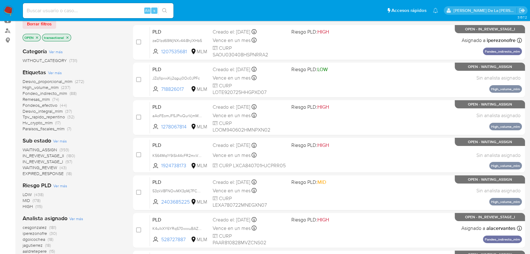
drag, startPoint x: 51, startPoint y: 149, endPoint x: 97, endPoint y: 148, distance: 45.2
click at [96, 149] on div "WAITING_ASSIGN (393) IN_REVIEW_STAGE_II (180) IN_REVIEW_STAGE_I (97) WAITING_RE…" at bounding box center [73, 161] width 100 height 29
click at [97, 148] on div "WAITING_ASSIGN (393) IN_REVIEW_STAGE_II (180) IN_REVIEW_STAGE_I (97) WAITING_RE…" at bounding box center [73, 161] width 100 height 29
click at [88, 175] on div "WAITING_ASSIGN (393) IN_REVIEW_STAGE_II (180) IN_REVIEW_STAGE_I (97) WAITING_RE…" at bounding box center [73, 161] width 100 height 29
click at [43, 149] on span "WAITING_ASSIGN" at bounding box center [40, 150] width 34 height 6
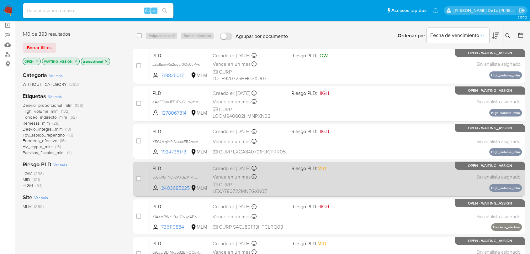
scroll to position [70, 0]
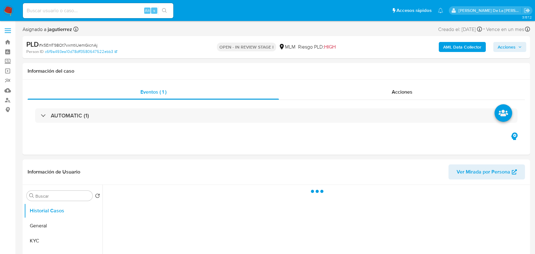
select select "10"
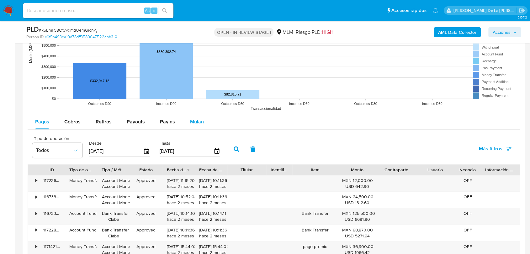
click at [196, 117] on div "Mulan" at bounding box center [197, 121] width 14 height 15
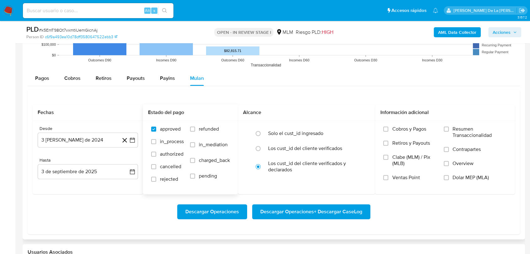
scroll to position [731, 0]
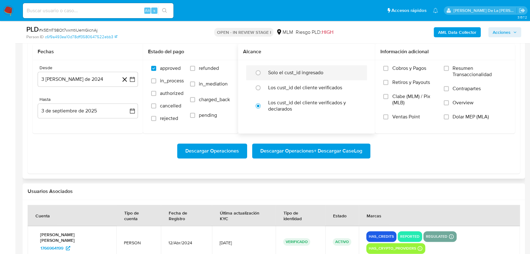
click at [290, 71] on label "Solo el cust_id ingresado" at bounding box center [295, 73] width 55 height 6
click at [263, 71] on input "radio" at bounding box center [258, 73] width 10 height 10
radio input "true"
click at [133, 78] on icon "button" at bounding box center [132, 79] width 6 height 6
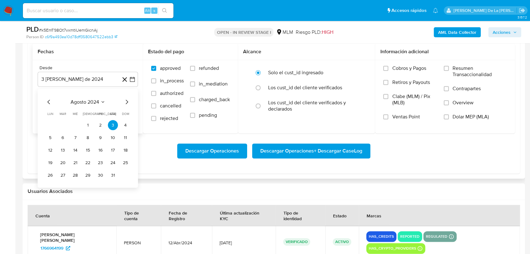
click at [128, 101] on icon "Mes siguiente" at bounding box center [127, 102] width 8 height 8
click at [127, 100] on icon "Mes siguiente" at bounding box center [127, 102] width 8 height 8
click at [127, 100] on icon "Mes siguiente" at bounding box center [127, 102] width 3 height 4
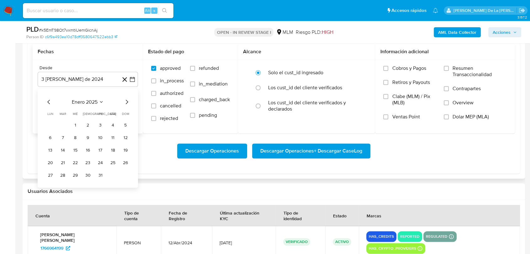
click at [127, 100] on icon "Mes siguiente" at bounding box center [127, 102] width 3 height 4
click at [108, 124] on button "1" at bounding box center [113, 125] width 10 height 10
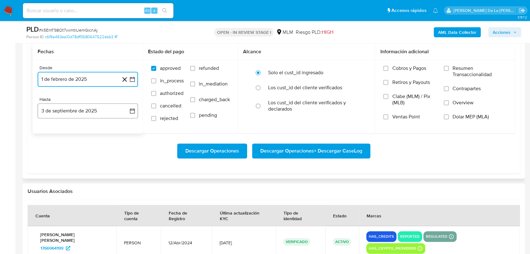
click at [108, 115] on button "3 de septiembre de 2025" at bounding box center [88, 110] width 100 height 15
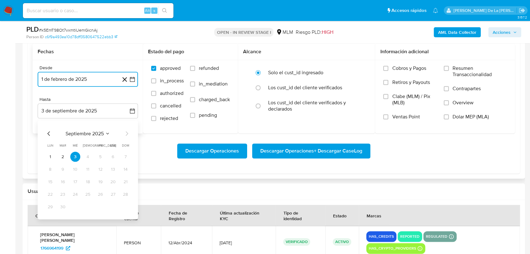
click at [47, 136] on icon "Mes anterior" at bounding box center [49, 134] width 8 height 8
click at [50, 133] on icon "Mes anterior" at bounding box center [49, 134] width 8 height 8
click at [85, 207] on button "31" at bounding box center [88, 207] width 10 height 10
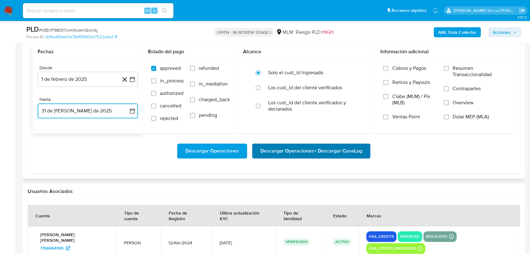
click at [291, 150] on span "Descargar Operaciones + Descargar CaseLog" at bounding box center [311, 151] width 102 height 14
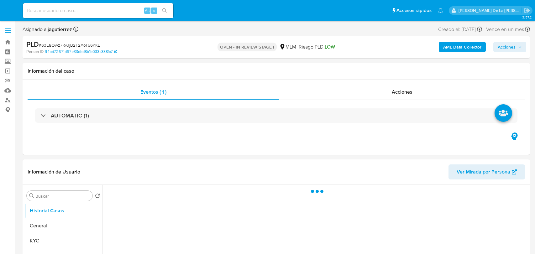
select select "10"
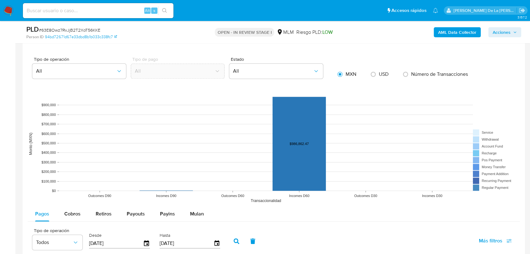
scroll to position [662, 0]
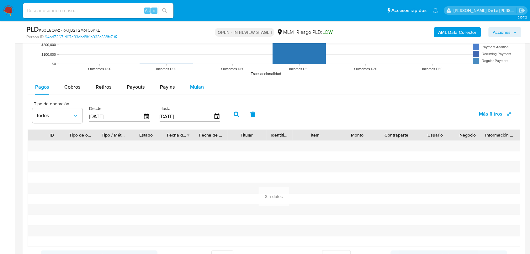
click at [197, 86] on span "Mulan" at bounding box center [197, 86] width 14 height 7
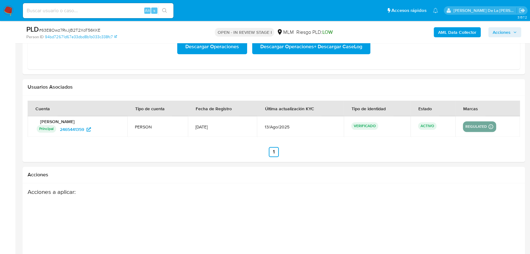
scroll to position [696, 0]
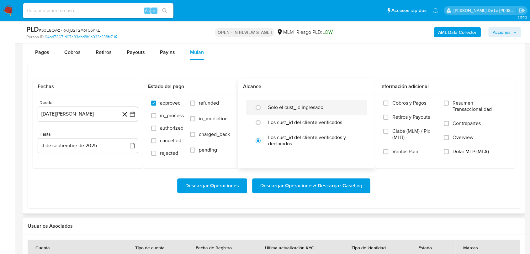
click at [278, 109] on label "Solo el cust_id ingresado" at bounding box center [295, 107] width 55 height 6
click at [263, 109] on input "radio" at bounding box center [258, 107] width 10 height 10
radio input "true"
click at [132, 114] on icon "button" at bounding box center [132, 114] width 6 height 6
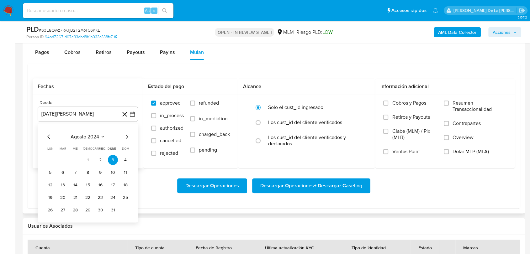
drag, startPoint x: 129, startPoint y: 132, endPoint x: 128, endPoint y: 136, distance: 4.7
click at [129, 132] on div "agosto 2024 agosto 2024 lun lunes mar martes mié miércoles jue jueves vie viern…" at bounding box center [88, 172] width 100 height 99
click at [128, 137] on icon "Mes siguiente" at bounding box center [127, 137] width 8 height 8
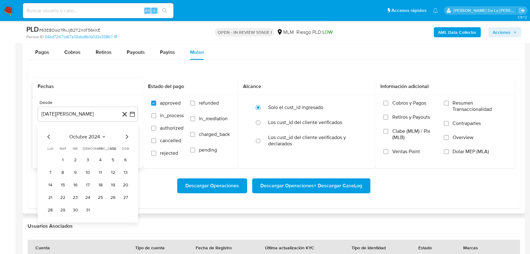
click at [128, 137] on icon "Mes siguiente" at bounding box center [127, 137] width 8 height 8
click at [114, 160] on button "1" at bounding box center [113, 160] width 10 height 10
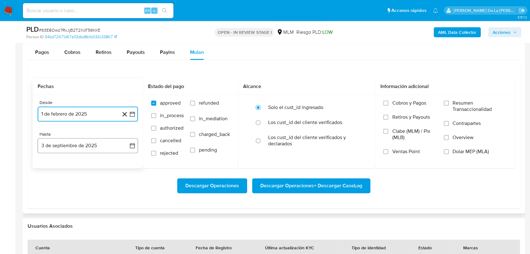
click at [101, 149] on button "3 de septiembre de 2025" at bounding box center [88, 145] width 100 height 15
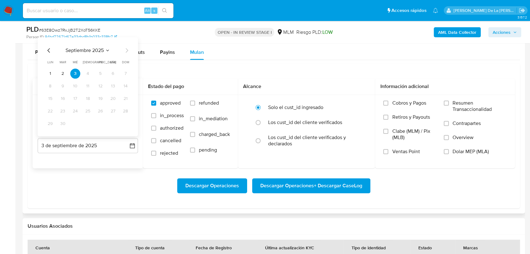
click at [49, 51] on icon "Mes anterior" at bounding box center [48, 50] width 3 height 4
click at [88, 122] on button "31" at bounding box center [88, 123] width 10 height 10
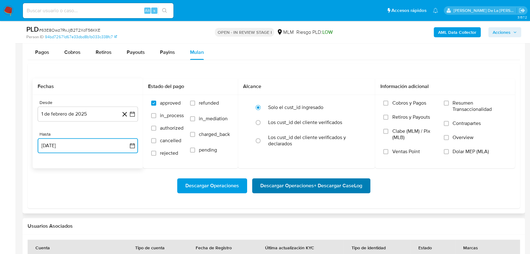
click at [330, 187] on span "Descargar Operaciones + Descargar CaseLog" at bounding box center [311, 186] width 102 height 14
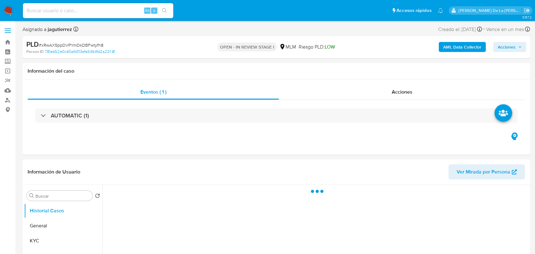
select select "10"
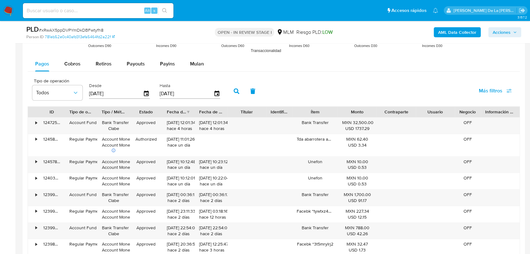
scroll to position [627, 0]
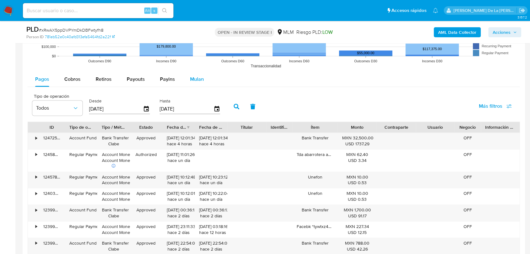
click at [186, 80] on button "Mulan" at bounding box center [196, 79] width 29 height 15
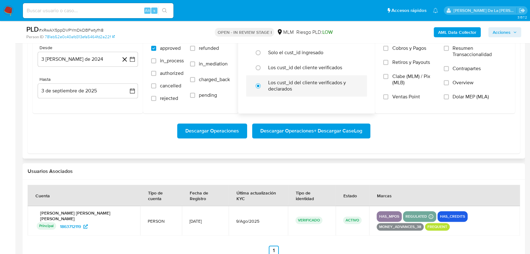
scroll to position [696, 0]
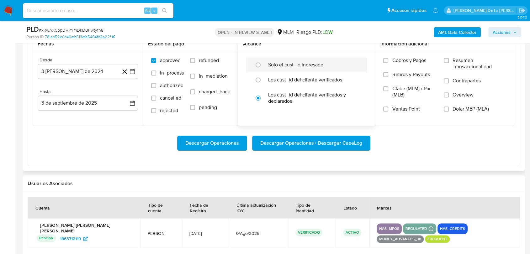
click at [280, 66] on label "Solo el cust_id ingresado" at bounding box center [295, 65] width 55 height 6
click at [263, 66] on input "radio" at bounding box center [258, 65] width 10 height 10
radio input "true"
click at [130, 71] on icon "button" at bounding box center [132, 71] width 5 height 5
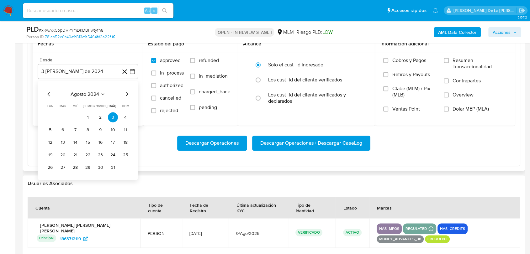
click at [126, 96] on icon "Mes siguiente" at bounding box center [127, 94] width 3 height 4
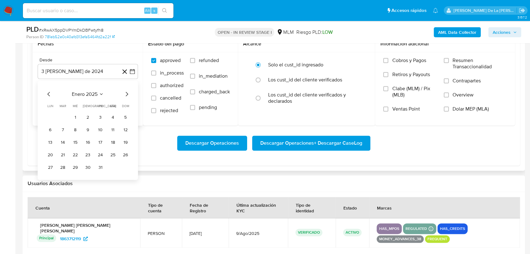
click at [126, 96] on icon "Mes siguiente" at bounding box center [127, 94] width 3 height 4
click at [50, 93] on icon "Mes anterior" at bounding box center [49, 94] width 8 height 8
click at [78, 116] on button "1" at bounding box center [75, 117] width 10 height 10
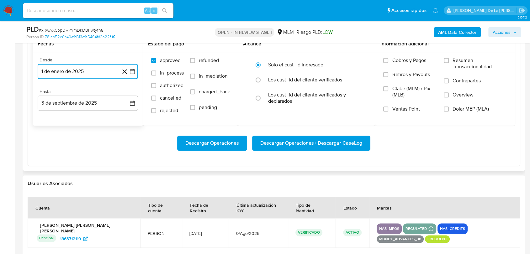
click at [132, 71] on icon "button" at bounding box center [132, 71] width 6 height 6
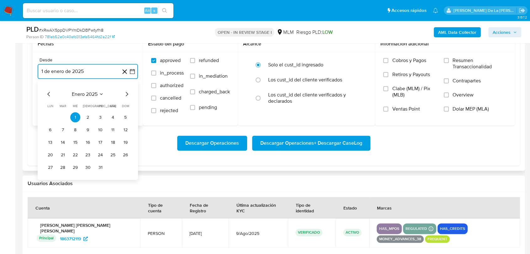
click at [129, 93] on icon "Mes siguiente" at bounding box center [127, 94] width 8 height 8
click at [118, 119] on tr "1 2" at bounding box center [87, 117] width 85 height 10
click at [114, 118] on button "1" at bounding box center [113, 117] width 10 height 10
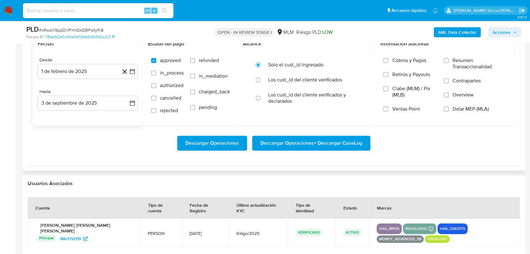
click at [108, 114] on div "Desde 1 de febrero de 2025 [DATE] Hasta 3 de septiembre de 2025 [DATE]" at bounding box center [88, 88] width 110 height 73
click at [105, 107] on button "3 de septiembre de 2025" at bounding box center [88, 103] width 100 height 15
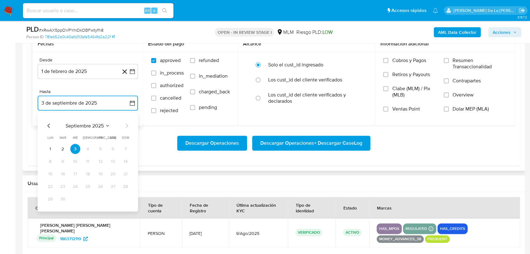
click at [50, 126] on icon "Mes anterior" at bounding box center [49, 126] width 8 height 8
click at [90, 198] on button "31" at bounding box center [88, 199] width 10 height 10
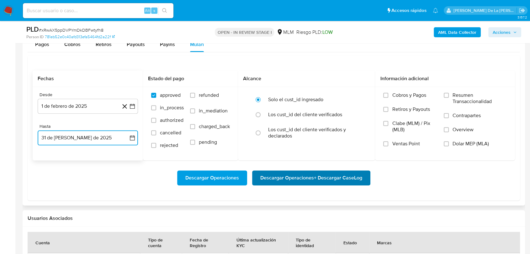
click at [284, 175] on span "Descargar Operaciones + Descargar CaseLog" at bounding box center [311, 178] width 102 height 14
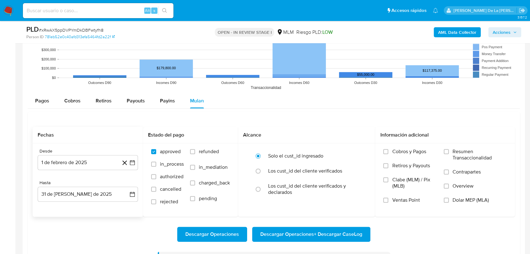
scroll to position [662, 0]
